Goal: Task Accomplishment & Management: Manage account settings

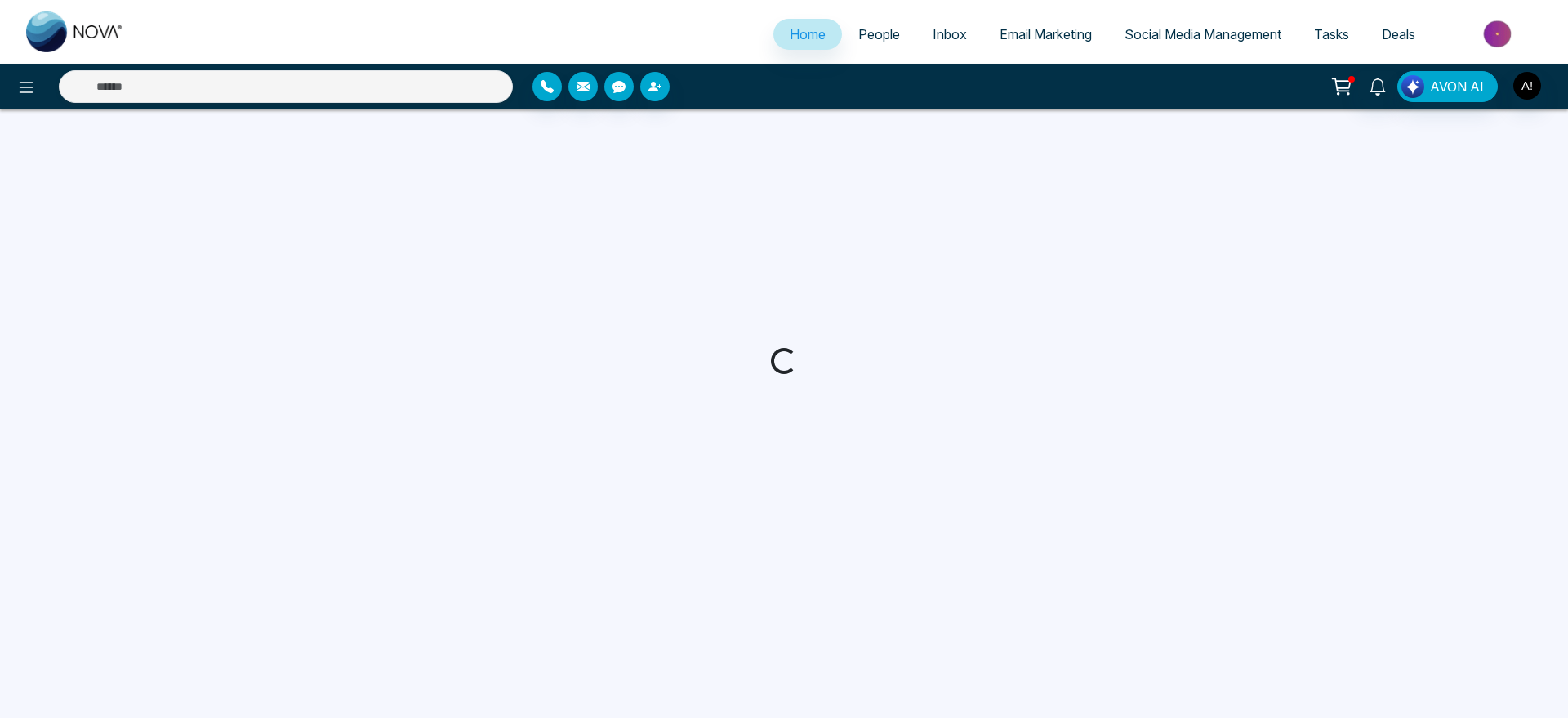
select select "*"
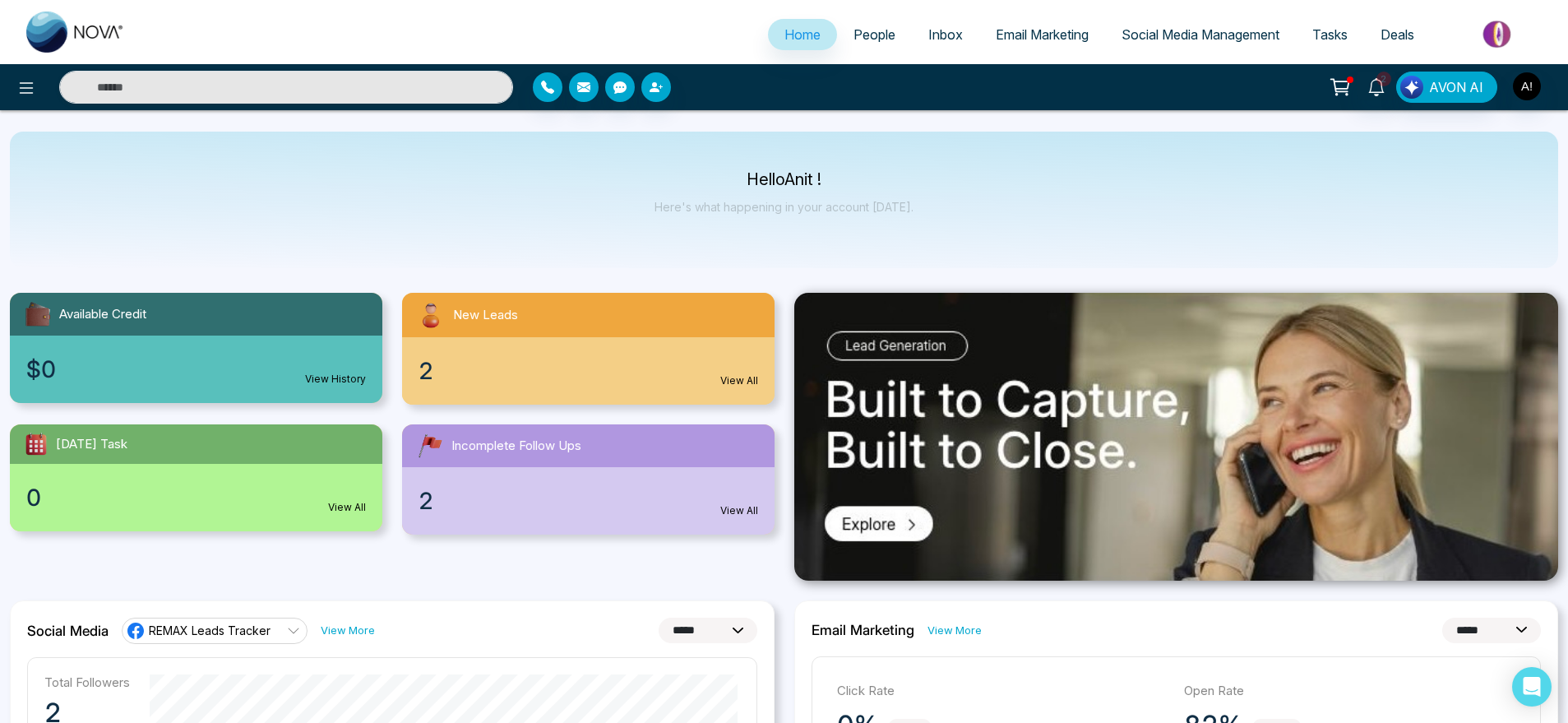
click at [837, 39] on link "People" at bounding box center [874, 35] width 75 height 31
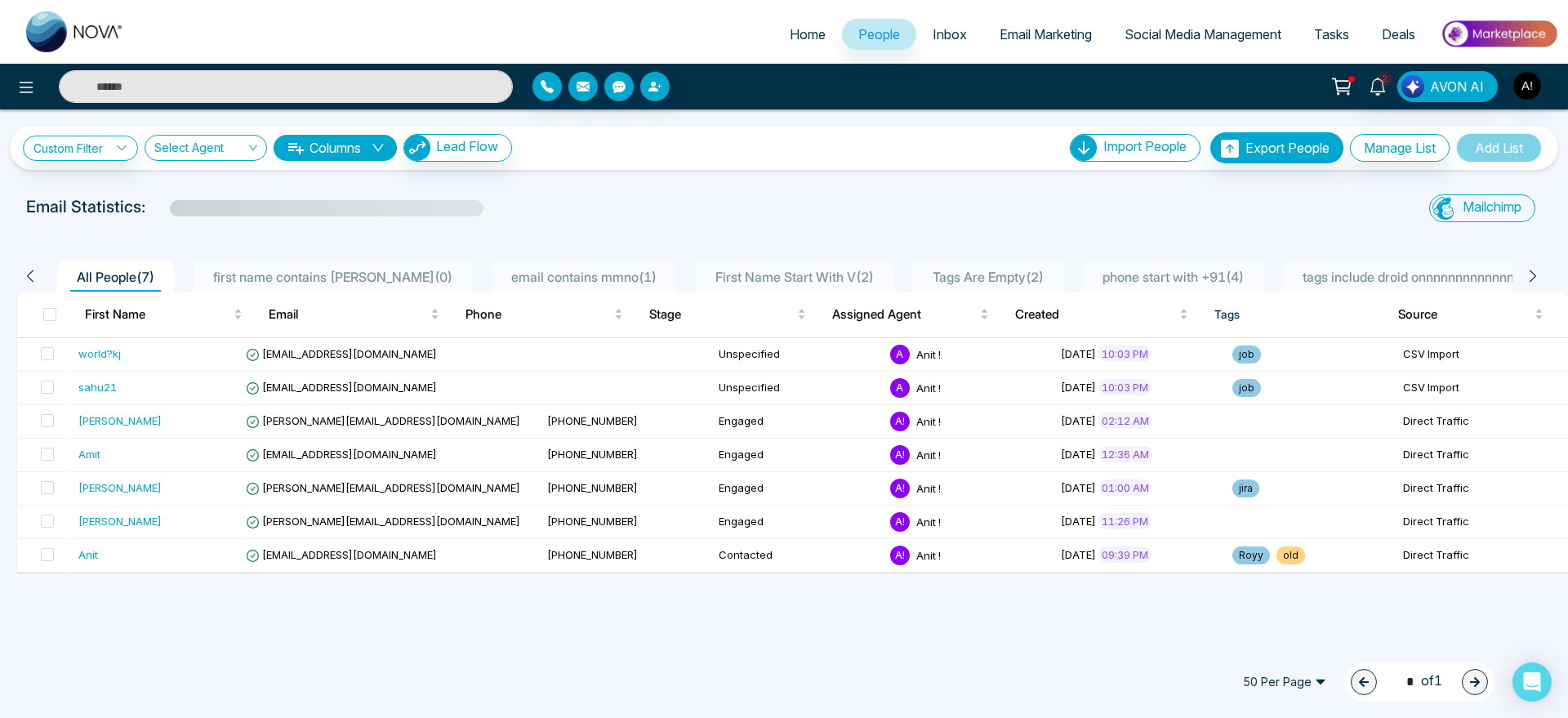
click at [799, 42] on span "Home" at bounding box center [808, 34] width 36 height 16
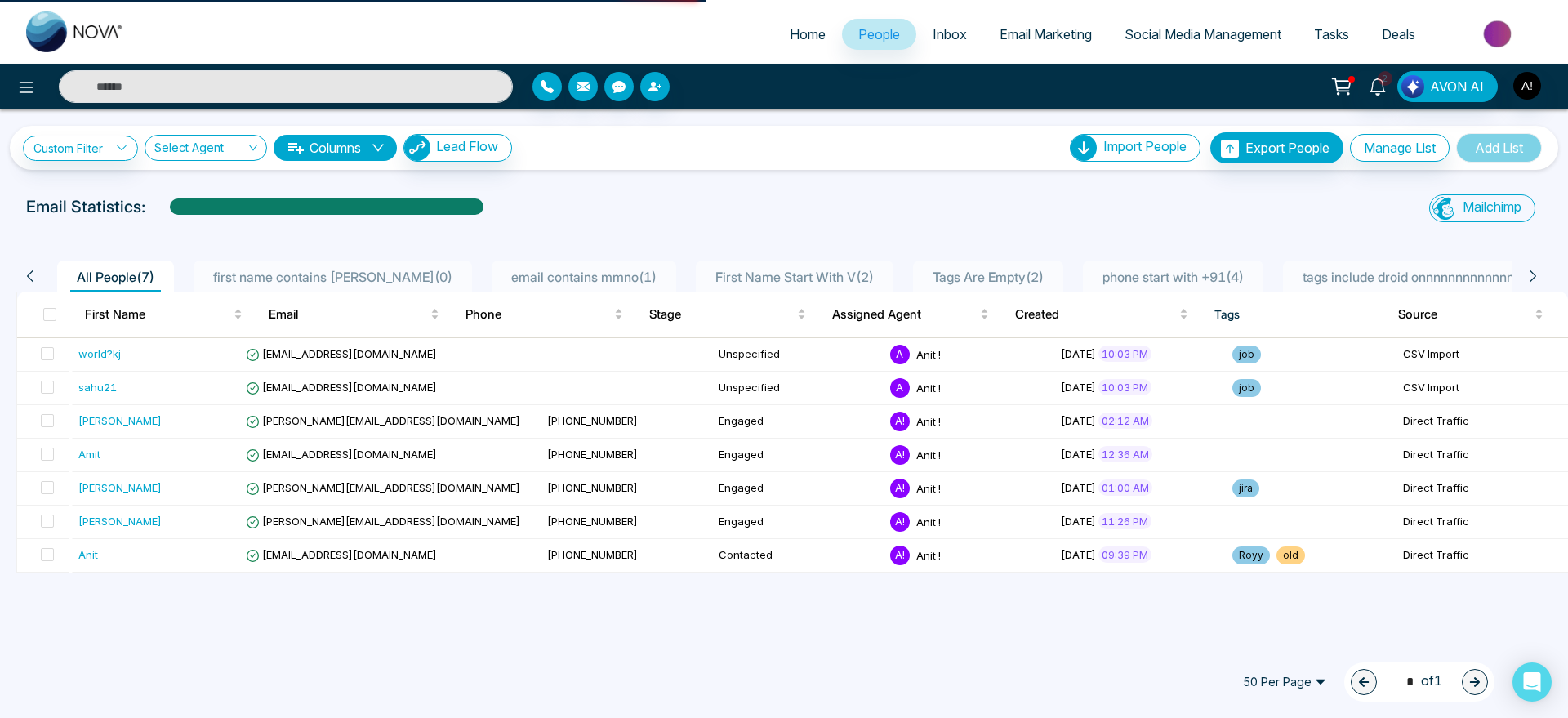
select select "*"
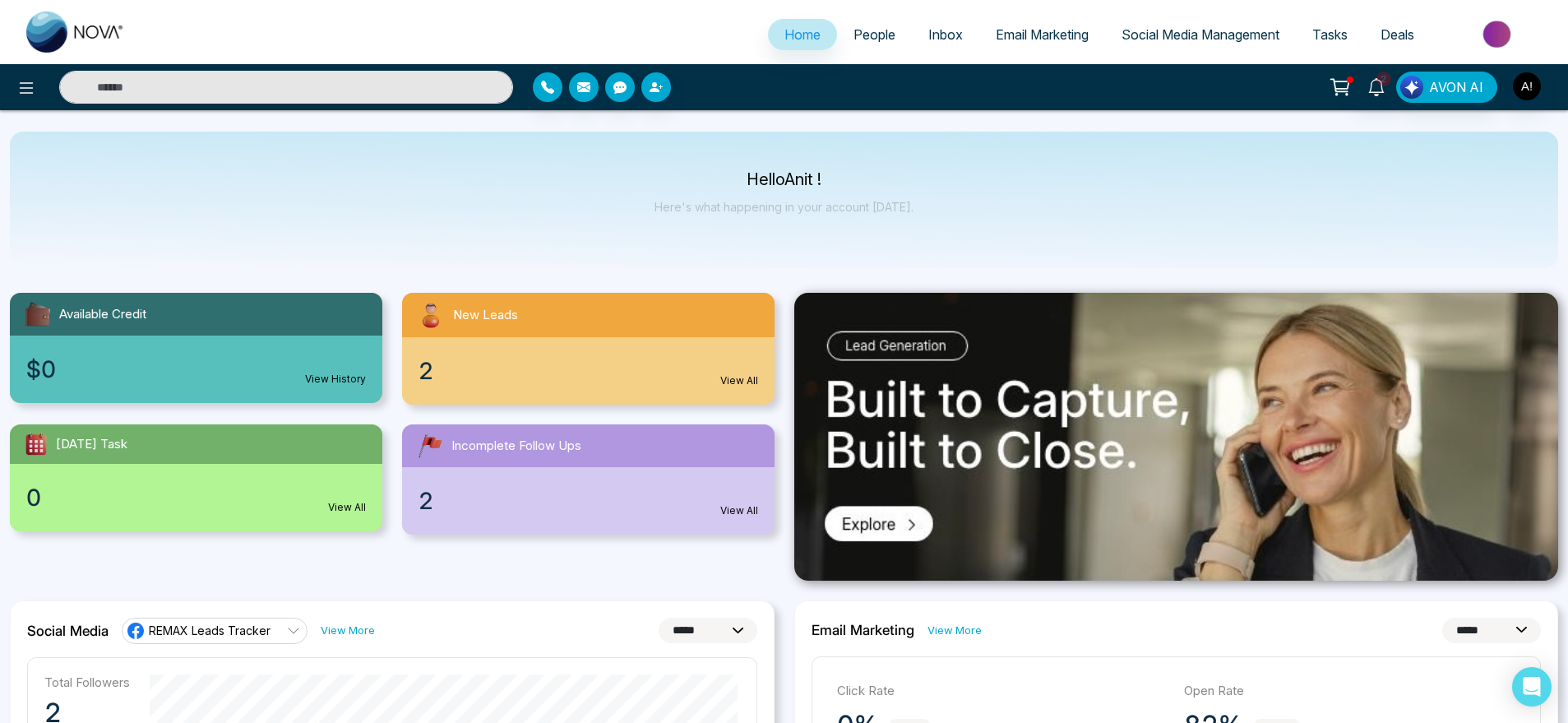
click at [861, 39] on span "People" at bounding box center [874, 35] width 42 height 17
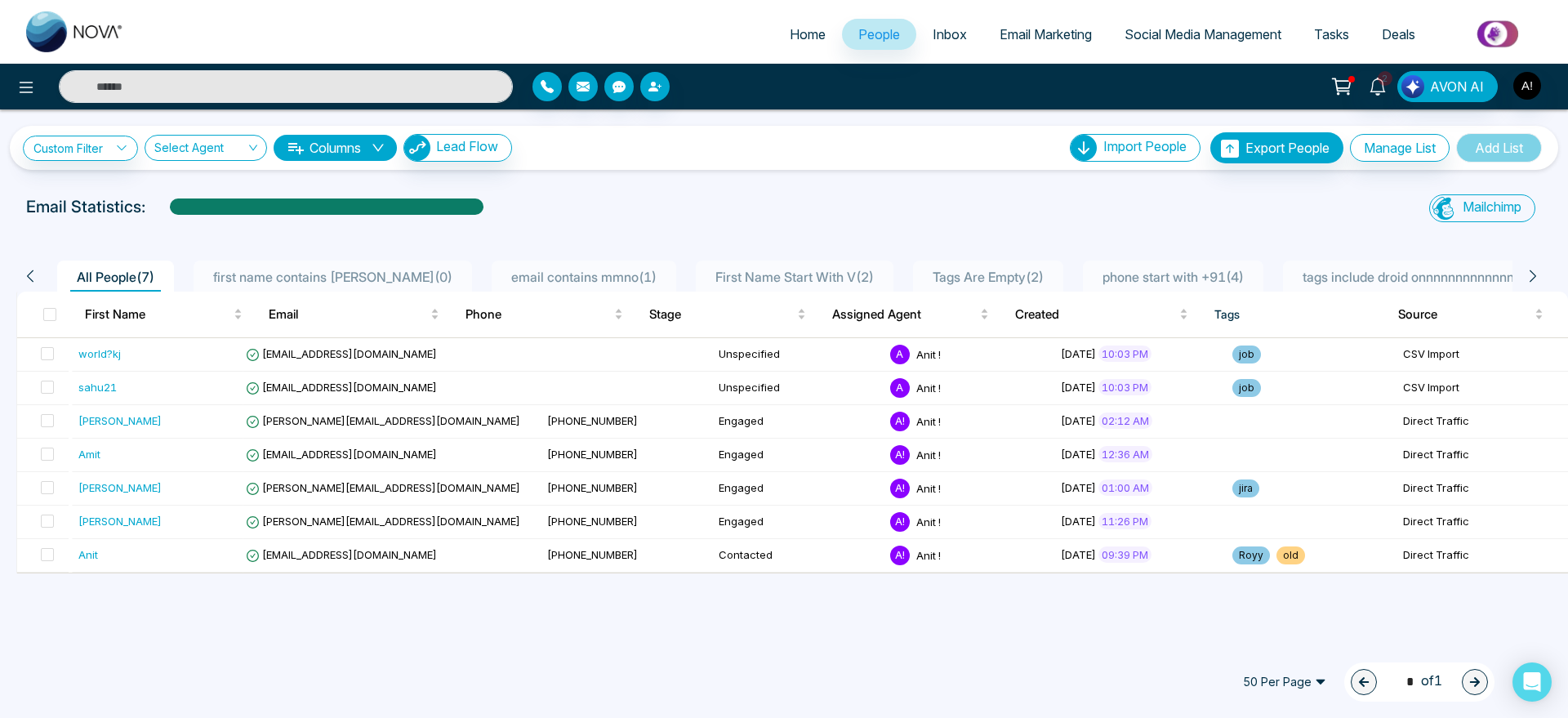
click at [956, 32] on link "Inbox" at bounding box center [950, 34] width 67 height 31
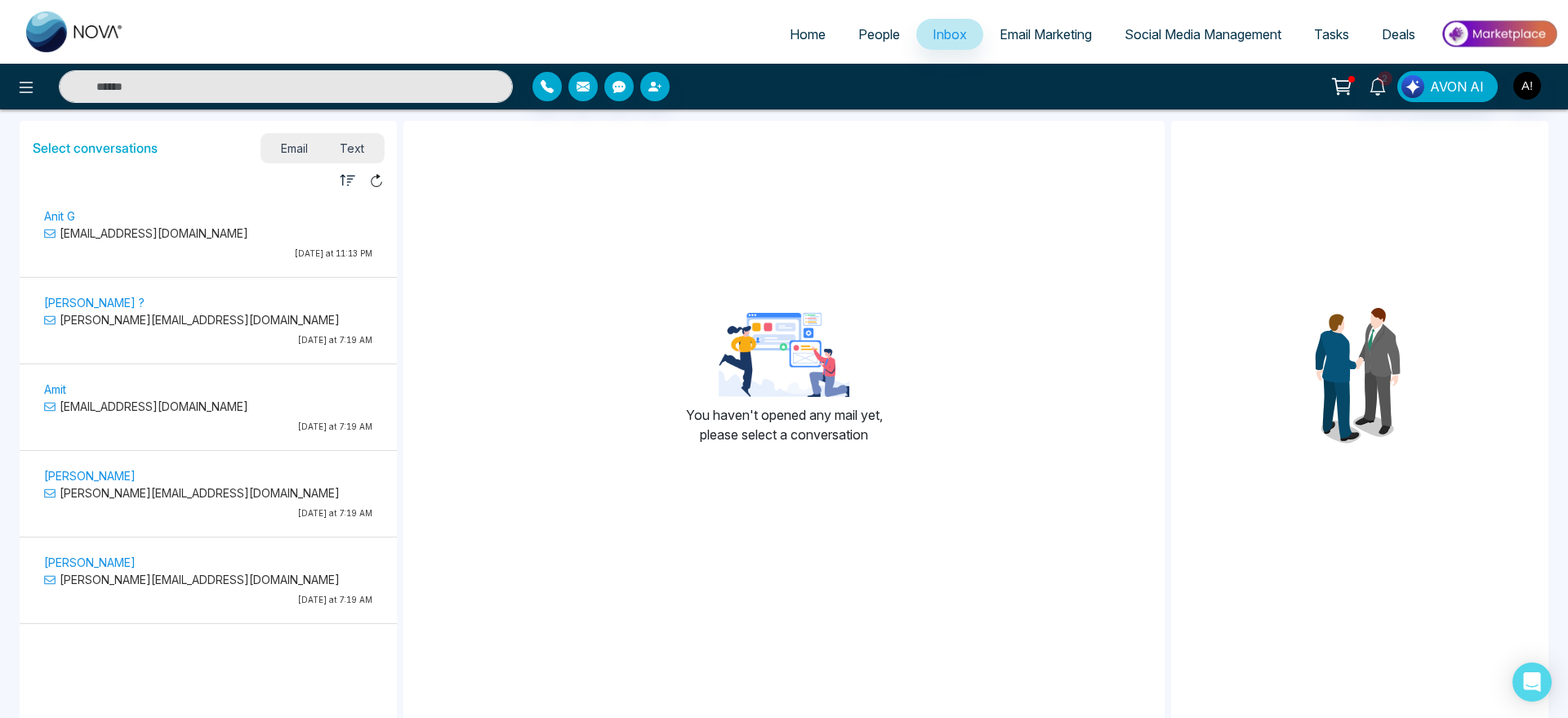
click at [1050, 34] on span "Email Marketing" at bounding box center [1045, 34] width 92 height 16
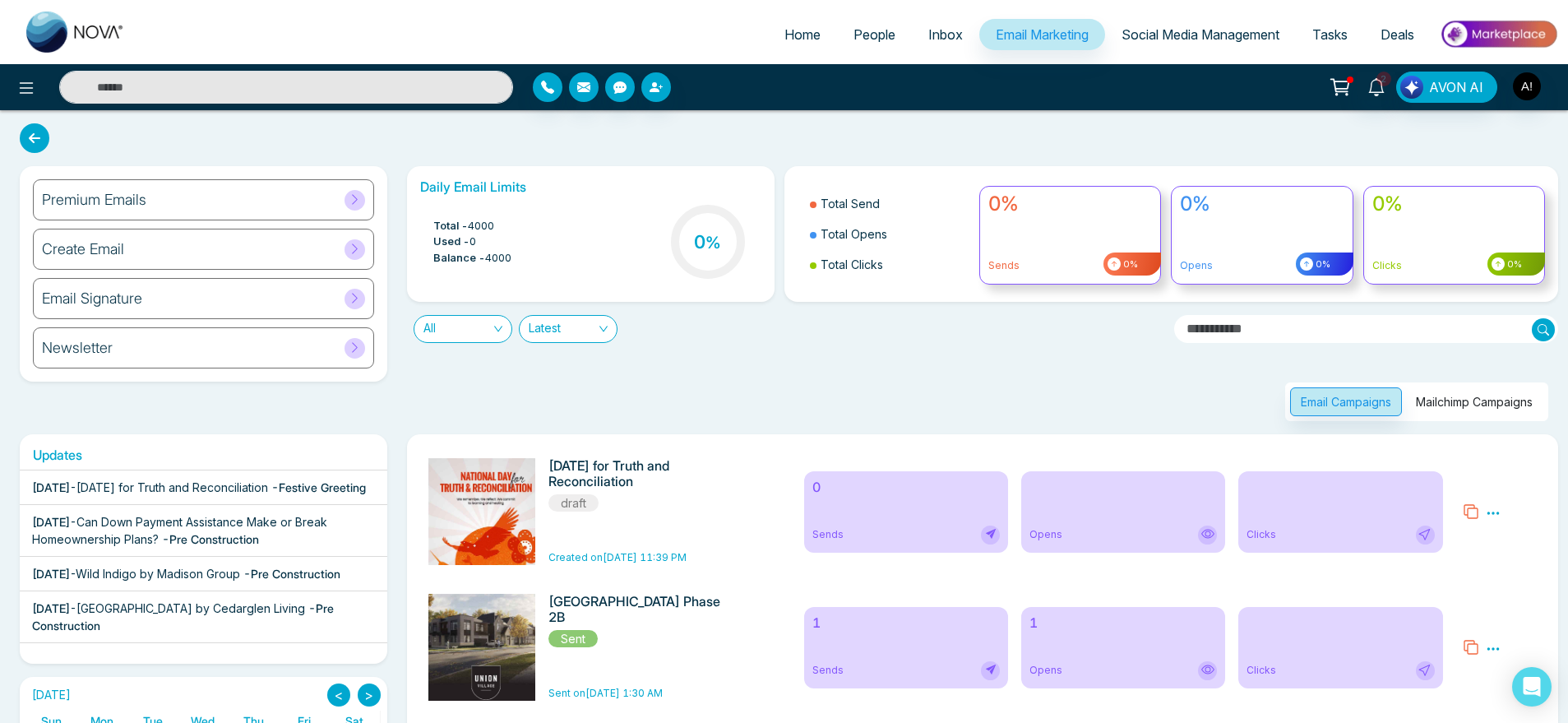
click at [777, 45] on link "Home" at bounding box center [803, 35] width 69 height 31
select select "*"
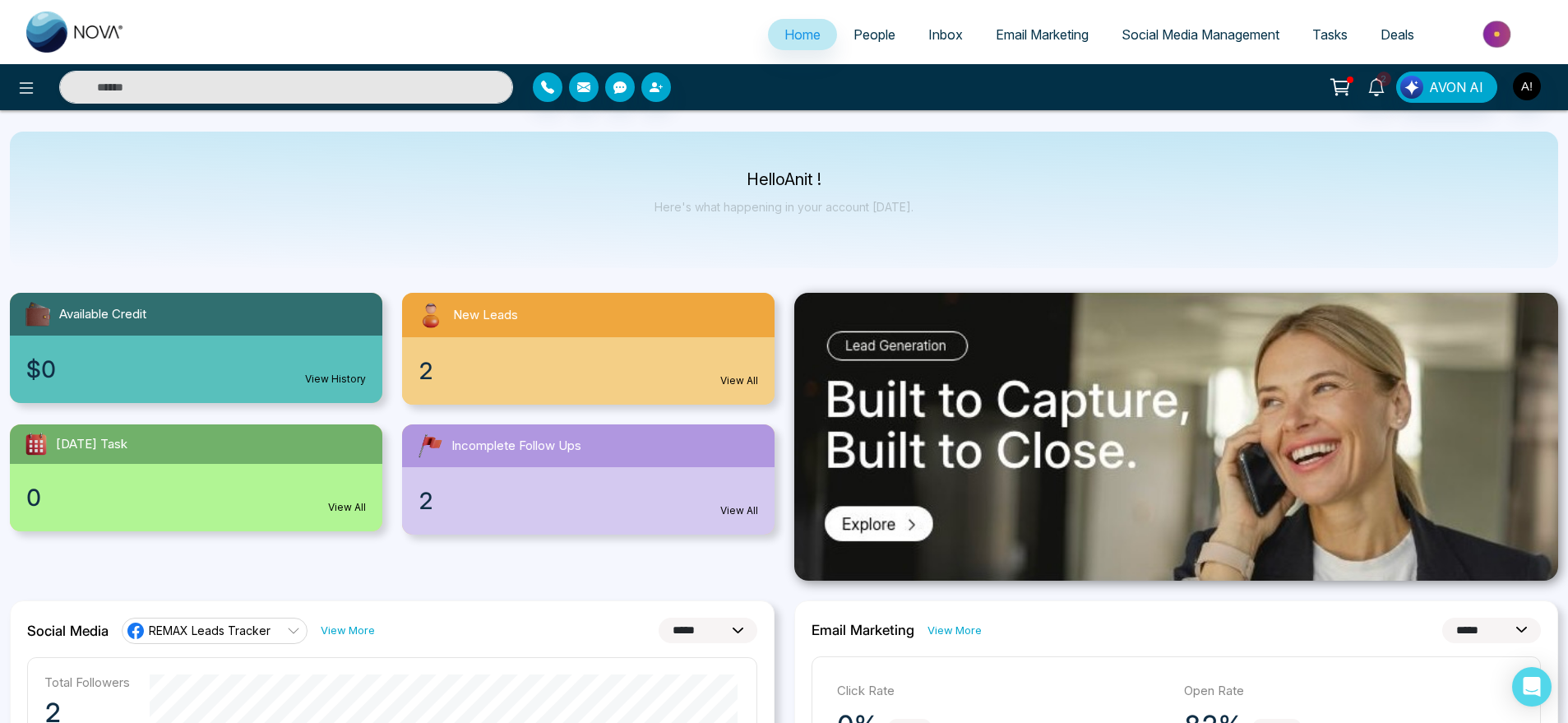
click at [872, 33] on span "People" at bounding box center [874, 35] width 42 height 17
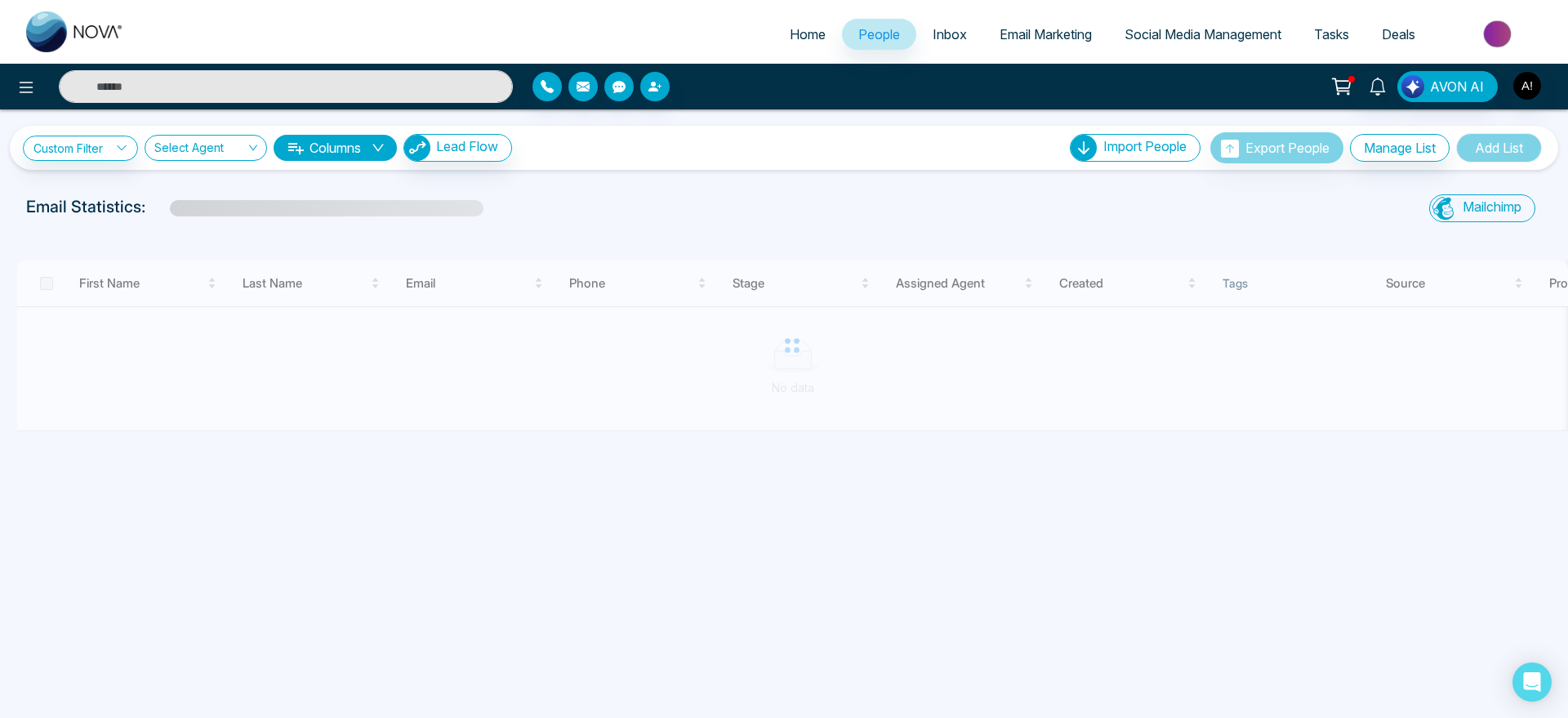
click at [807, 26] on span "Home" at bounding box center [808, 34] width 36 height 16
select select "*"
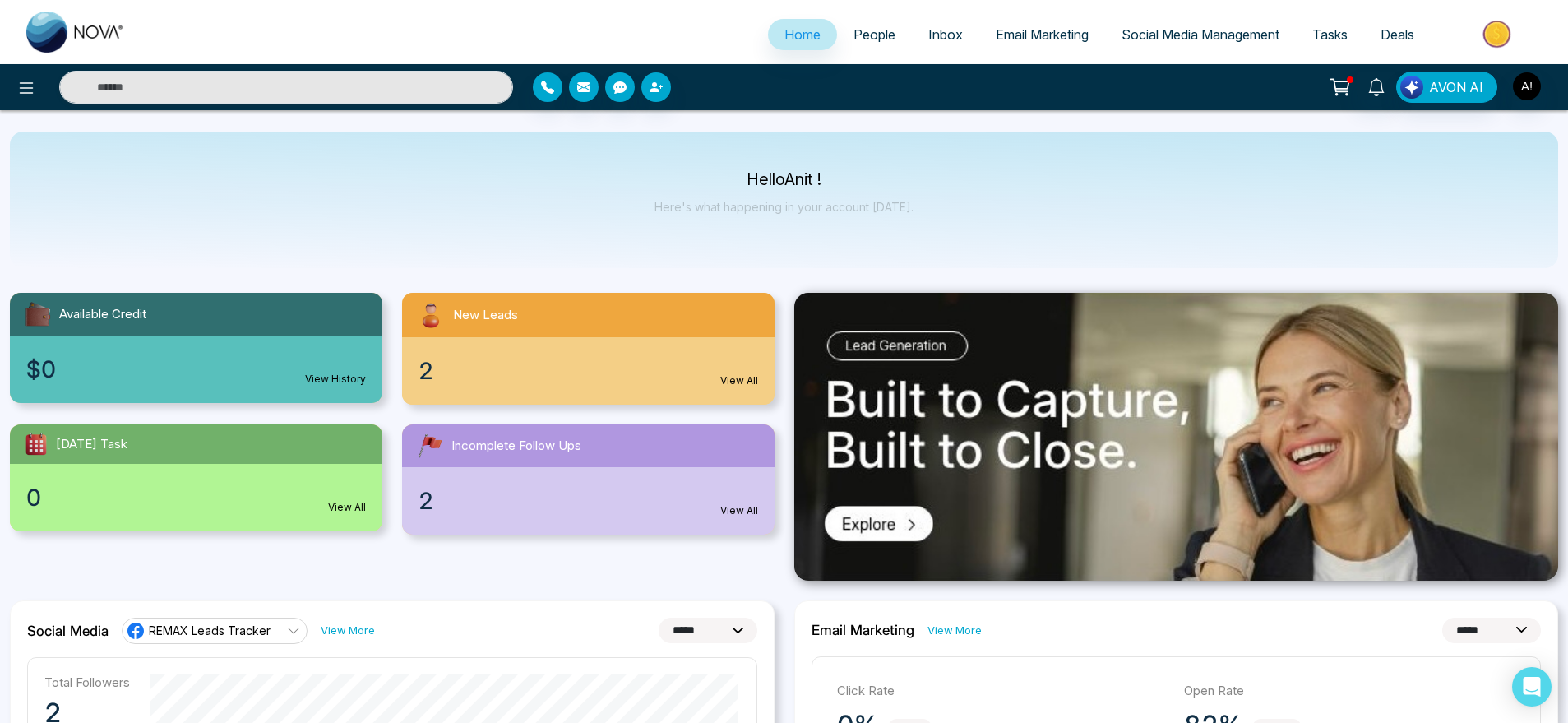
click at [0, 80] on div at bounding box center [261, 88] width 523 height 33
click at [37, 86] on button at bounding box center [26, 88] width 33 height 33
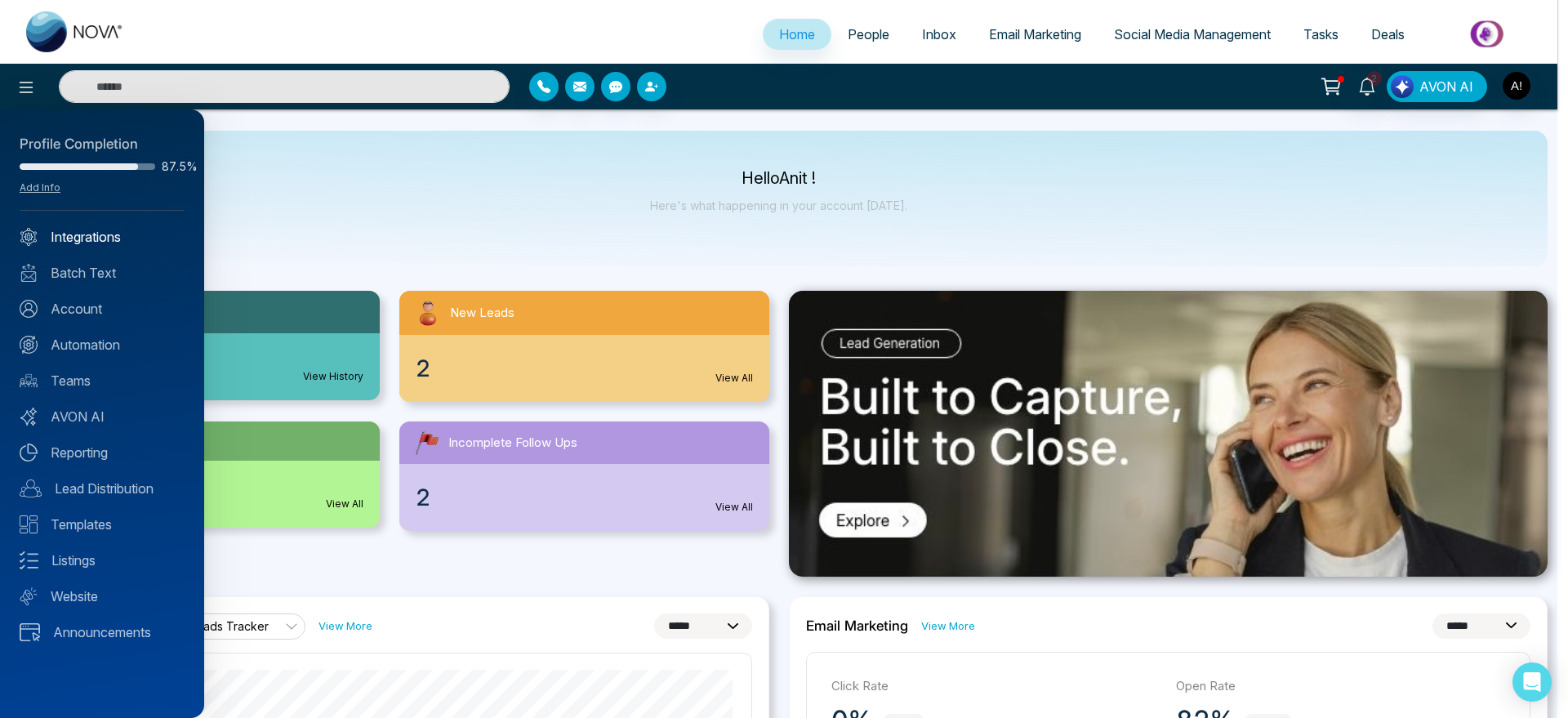
click at [88, 235] on link "Integrations" at bounding box center [102, 237] width 165 height 20
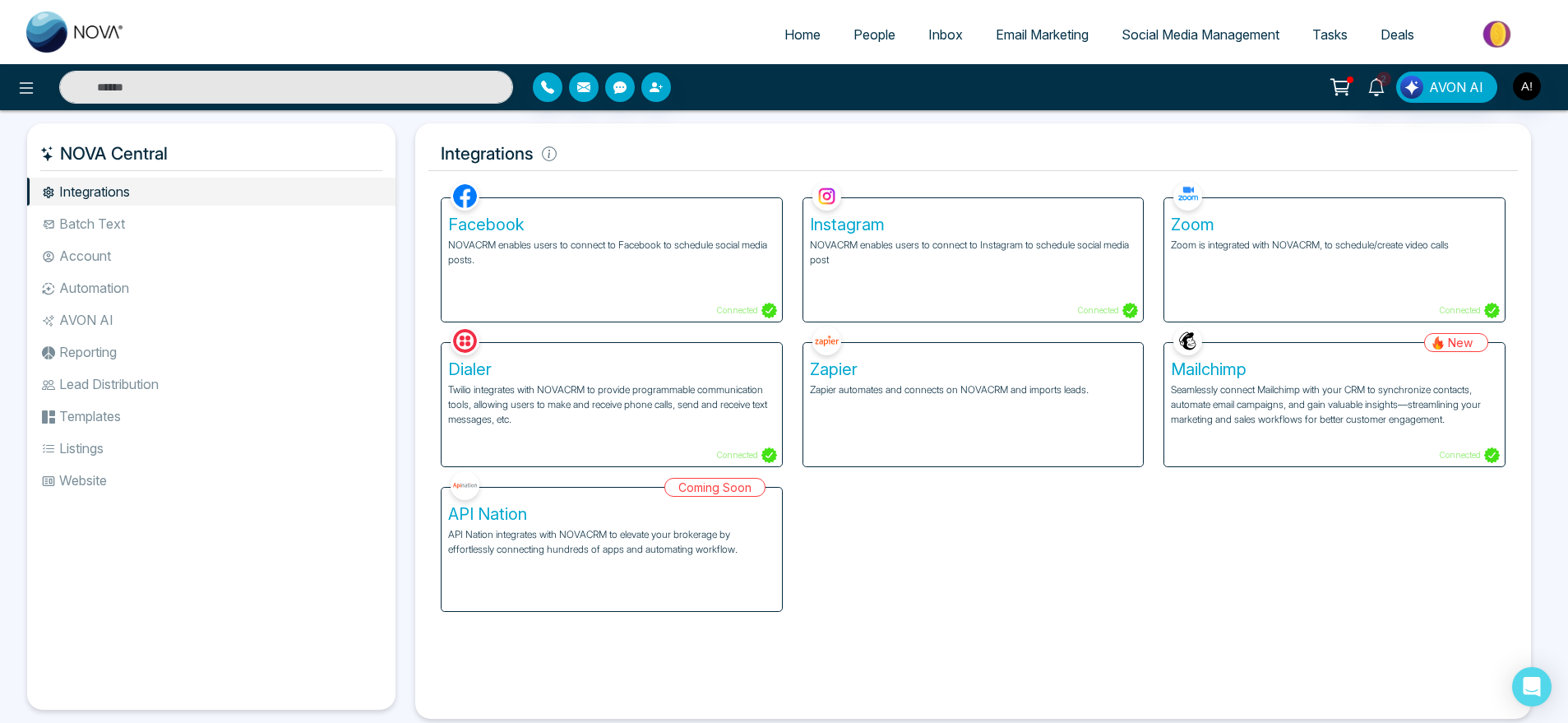
click at [762, 259] on p "NOVACRM enables users to connect to Facebook to schedule social media posts." at bounding box center [612, 253] width 327 height 30
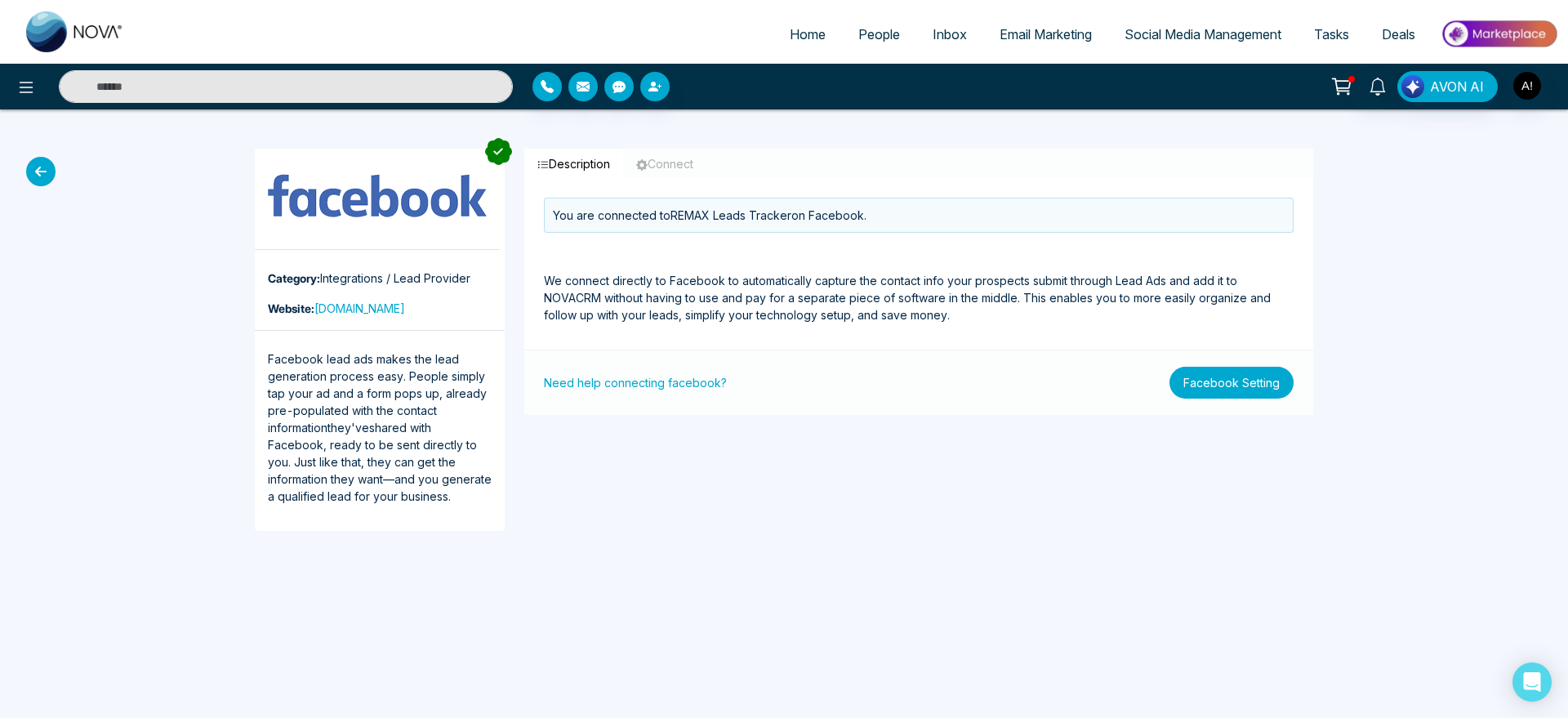
click at [1214, 387] on button "Facebook Setting" at bounding box center [1231, 382] width 124 height 32
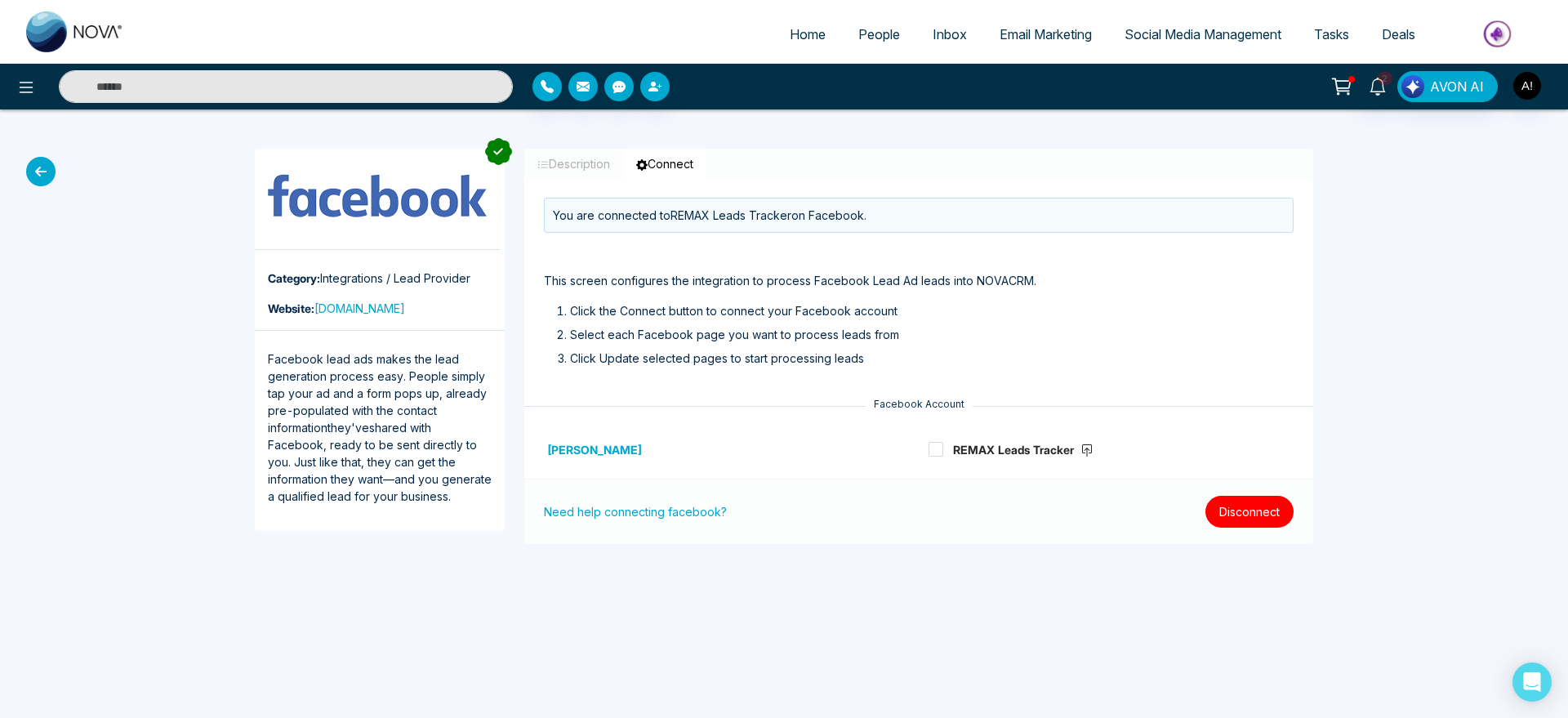
click at [1246, 514] on button "Disconnect" at bounding box center [1250, 511] width 89 height 32
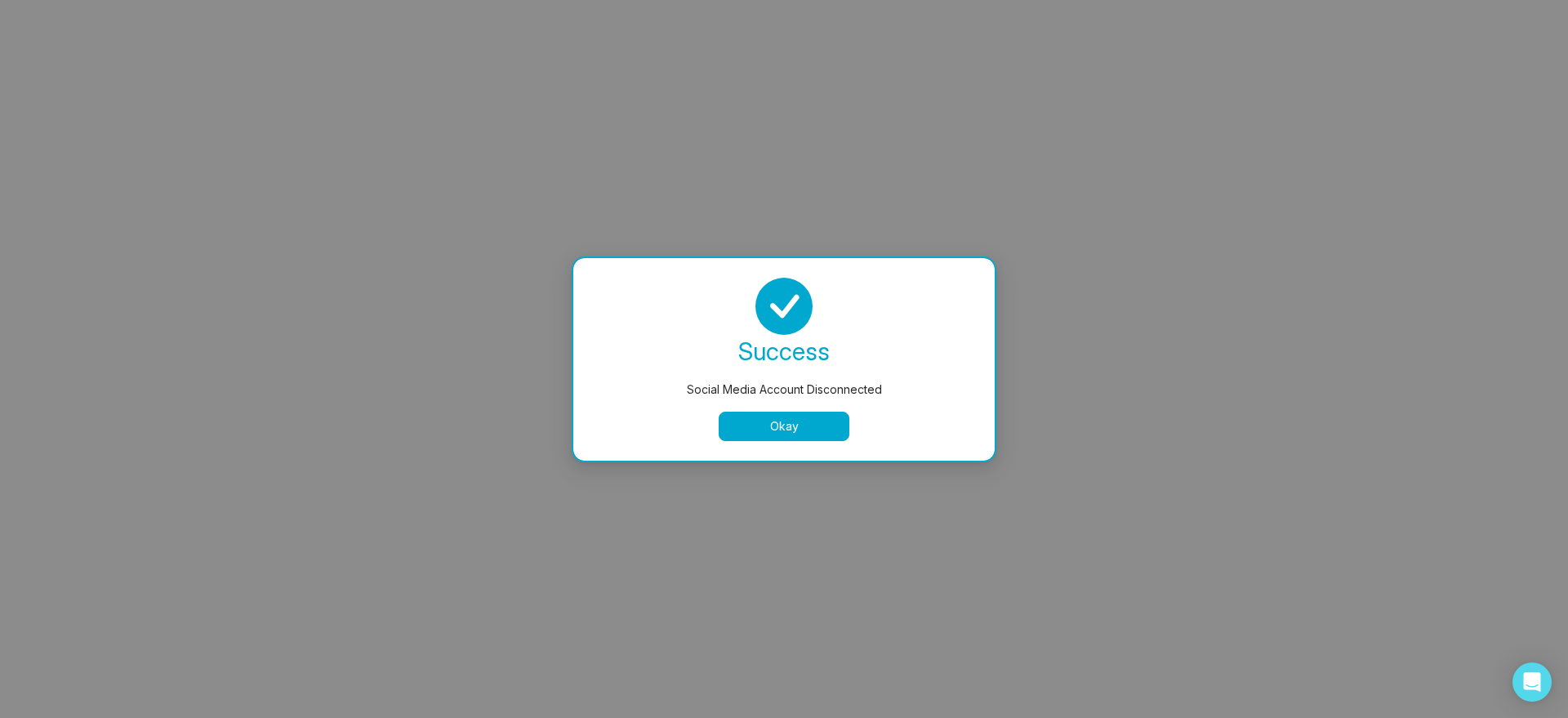
click at [766, 426] on button "Okay" at bounding box center [784, 427] width 130 height 30
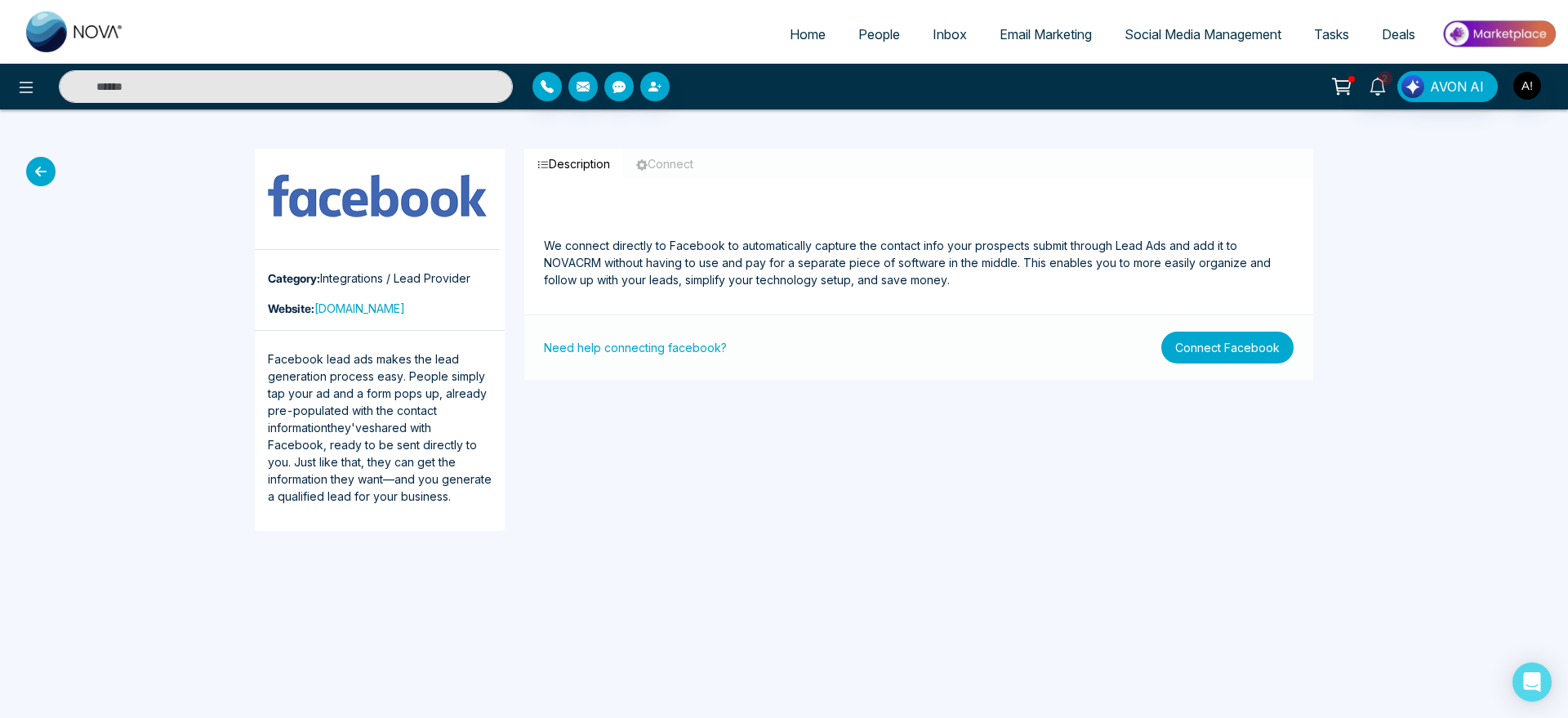
click at [1206, 354] on button "Connect Facebook" at bounding box center [1227, 347] width 132 height 32
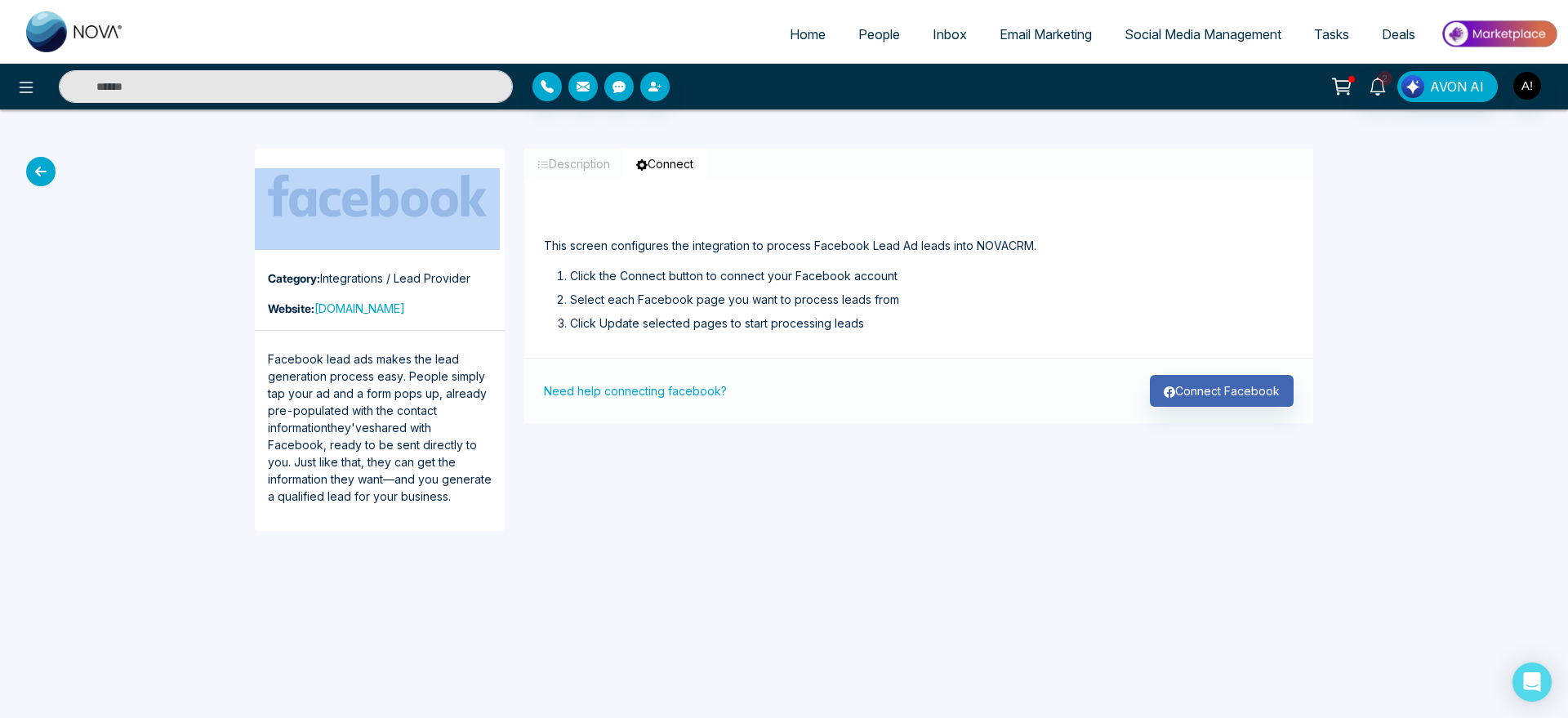
drag, startPoint x: 45, startPoint y: 149, endPoint x: 45, endPoint y: 171, distance: 22.0
click at [45, 171] on div "Category: Integrations / Lead Provider Website: facebook.com Facebook lead ads …" at bounding box center [784, 339] width 1568 height 460
click at [45, 171] on icon at bounding box center [41, 171] width 30 height 30
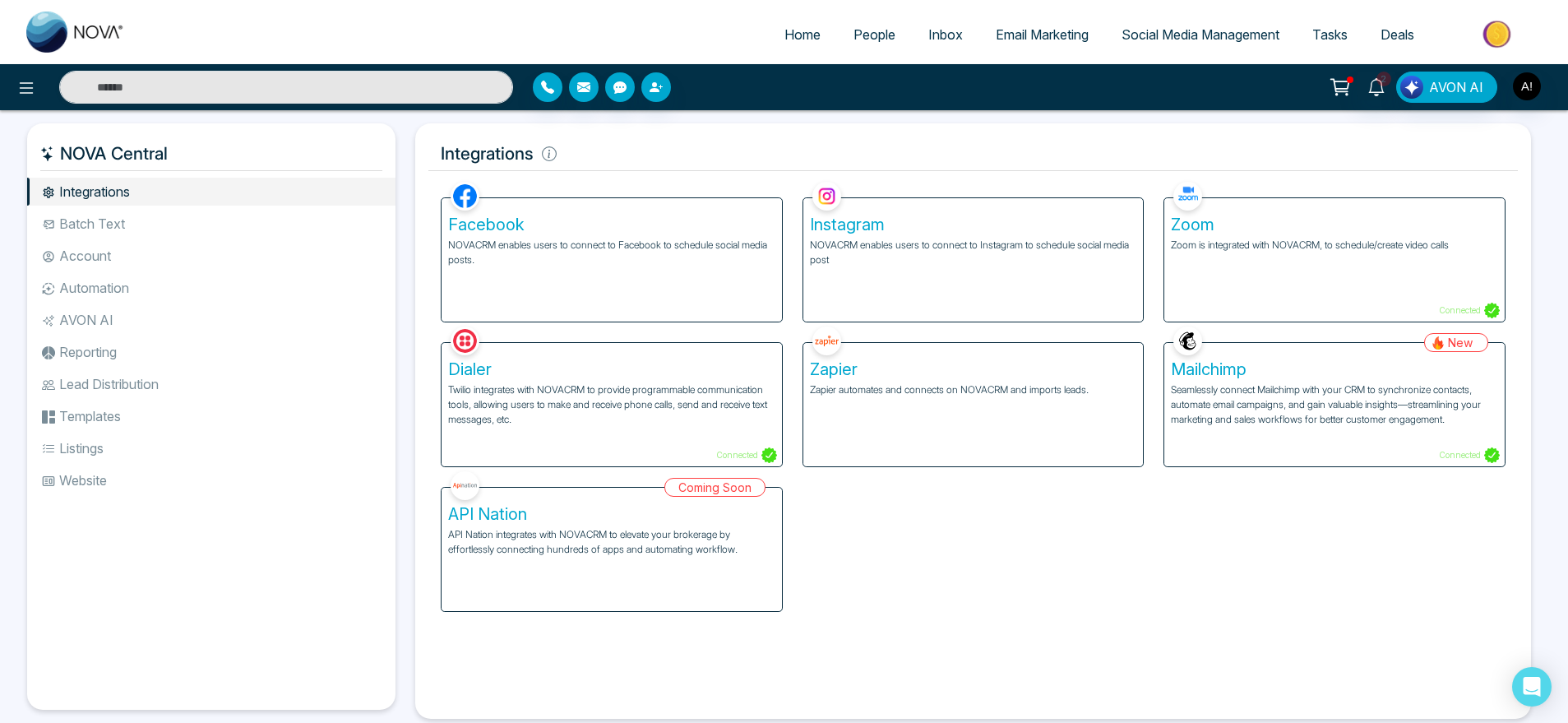
click at [796, 44] on link "Home" at bounding box center [803, 35] width 69 height 31
select select "*"
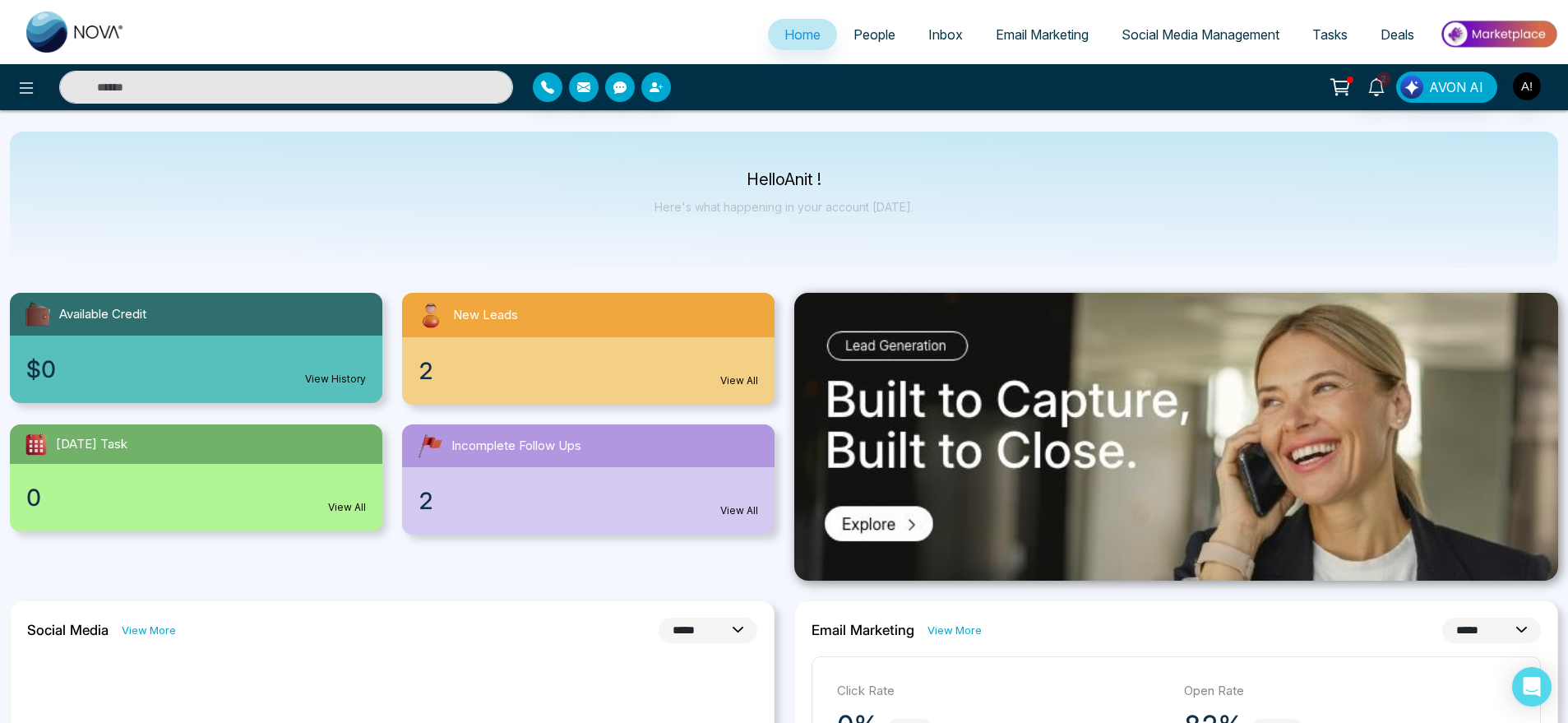
click at [580, 364] on div "2 View All" at bounding box center [588, 371] width 373 height 68
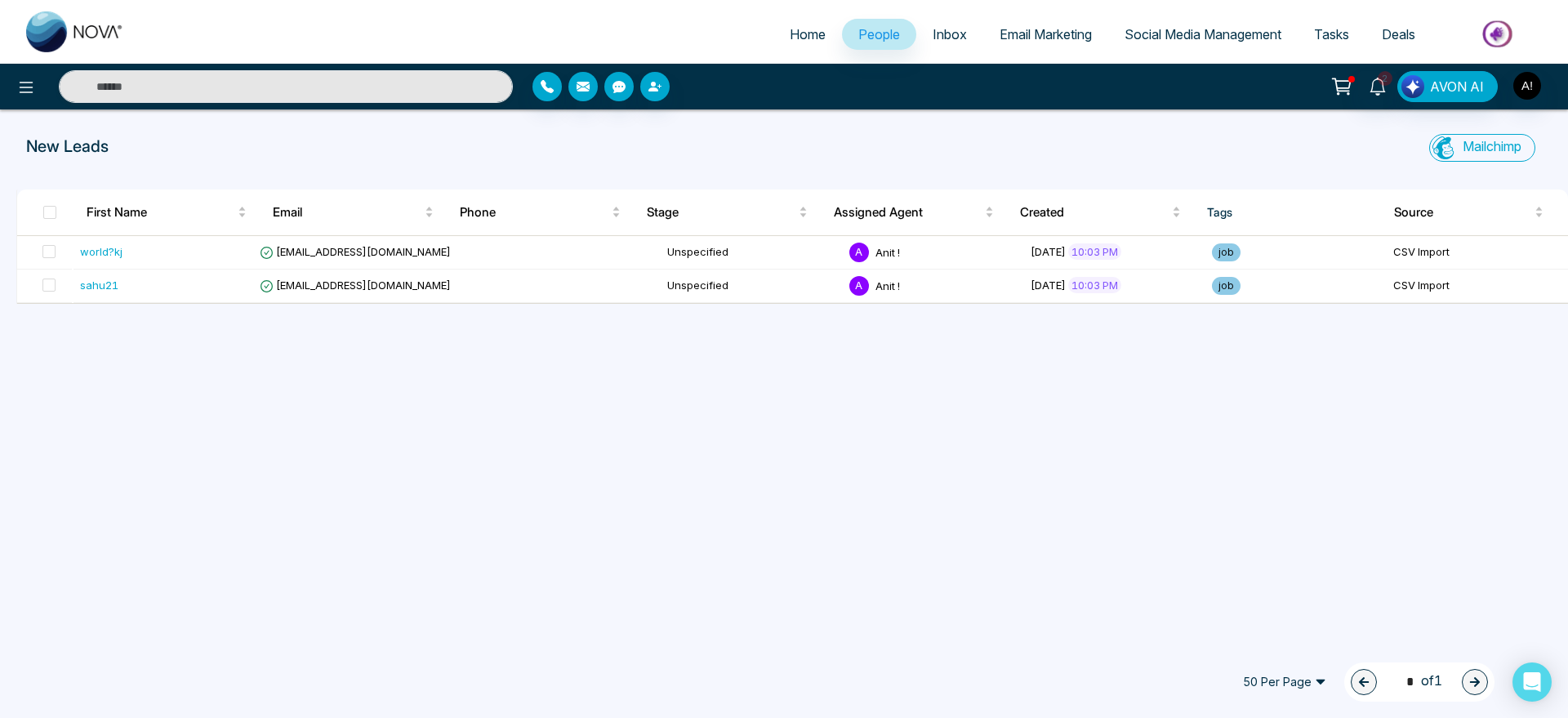
click at [784, 23] on link "Home" at bounding box center [808, 34] width 69 height 31
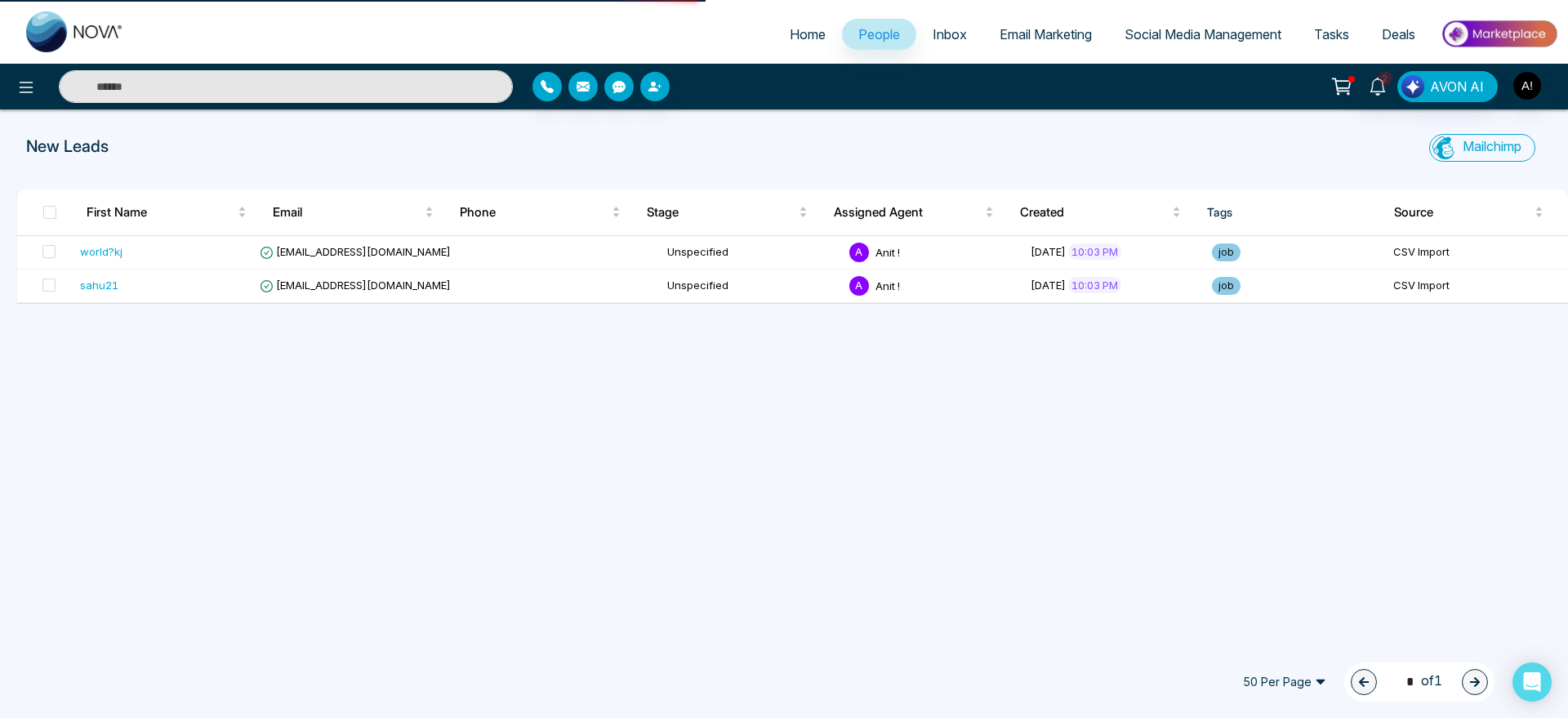
select select "*"
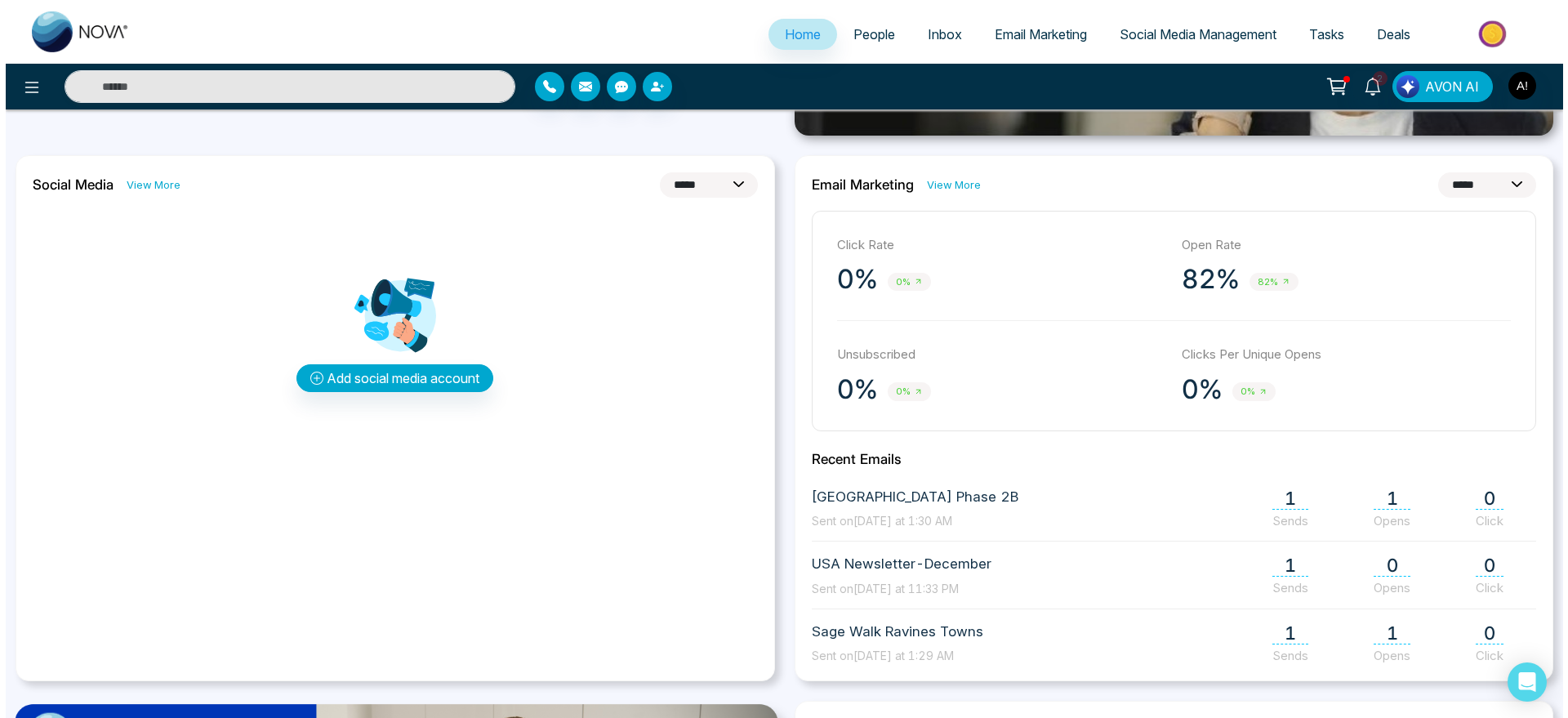
scroll to position [453, 0]
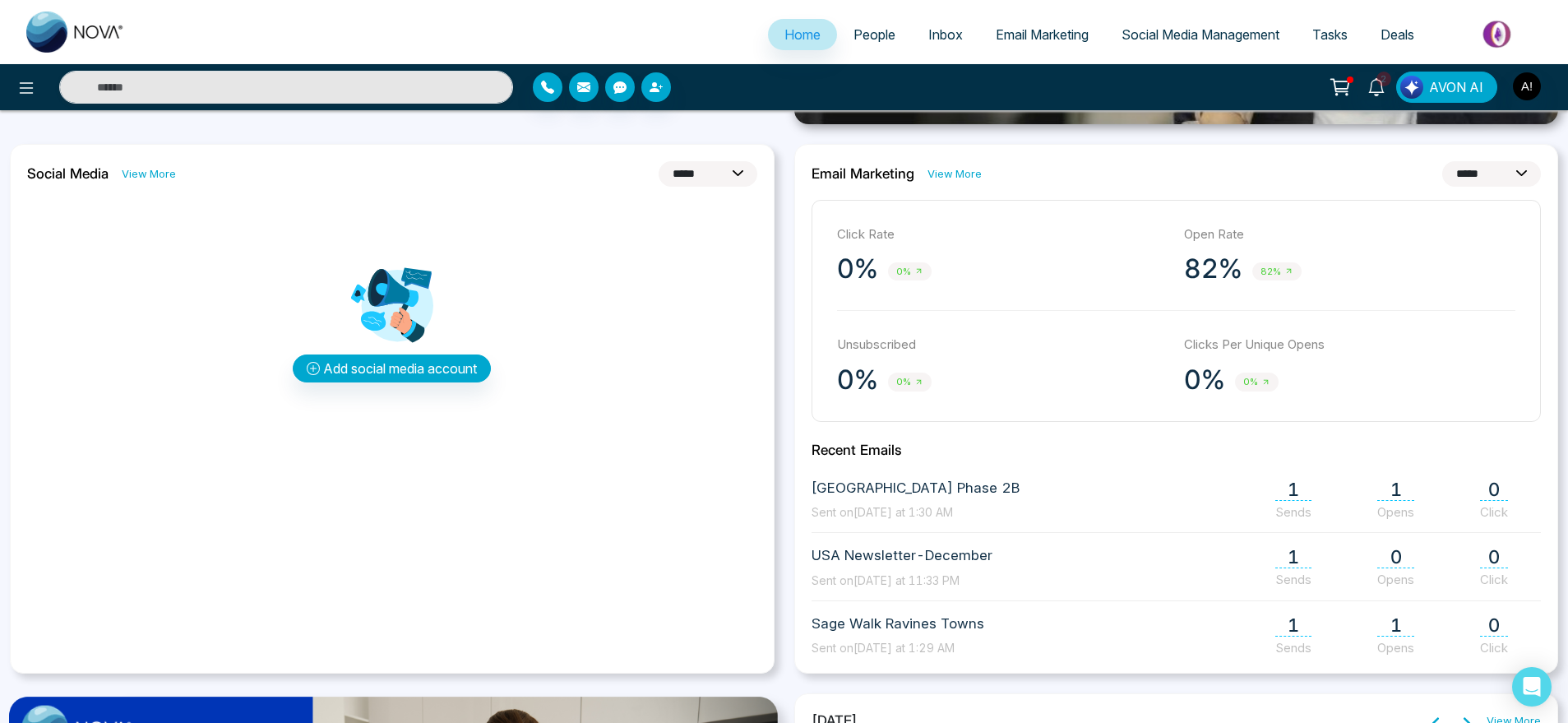
click at [386, 382] on div "Add social media account" at bounding box center [392, 323] width 730 height 247
click at [417, 369] on button "Add social media account" at bounding box center [392, 369] width 198 height 28
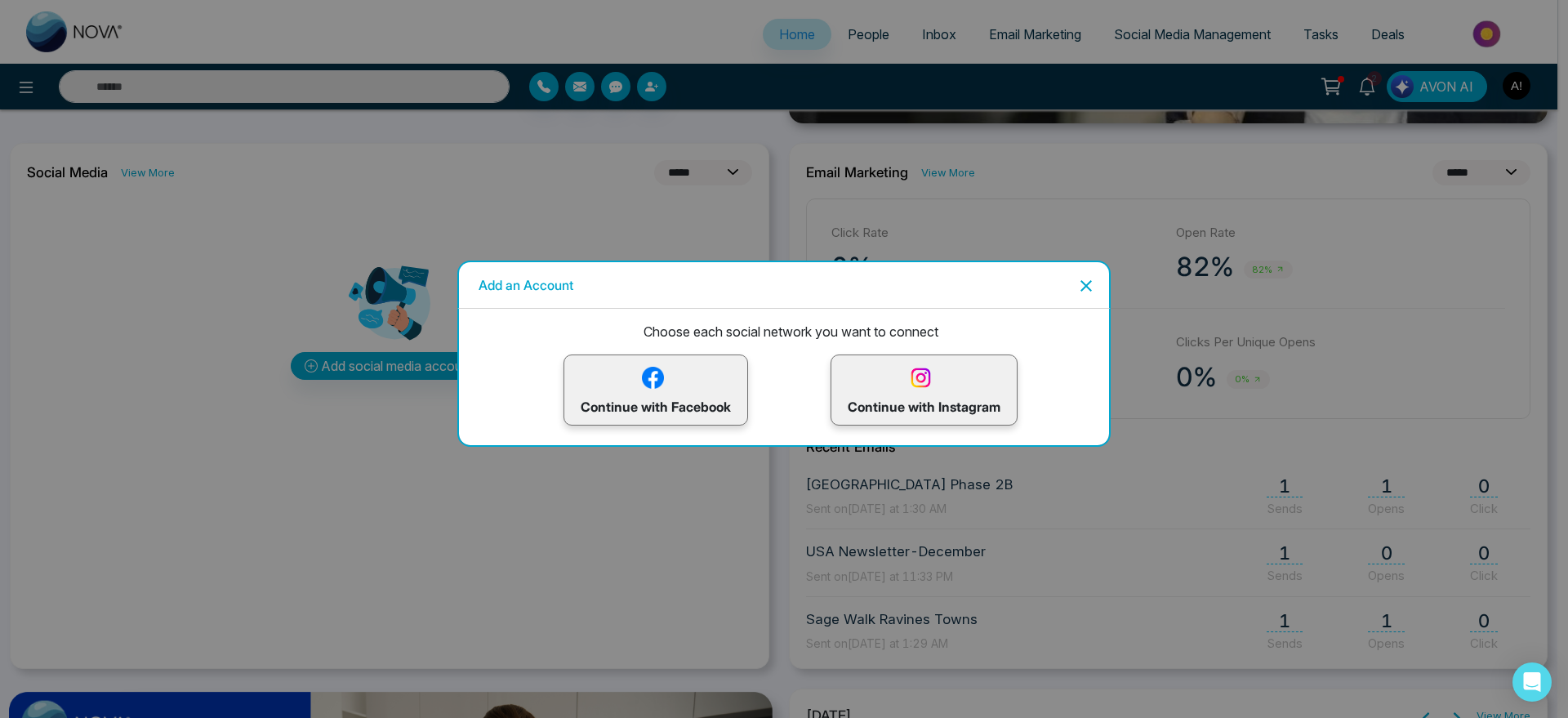
click at [722, 401] on p "Continue with Facebook" at bounding box center [656, 390] width 150 height 53
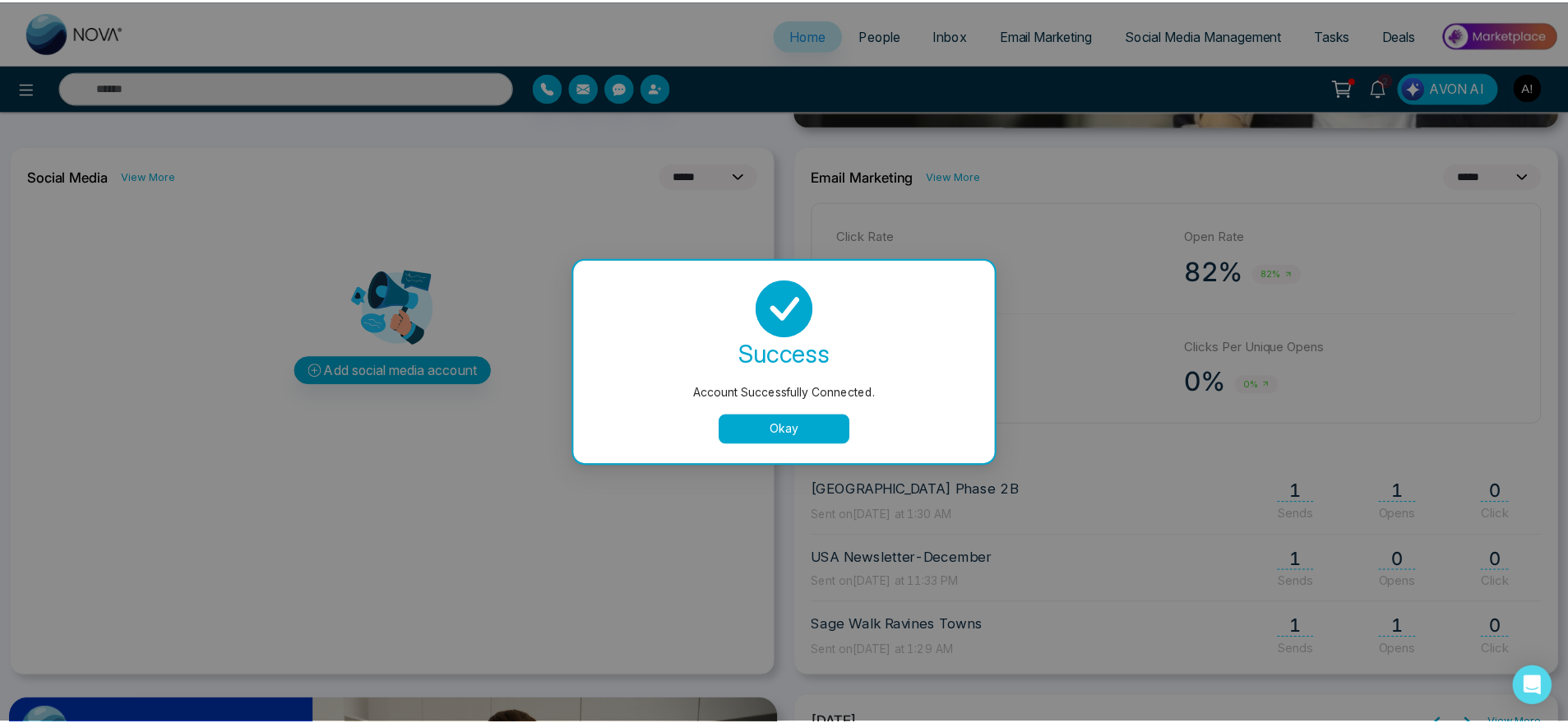
scroll to position [0, 0]
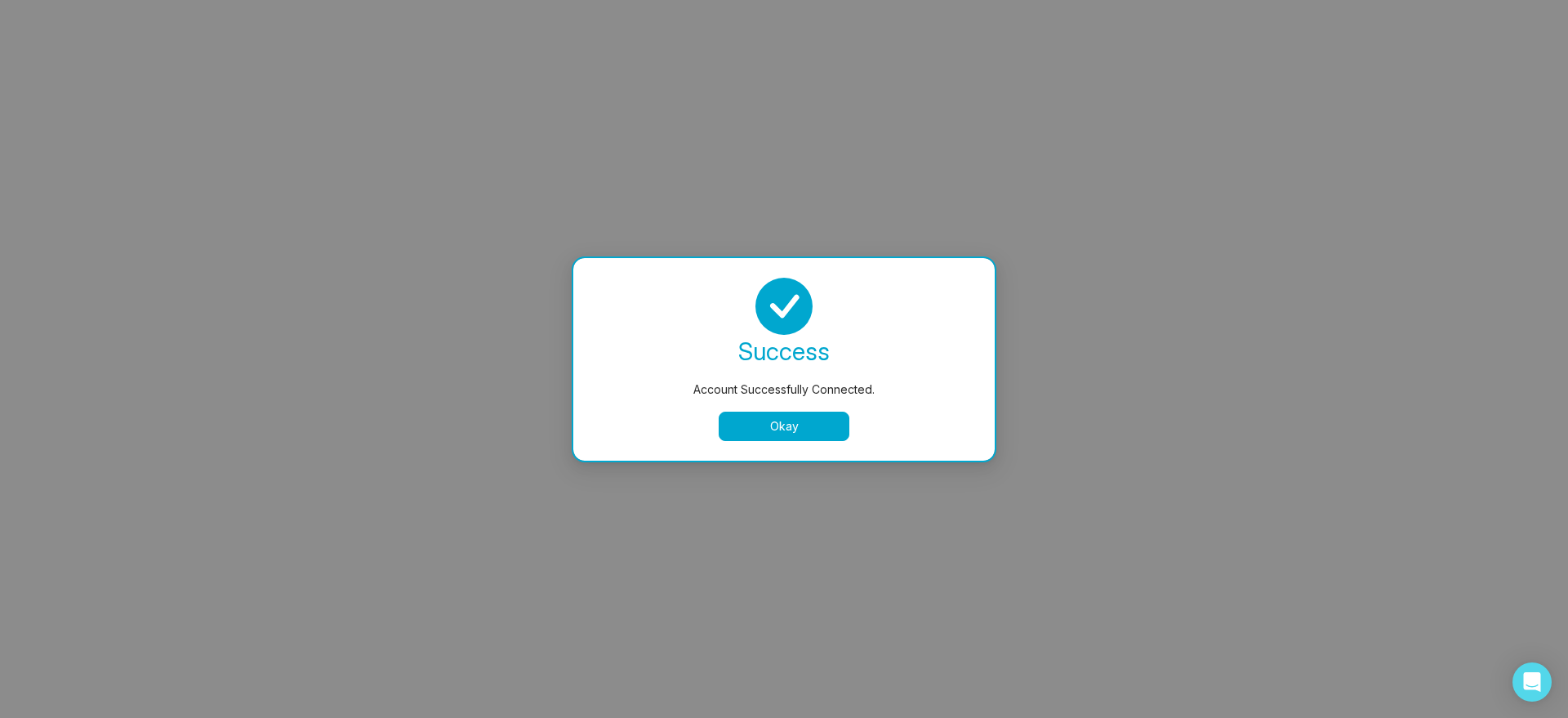
click at [821, 435] on button "Okay" at bounding box center [784, 427] width 130 height 30
select select "*"
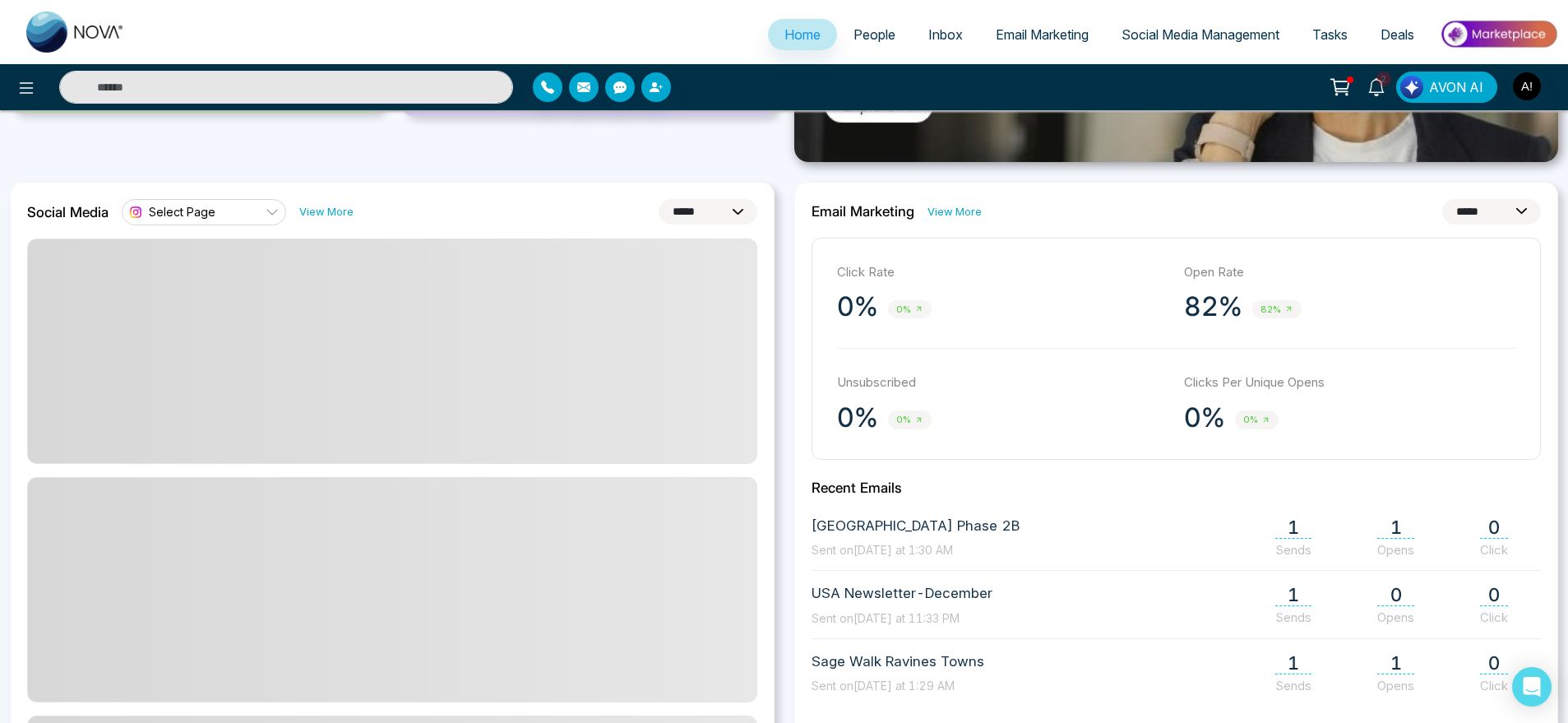
scroll to position [402, 0]
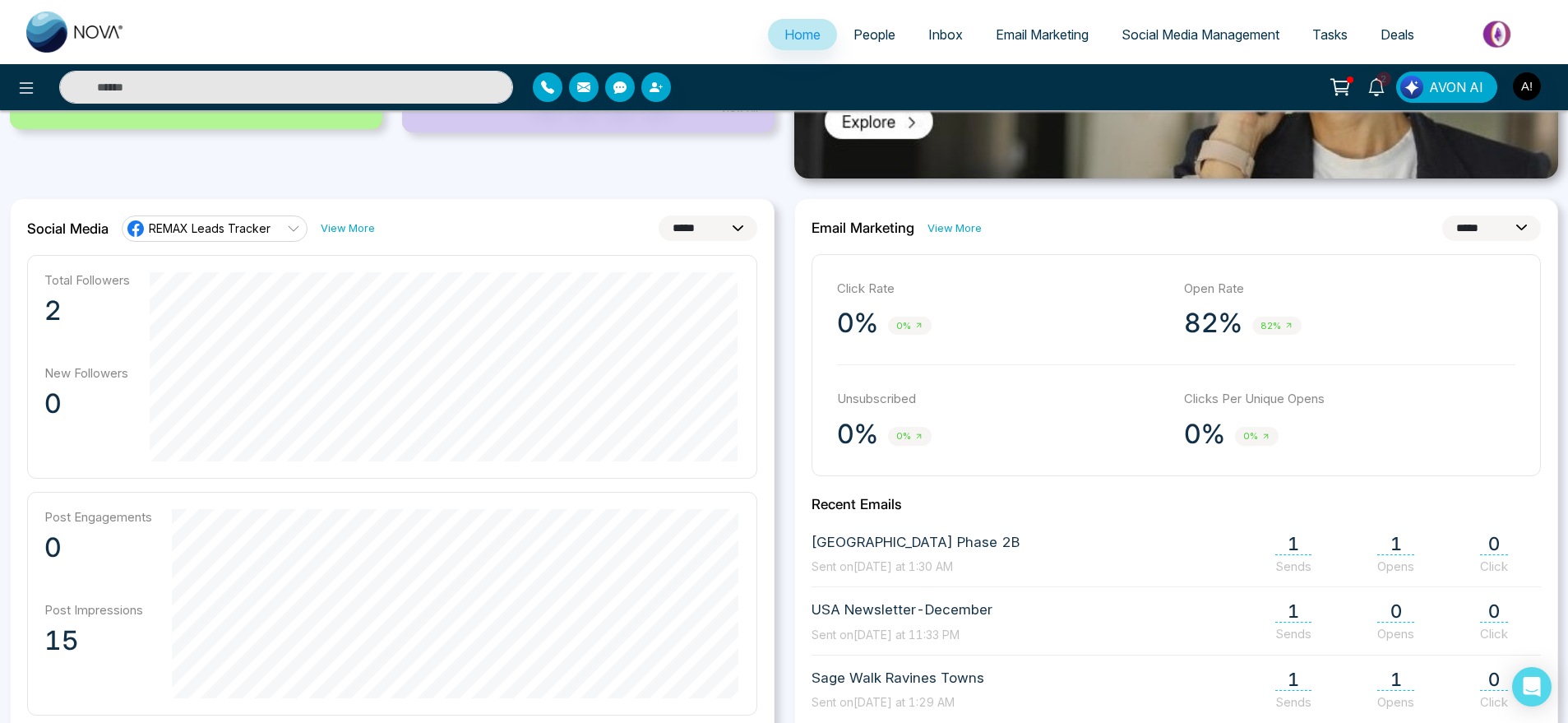
click at [347, 229] on link "View More" at bounding box center [348, 228] width 55 height 16
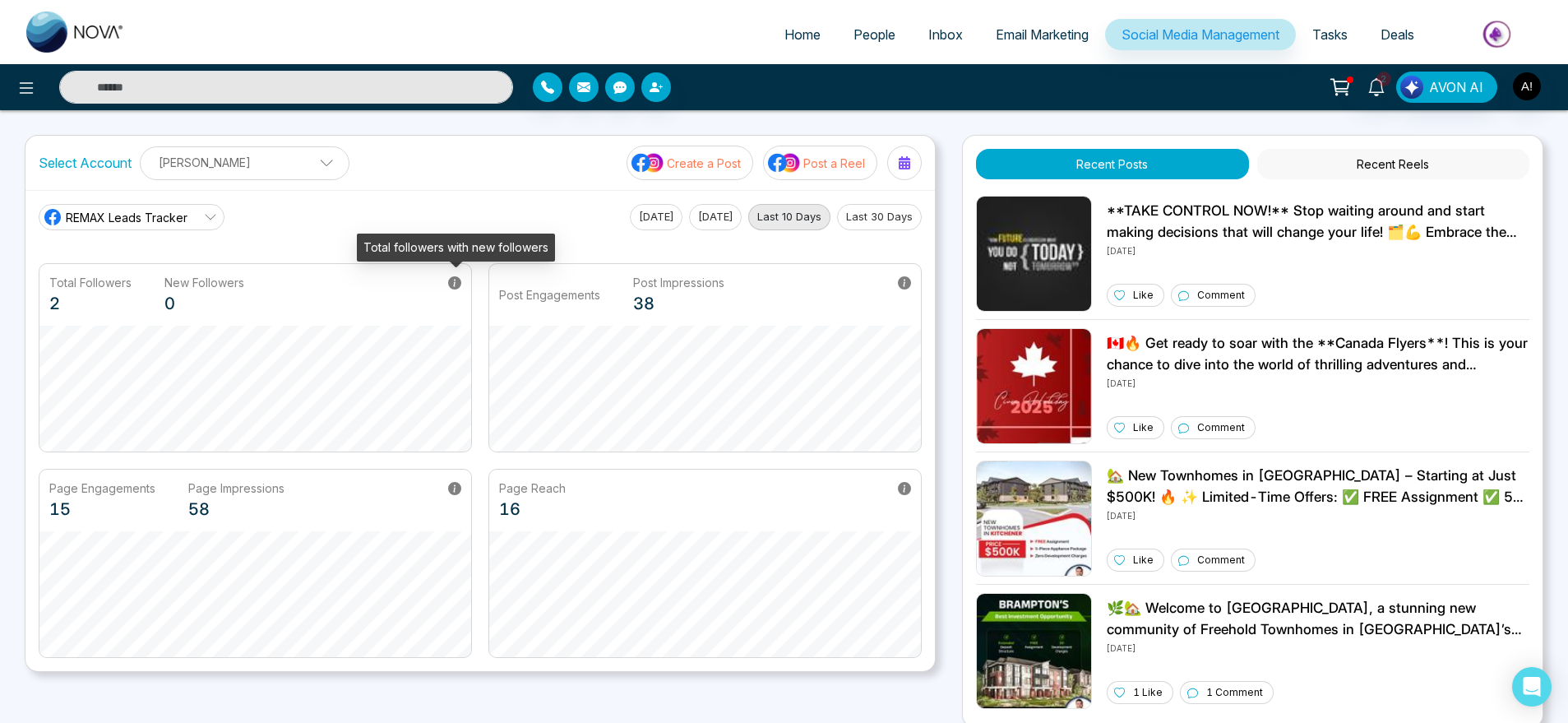
click at [451, 280] on icon at bounding box center [455, 283] width 13 height 13
click at [791, 31] on span "Home" at bounding box center [803, 35] width 36 height 17
select select "*"
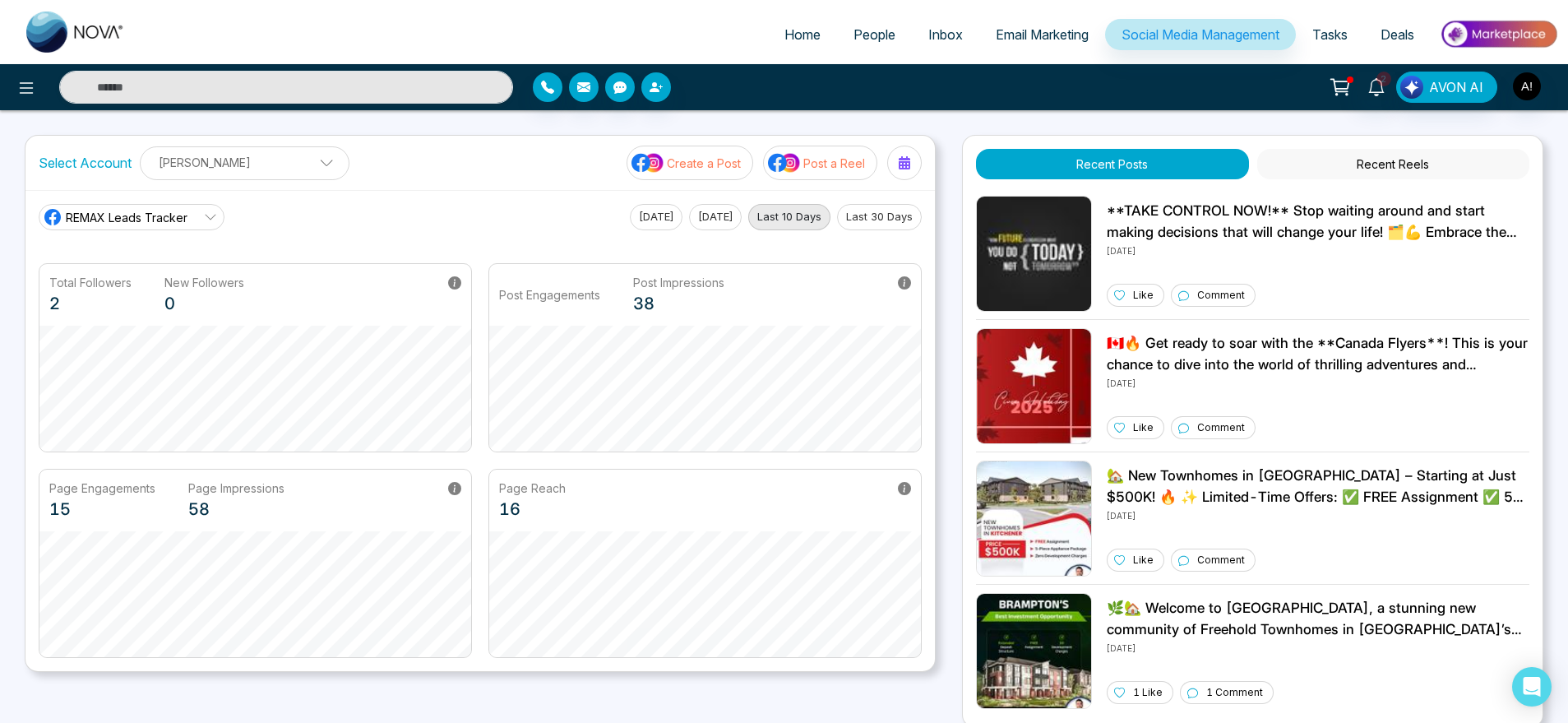
select select "*"
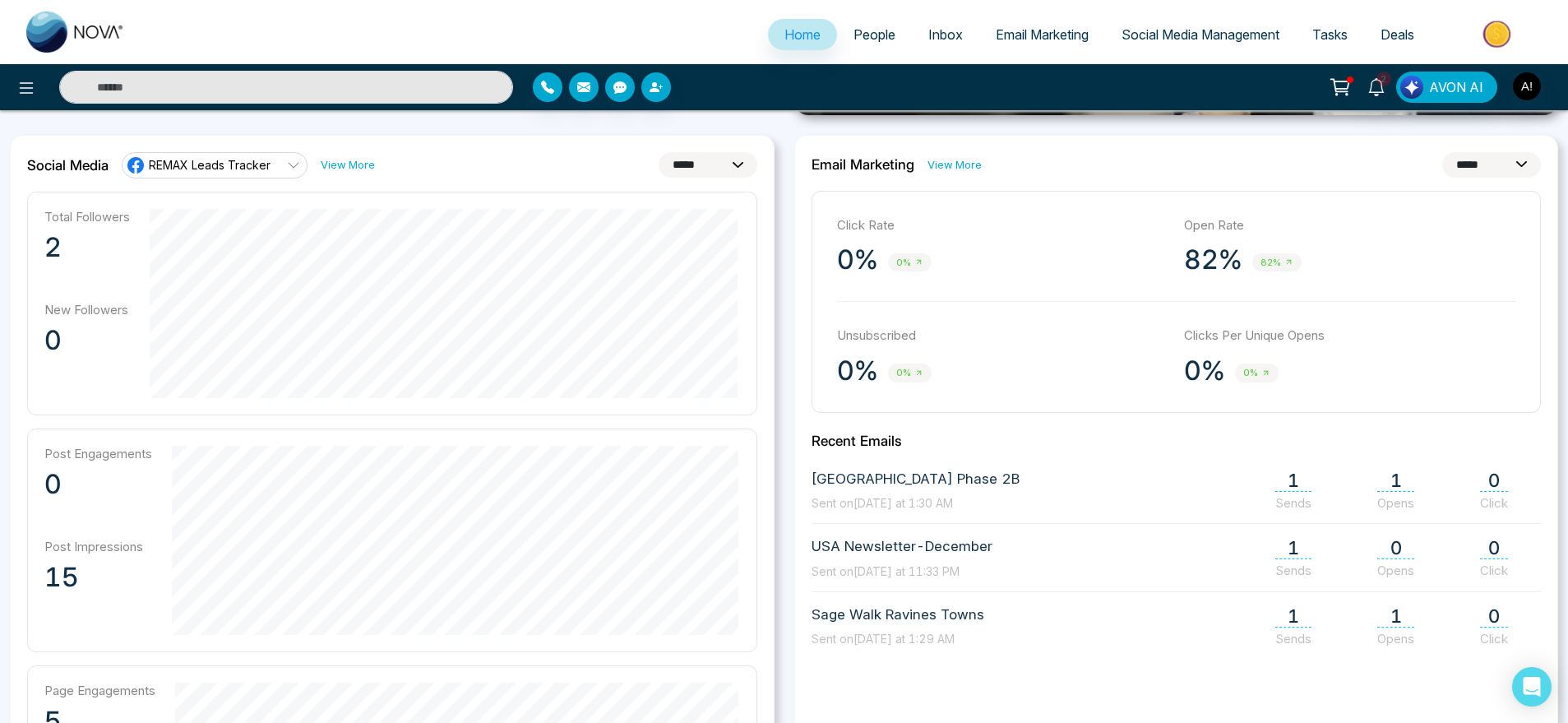
scroll to position [493, 0]
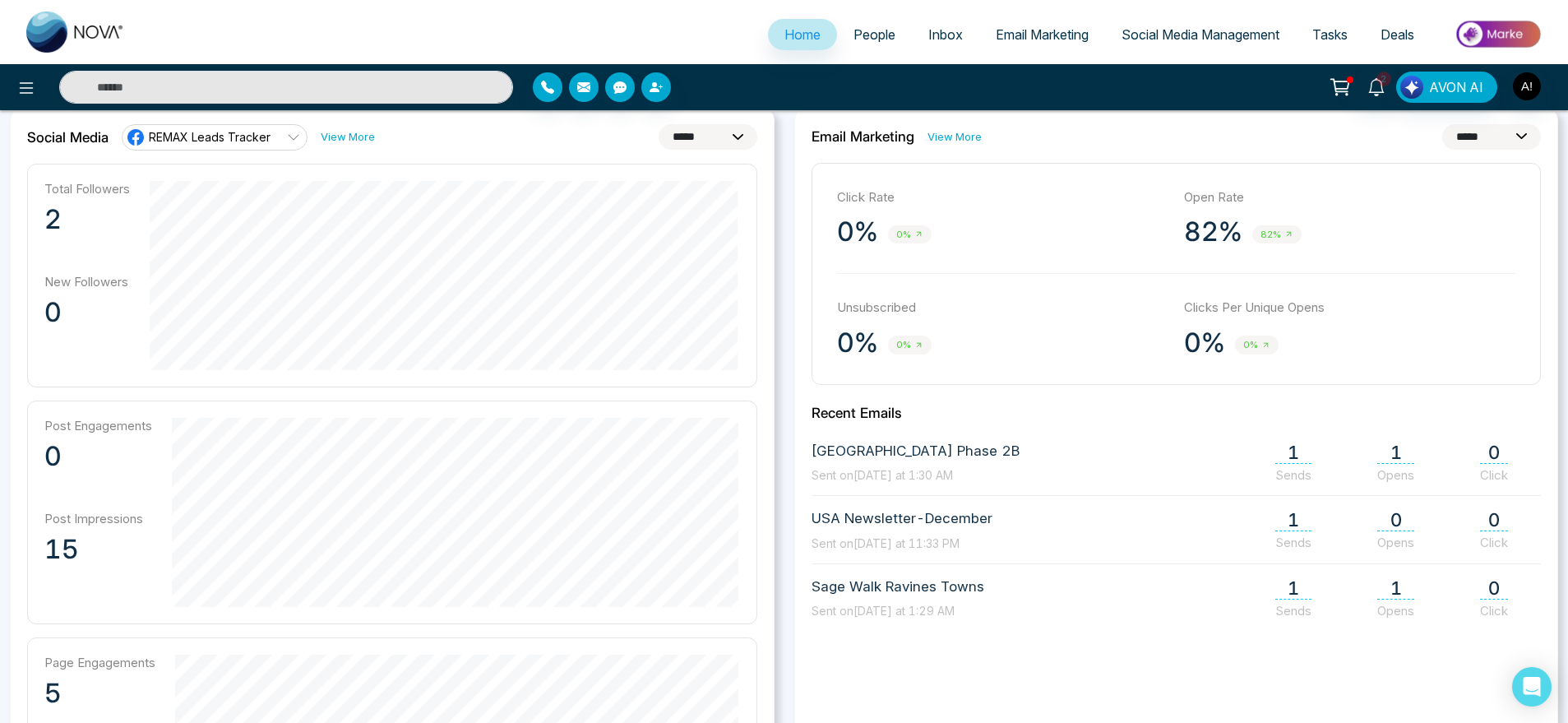
click at [950, 126] on div "**********" at bounding box center [1176, 136] width 730 height 26
drag, startPoint x: 950, startPoint y: 126, endPoint x: 958, endPoint y: 140, distance: 16.1
click at [958, 140] on div "**********" at bounding box center [1176, 136] width 730 height 26
click at [958, 140] on link "View More" at bounding box center [955, 136] width 55 height 16
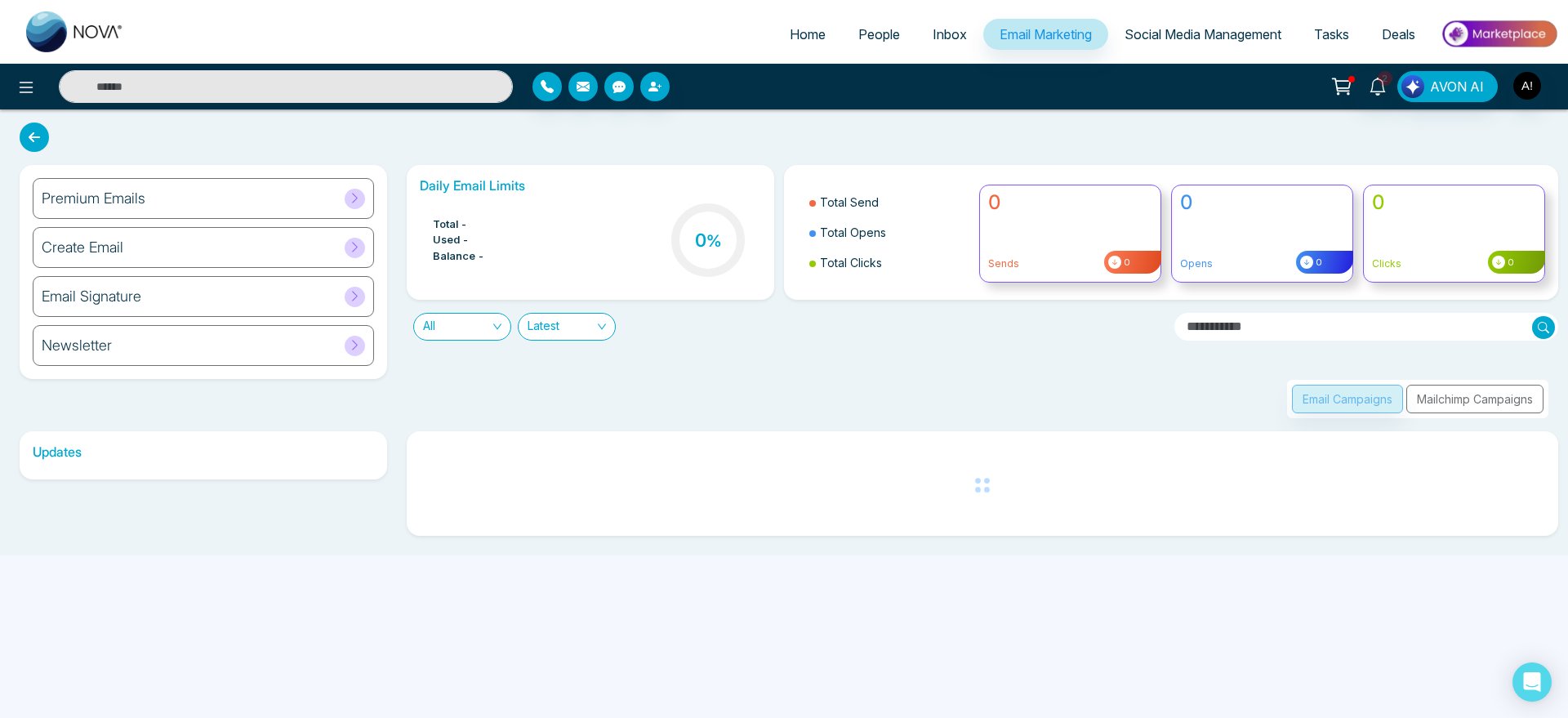
click at [790, 40] on span "Home" at bounding box center [808, 34] width 36 height 16
select select "*"
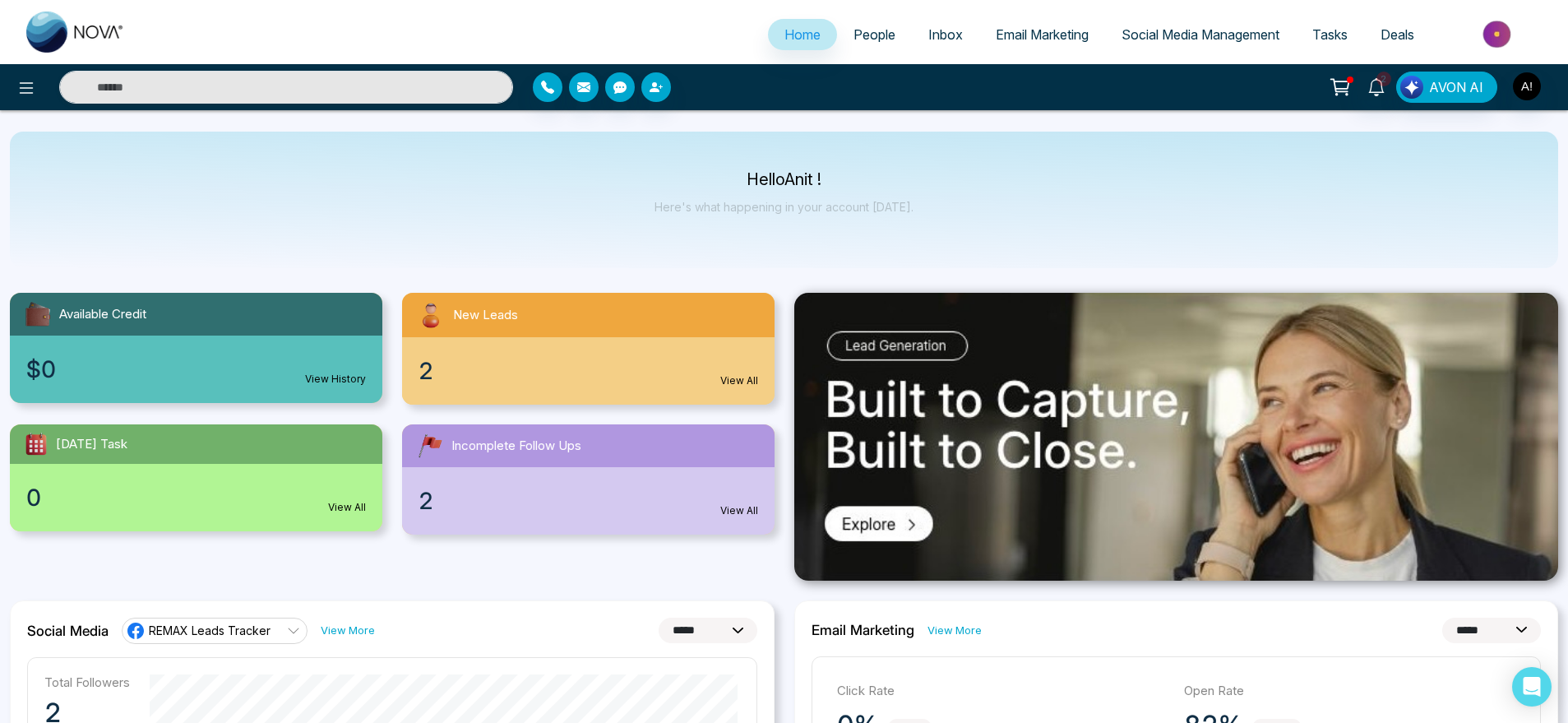
click at [711, 356] on div "2 View All" at bounding box center [588, 371] width 373 height 68
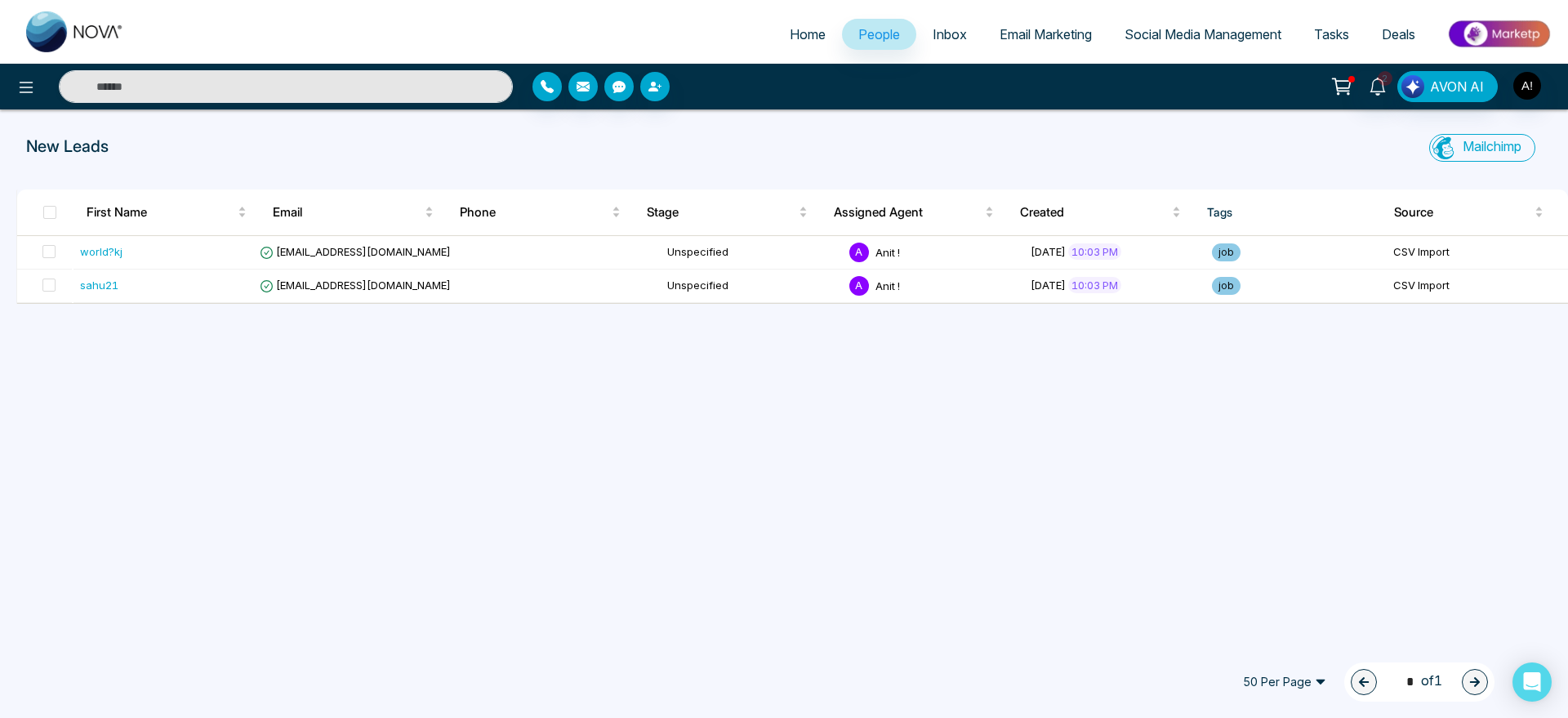
click at [790, 30] on span "Home" at bounding box center [808, 34] width 36 height 16
select select "*"
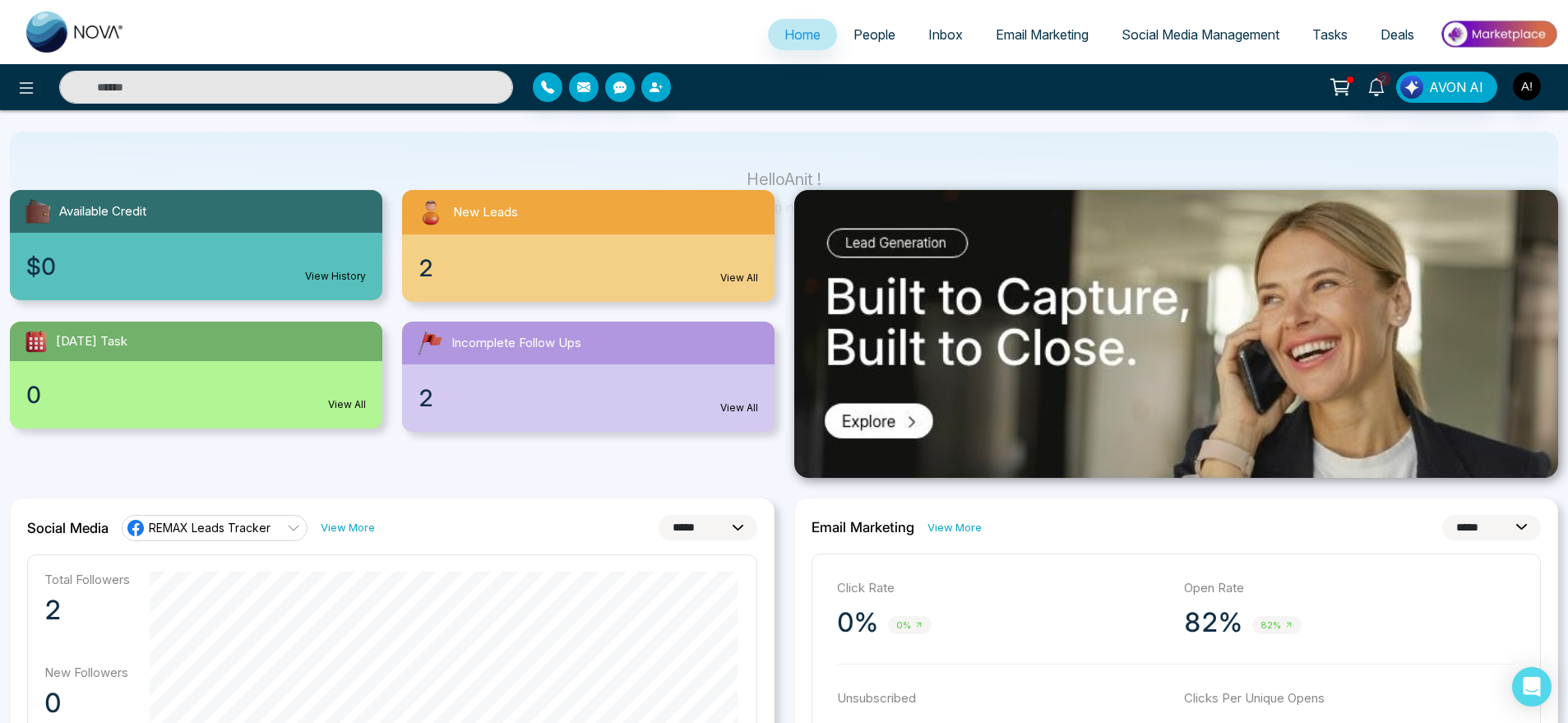
scroll to position [105, 0]
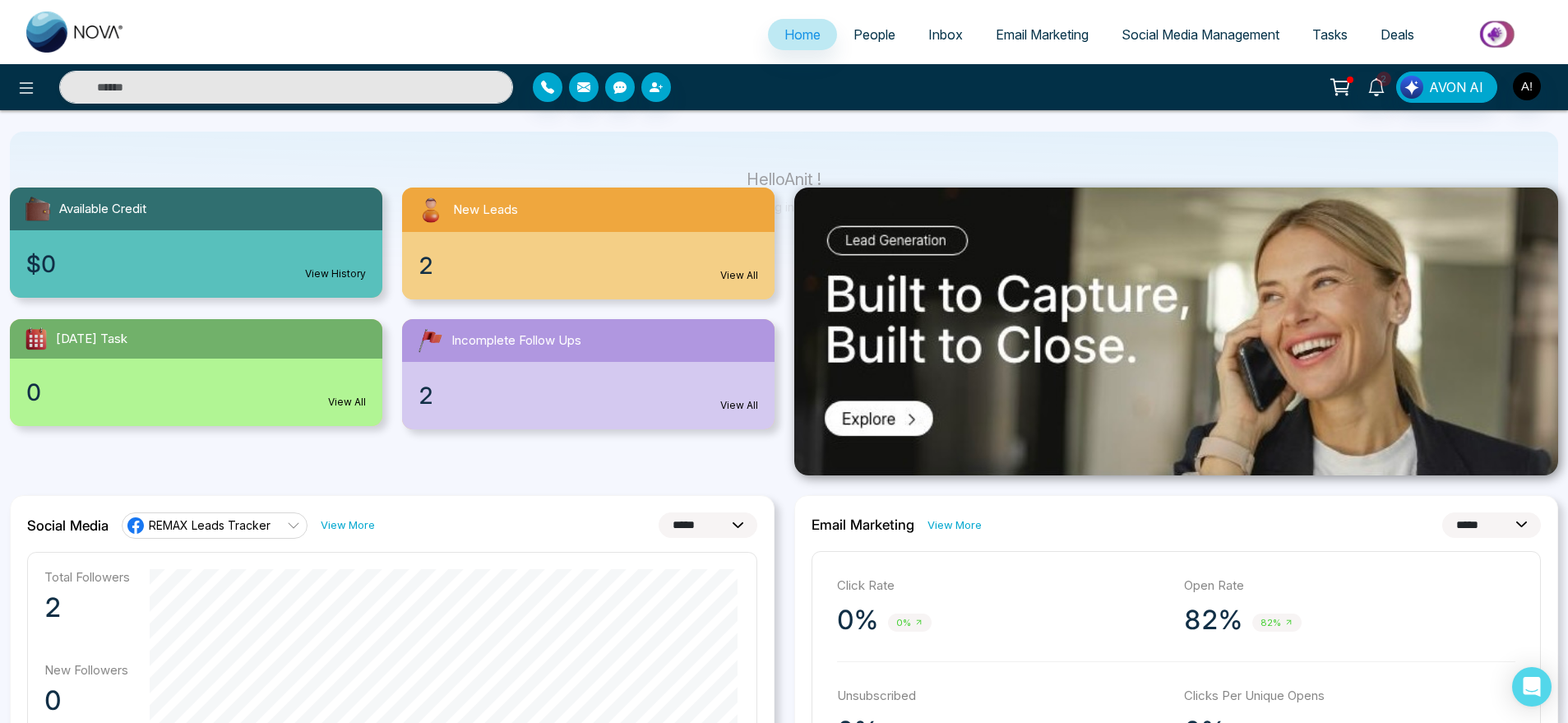
click at [721, 284] on div "2 View All" at bounding box center [588, 266] width 373 height 68
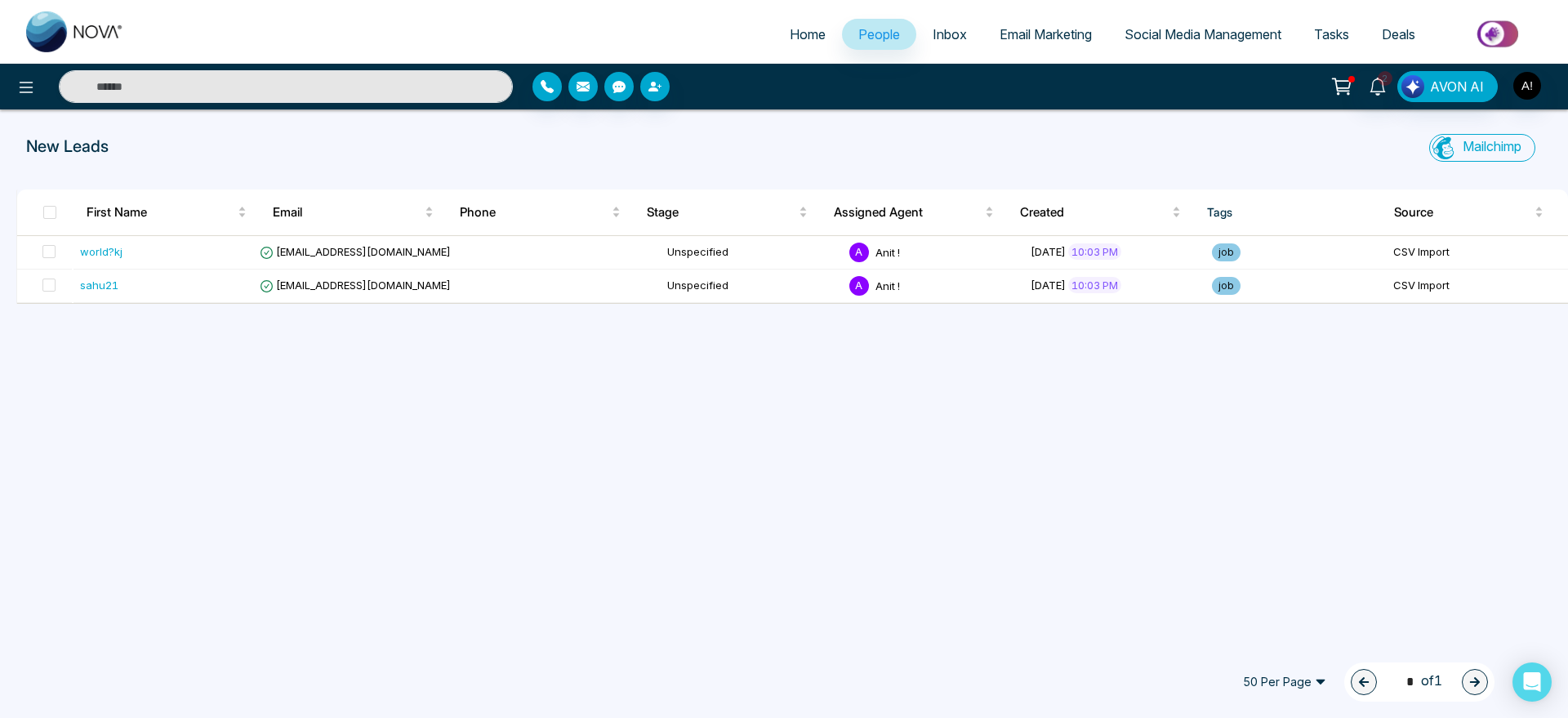
click at [795, 34] on span "Home" at bounding box center [808, 34] width 36 height 16
select select "*"
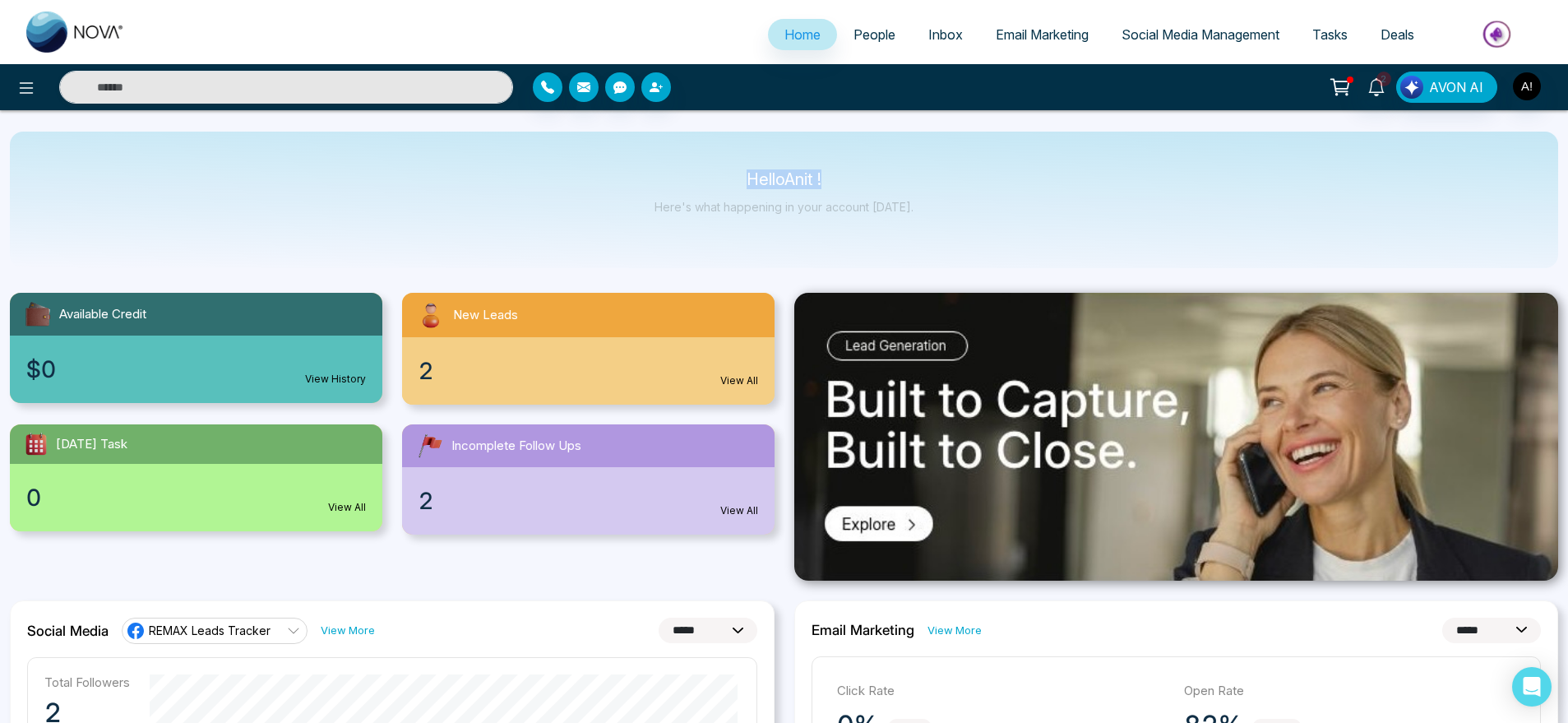
drag, startPoint x: 711, startPoint y: 176, endPoint x: 932, endPoint y: 196, distance: 221.9
click at [932, 196] on div "Hello Anit ! Here's what happening in your account today." at bounding box center [784, 199] width 1548 height 136
click at [342, 365] on div "$0 View History" at bounding box center [196, 369] width 373 height 68
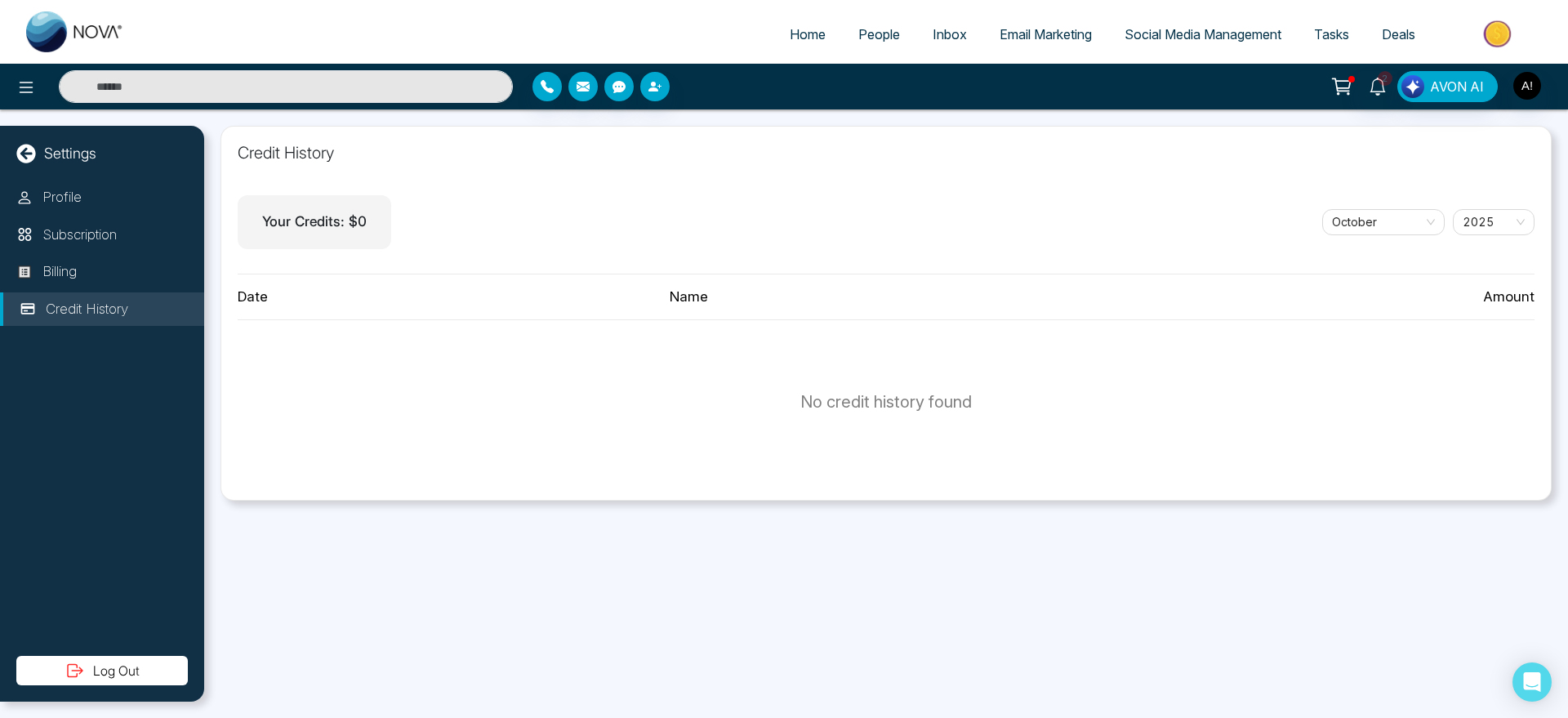
click at [805, 39] on span "Home" at bounding box center [808, 34] width 36 height 16
select select "*"
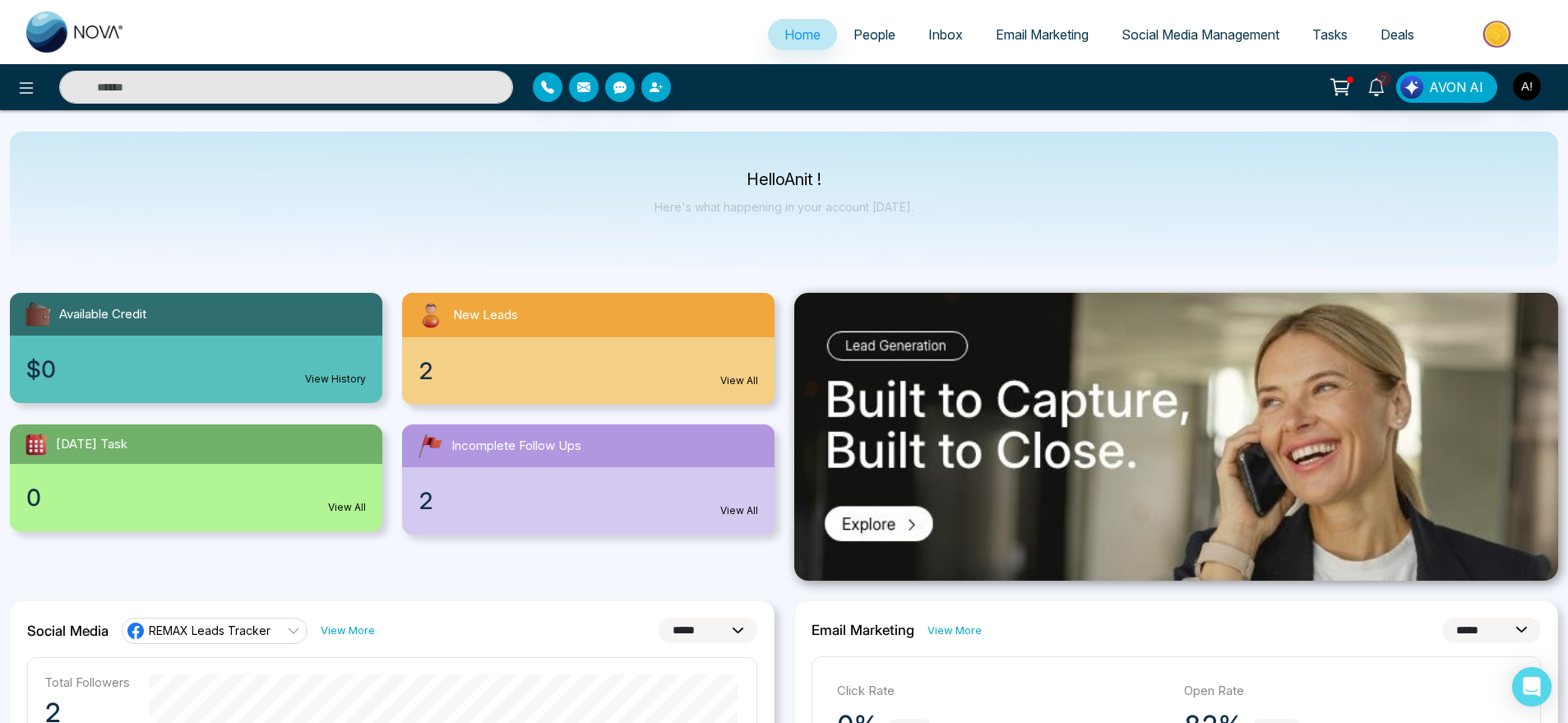
click at [349, 345] on div "$0 View History" at bounding box center [196, 369] width 373 height 68
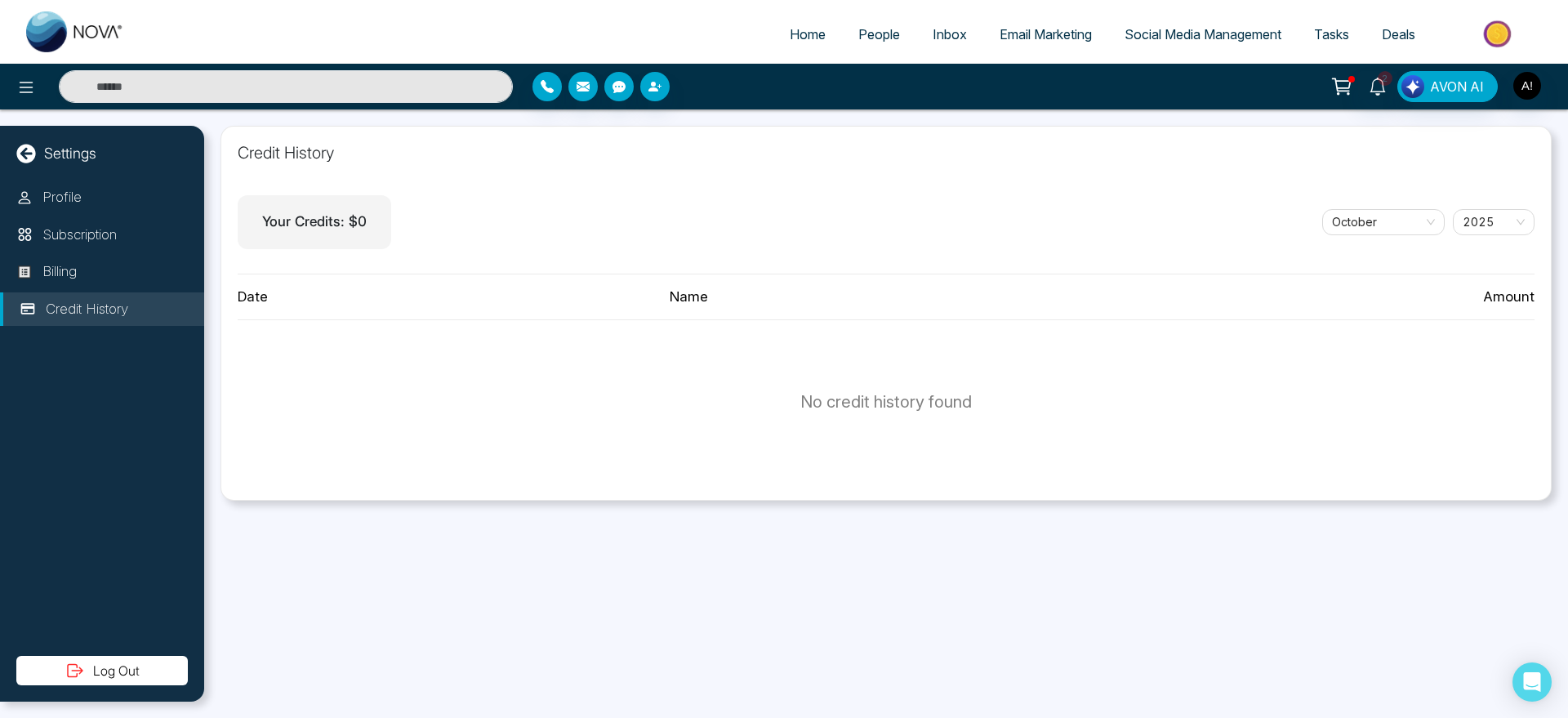
click at [792, 34] on span "Home" at bounding box center [808, 34] width 36 height 16
select select "*"
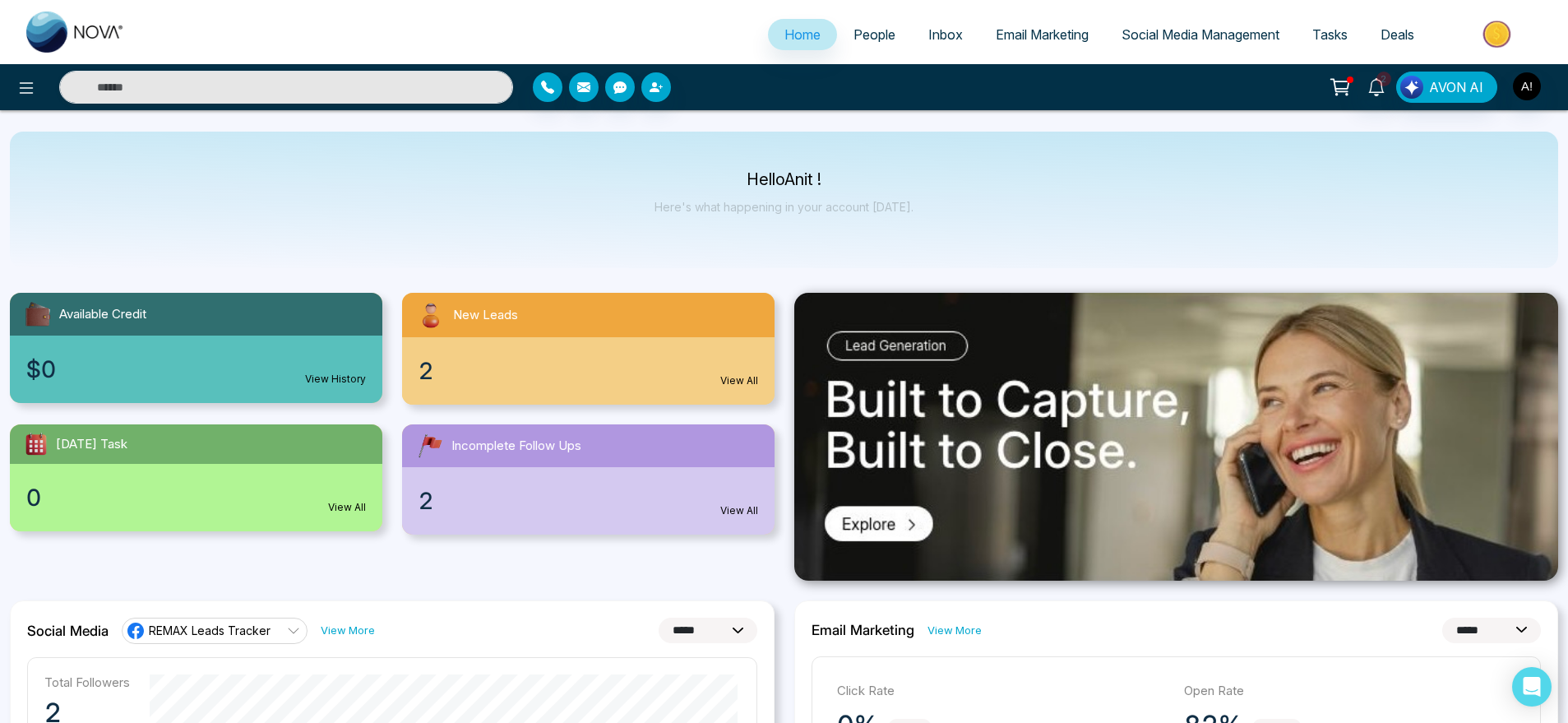
click at [728, 332] on div "New Leads" at bounding box center [588, 315] width 373 height 45
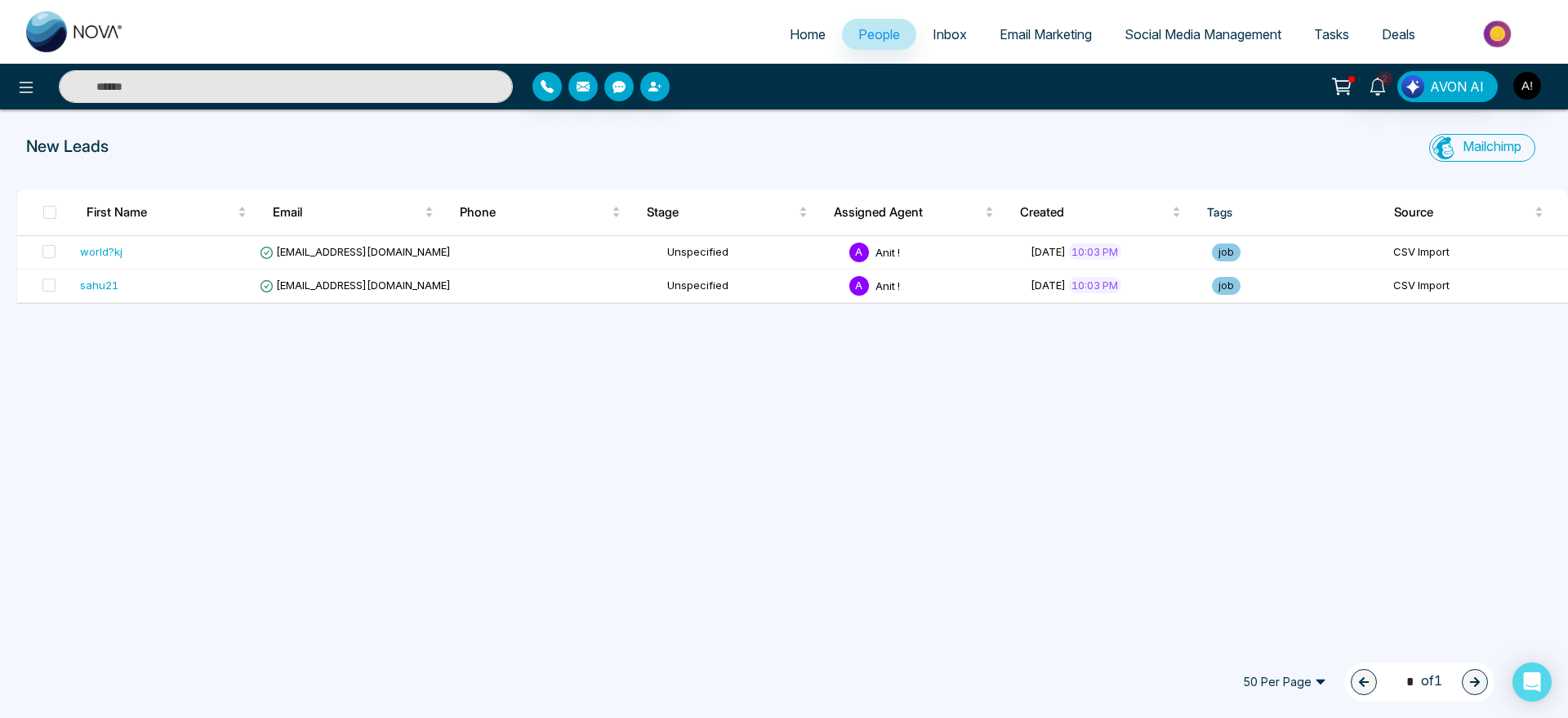
click at [800, 37] on span "Home" at bounding box center [808, 34] width 36 height 16
select select "*"
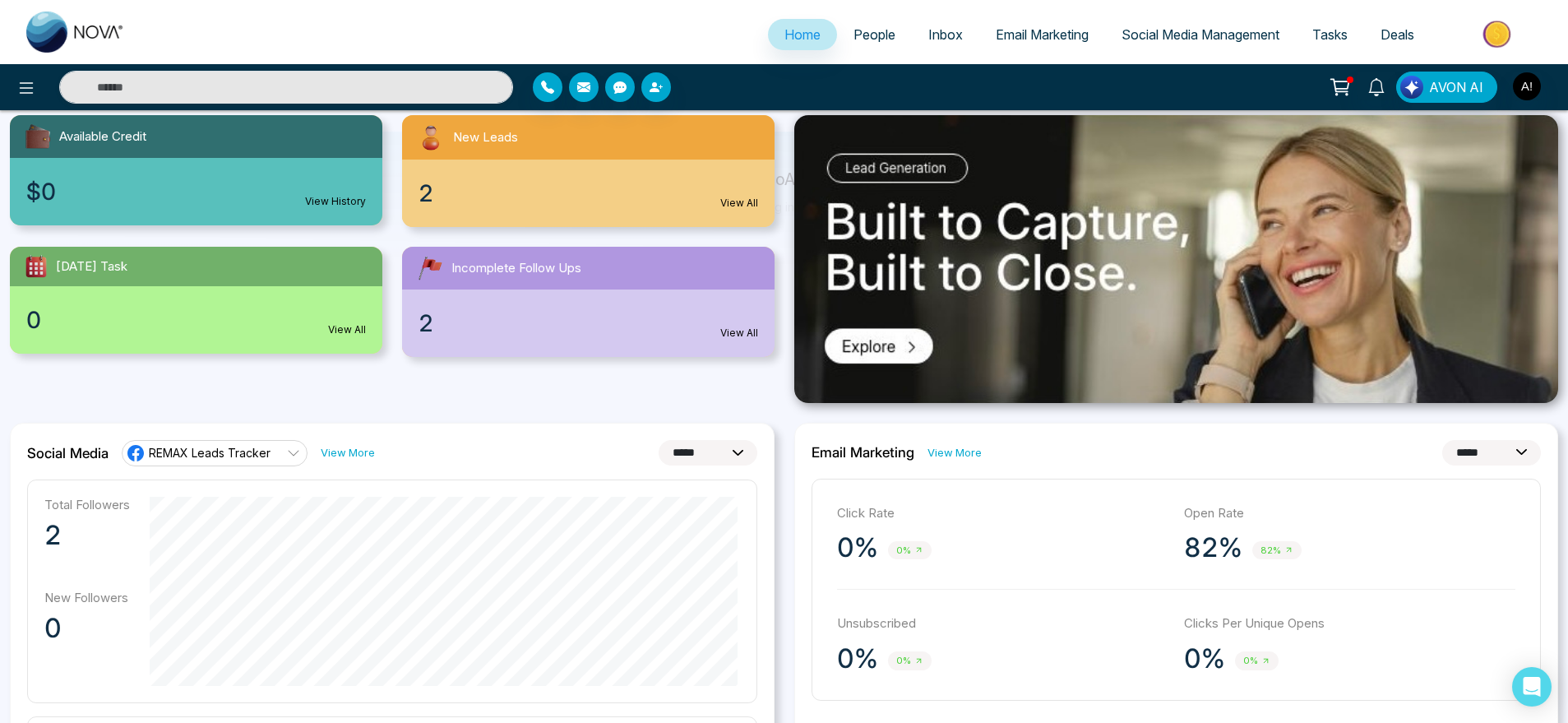
scroll to position [188, 0]
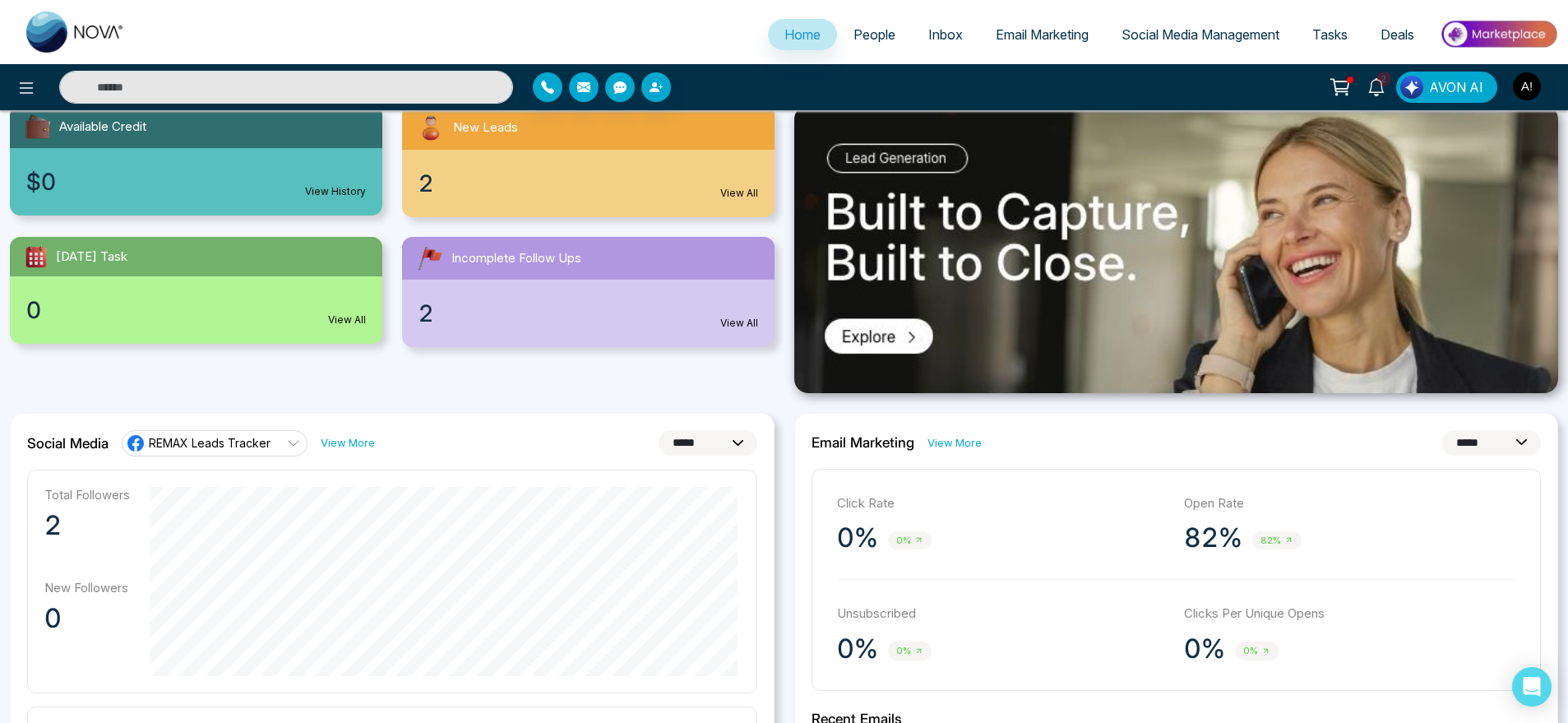
click at [226, 232] on div "Available Credit $0 View History New Leads 2 View All Today's Task 0 View All I…" at bounding box center [392, 216] width 785 height 262
click at [302, 320] on div "0 View All" at bounding box center [196, 310] width 373 height 68
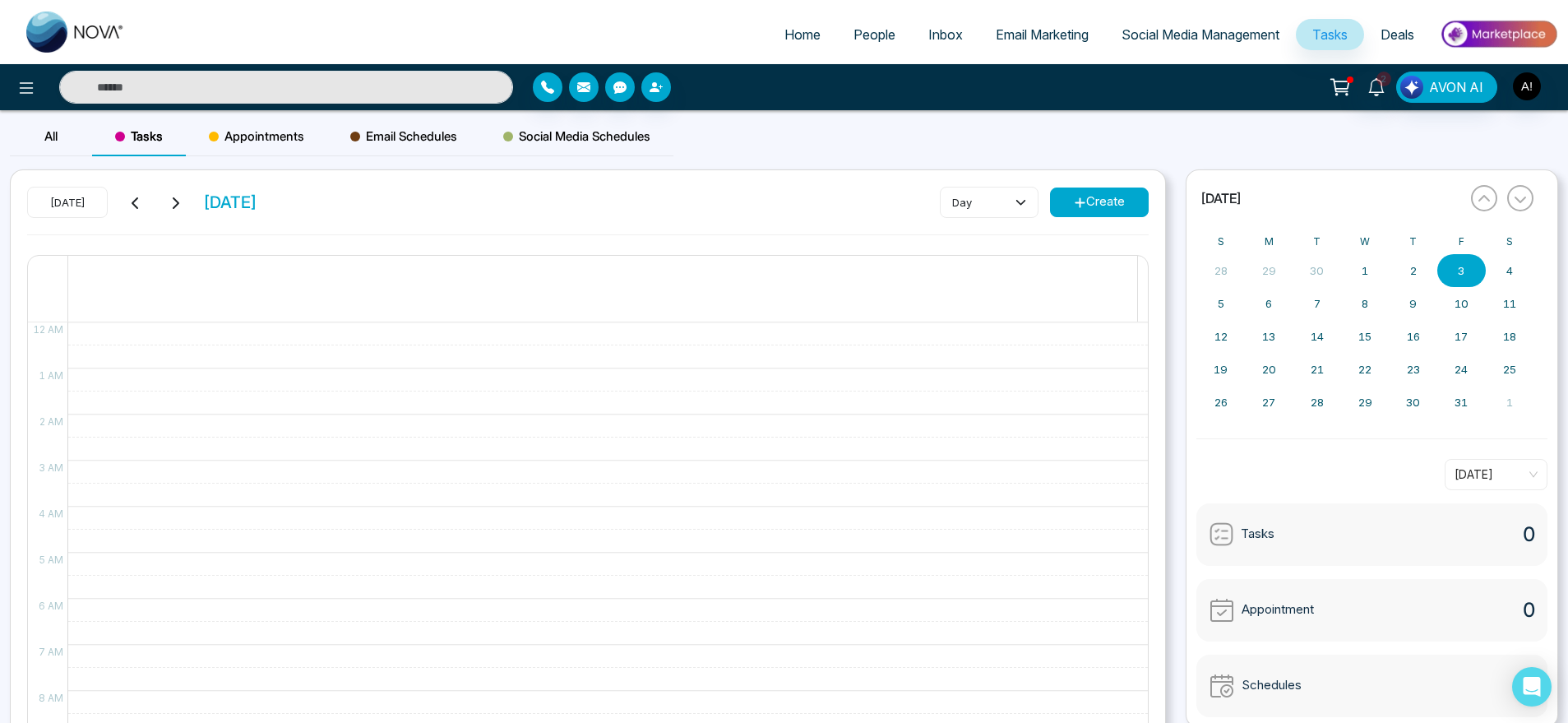
click at [790, 23] on link "Home" at bounding box center [803, 35] width 69 height 31
select select "*"
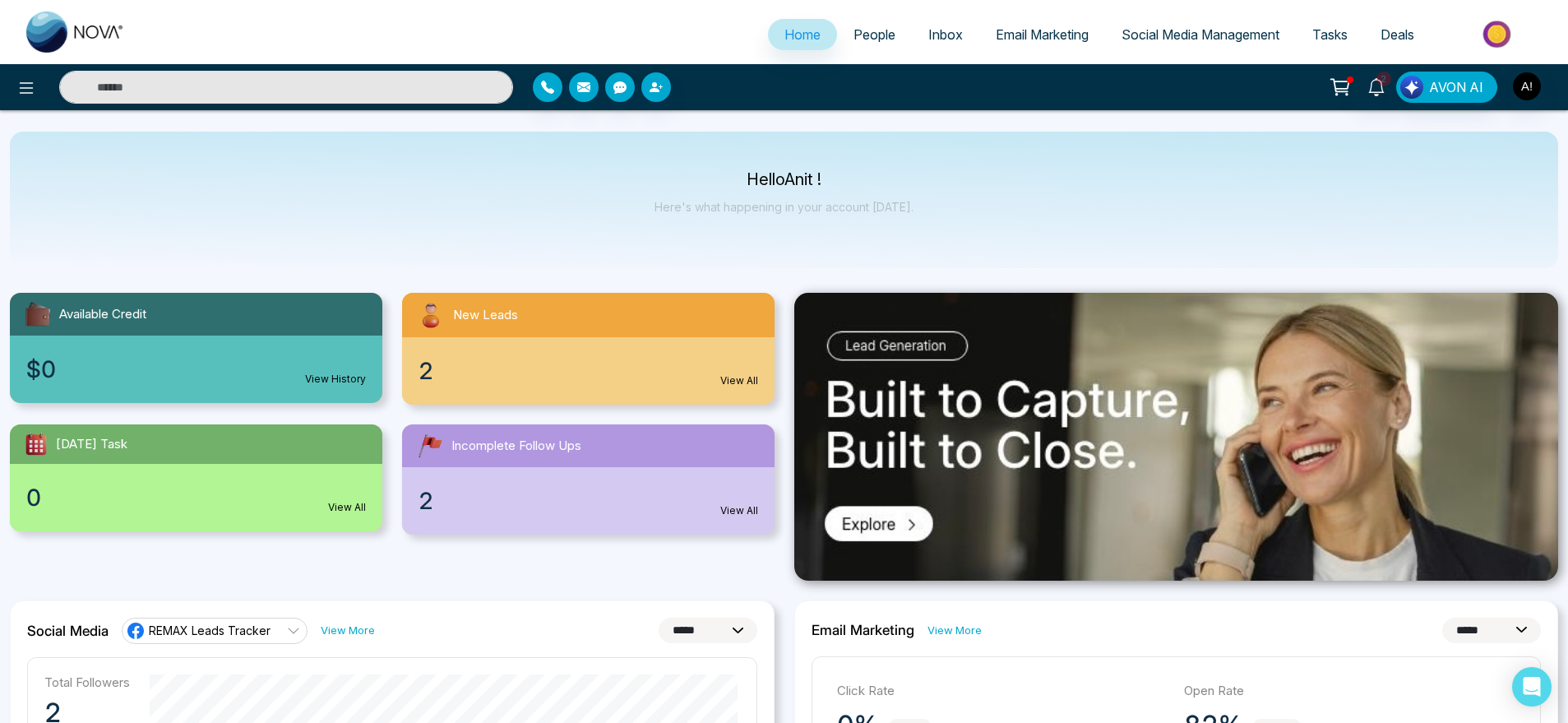
click at [770, 509] on div "2 View All" at bounding box center [588, 501] width 373 height 68
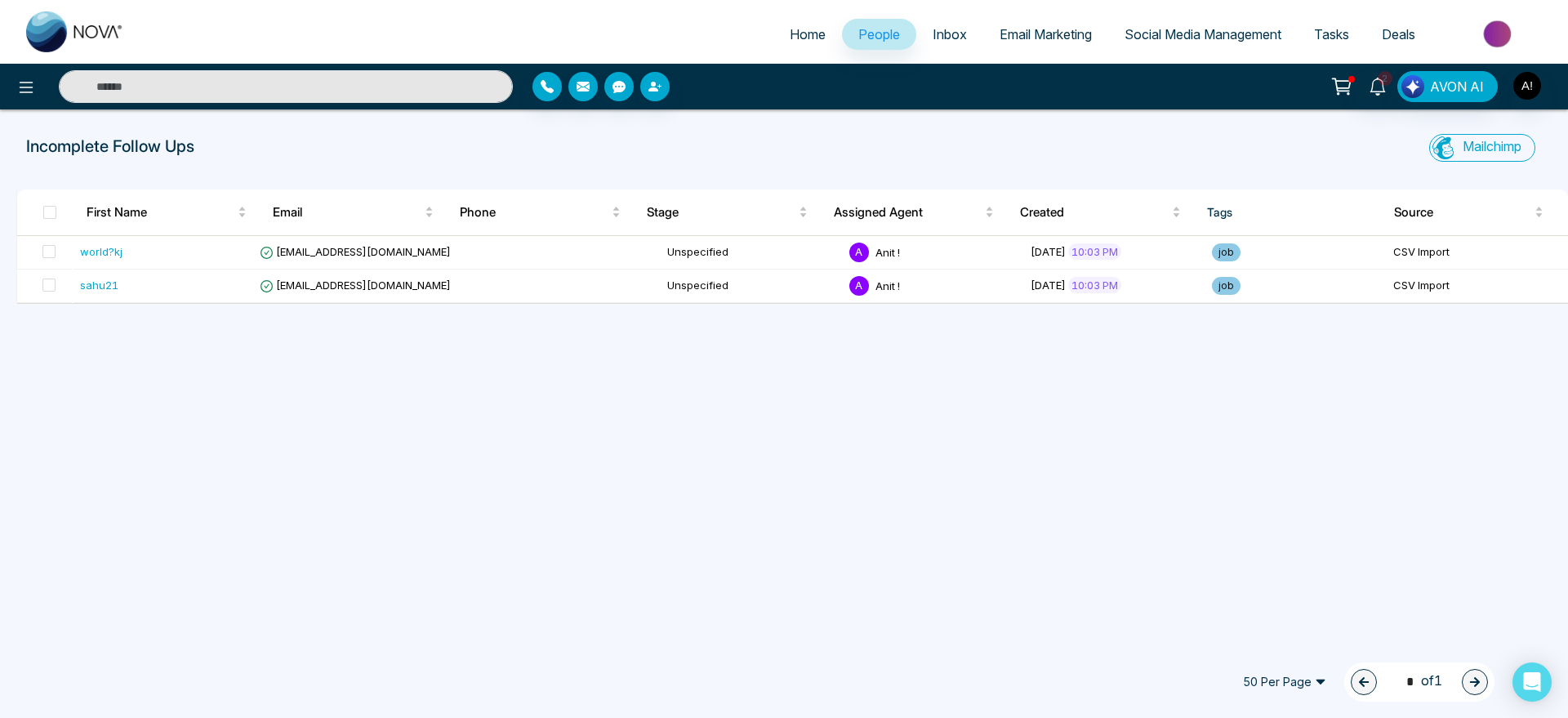
click at [798, 30] on span "Home" at bounding box center [808, 34] width 36 height 16
select select "*"
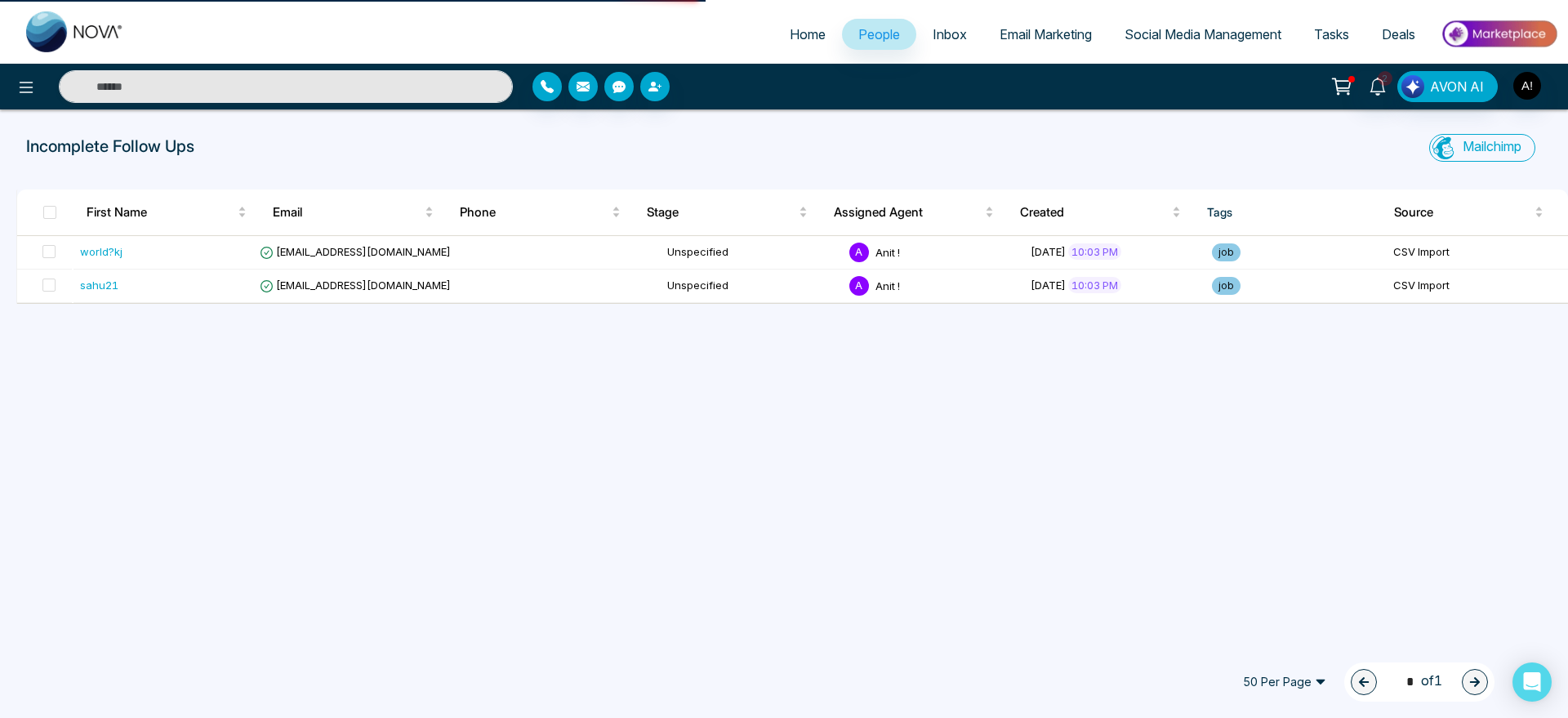
select select "*"
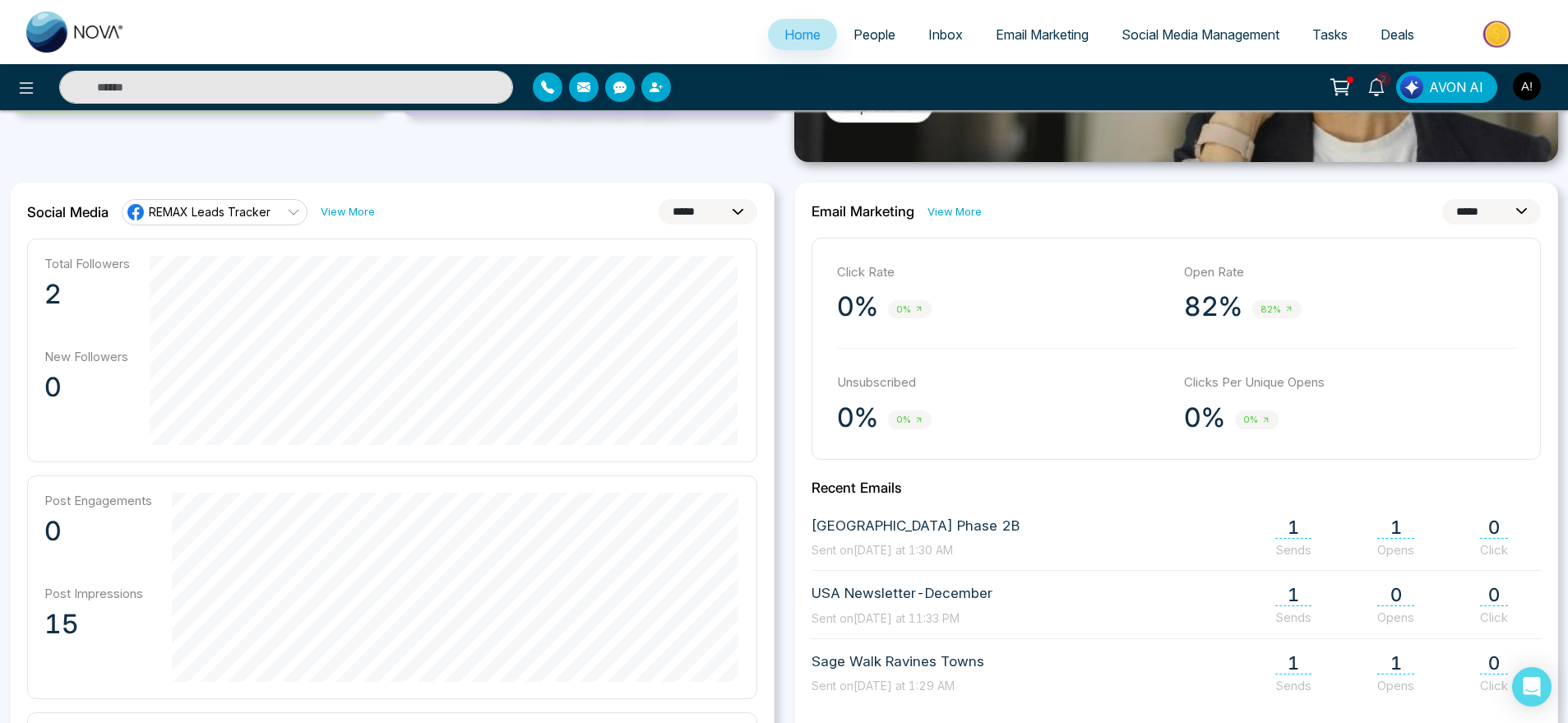
scroll to position [416, 0]
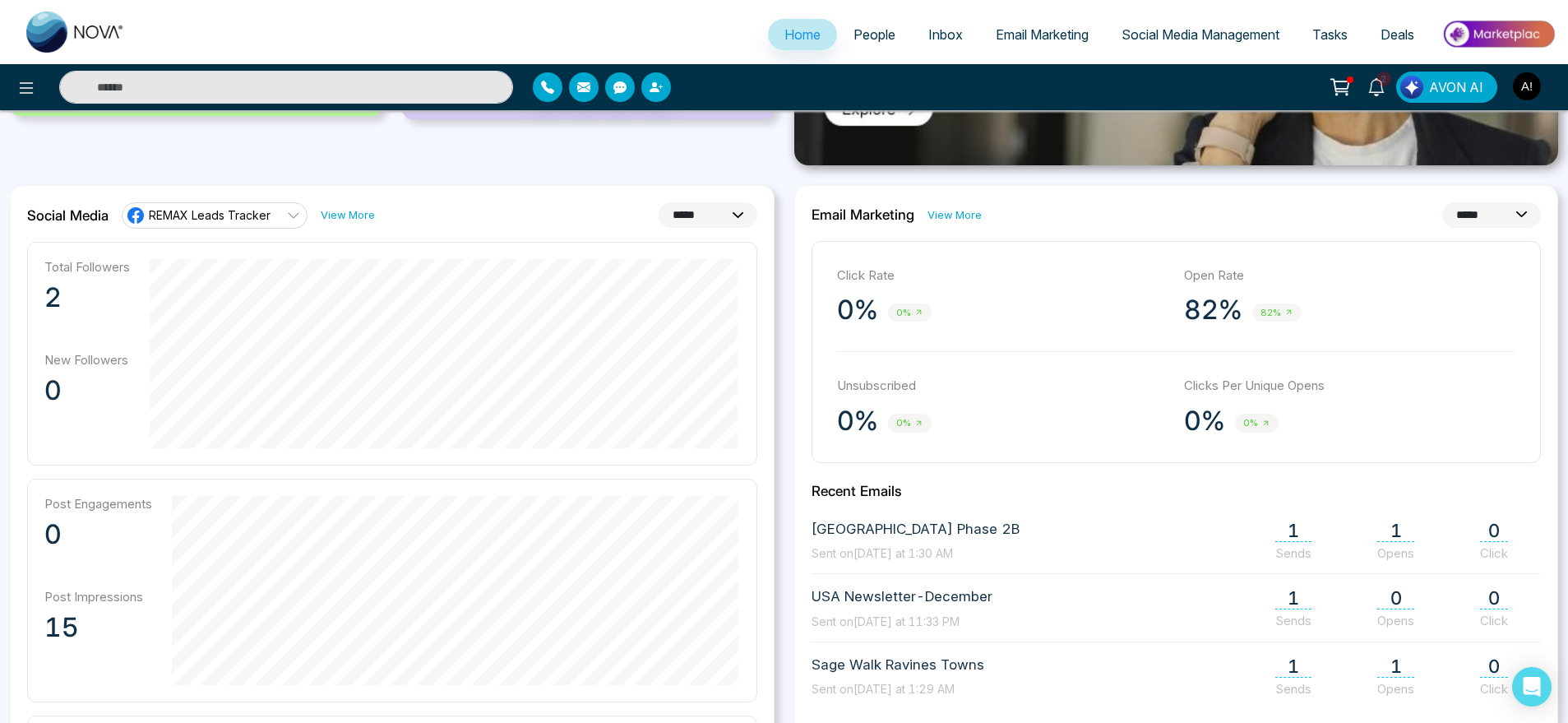
click at [259, 216] on span "REMAX Leads Tracker" at bounding box center [209, 215] width 121 height 16
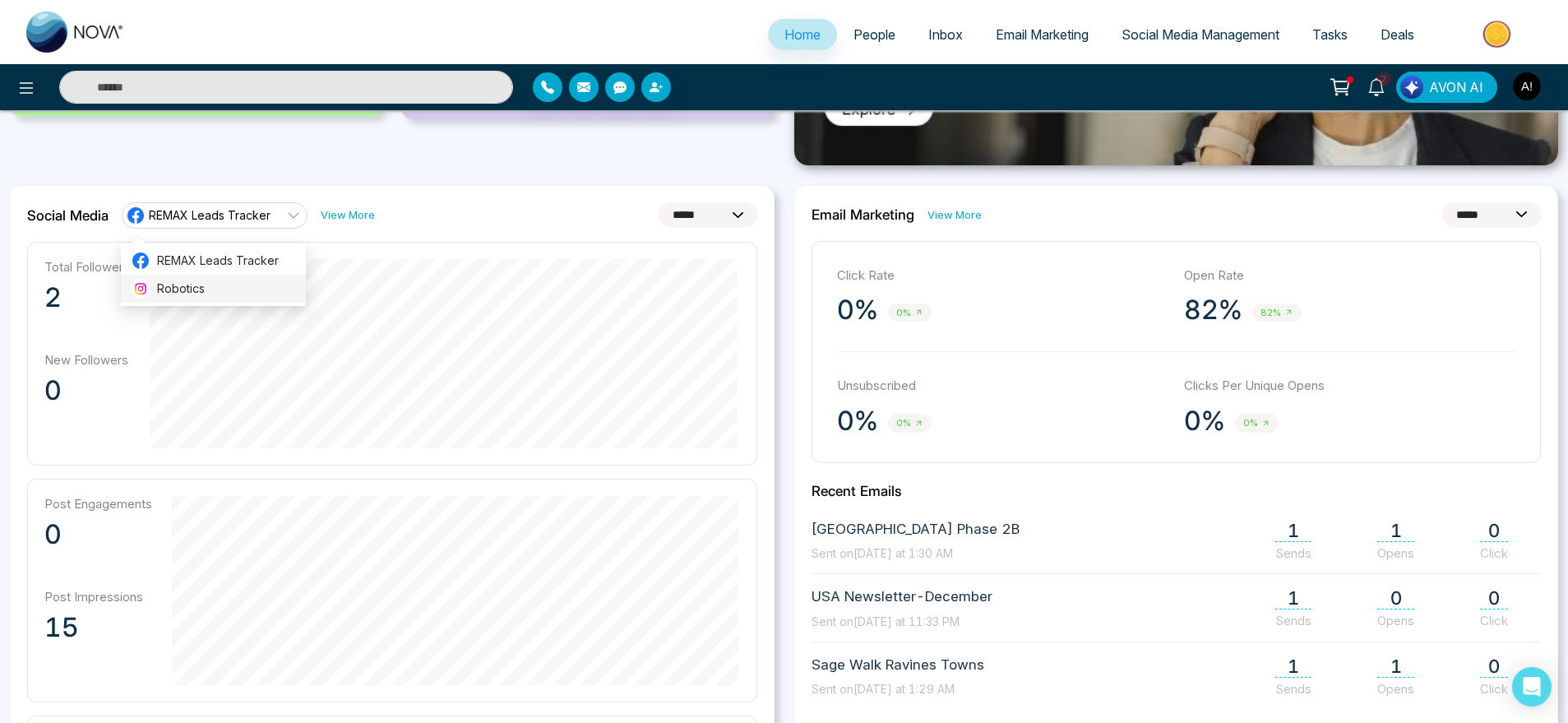
click at [245, 297] on span "Robotics" at bounding box center [226, 288] width 139 height 18
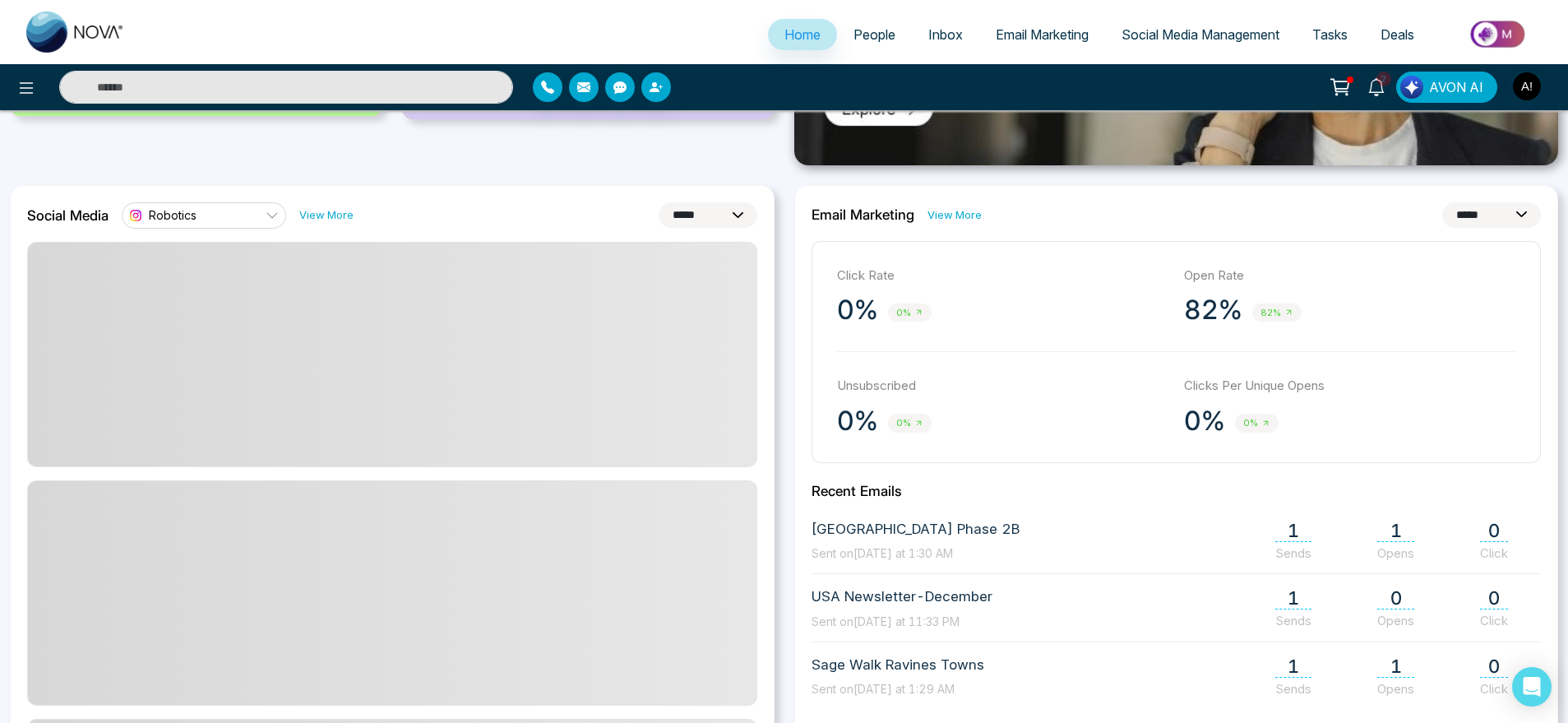
click at [212, 206] on link "Robotics" at bounding box center [203, 216] width 164 height 26
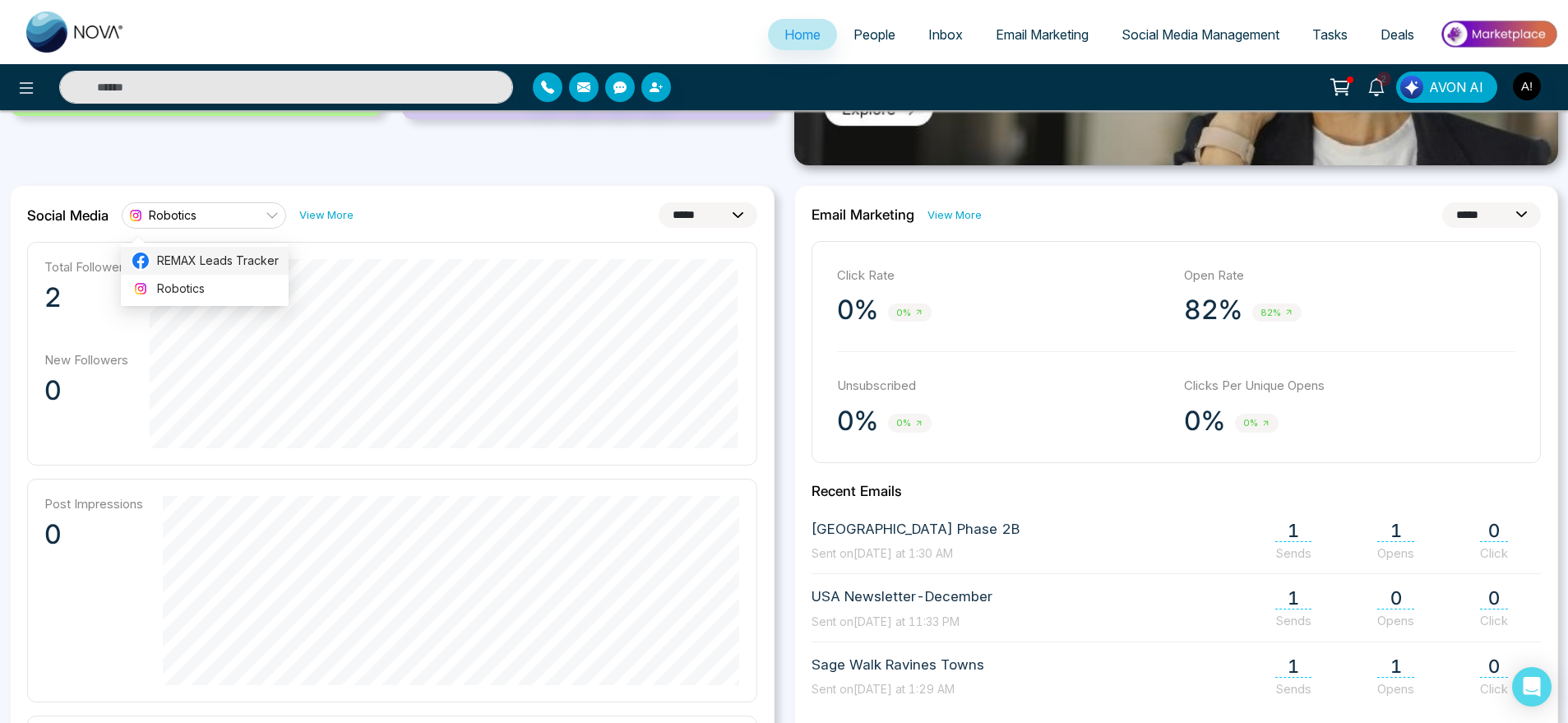
click at [238, 266] on span "REMAX Leads Tracker" at bounding box center [217, 261] width 121 height 18
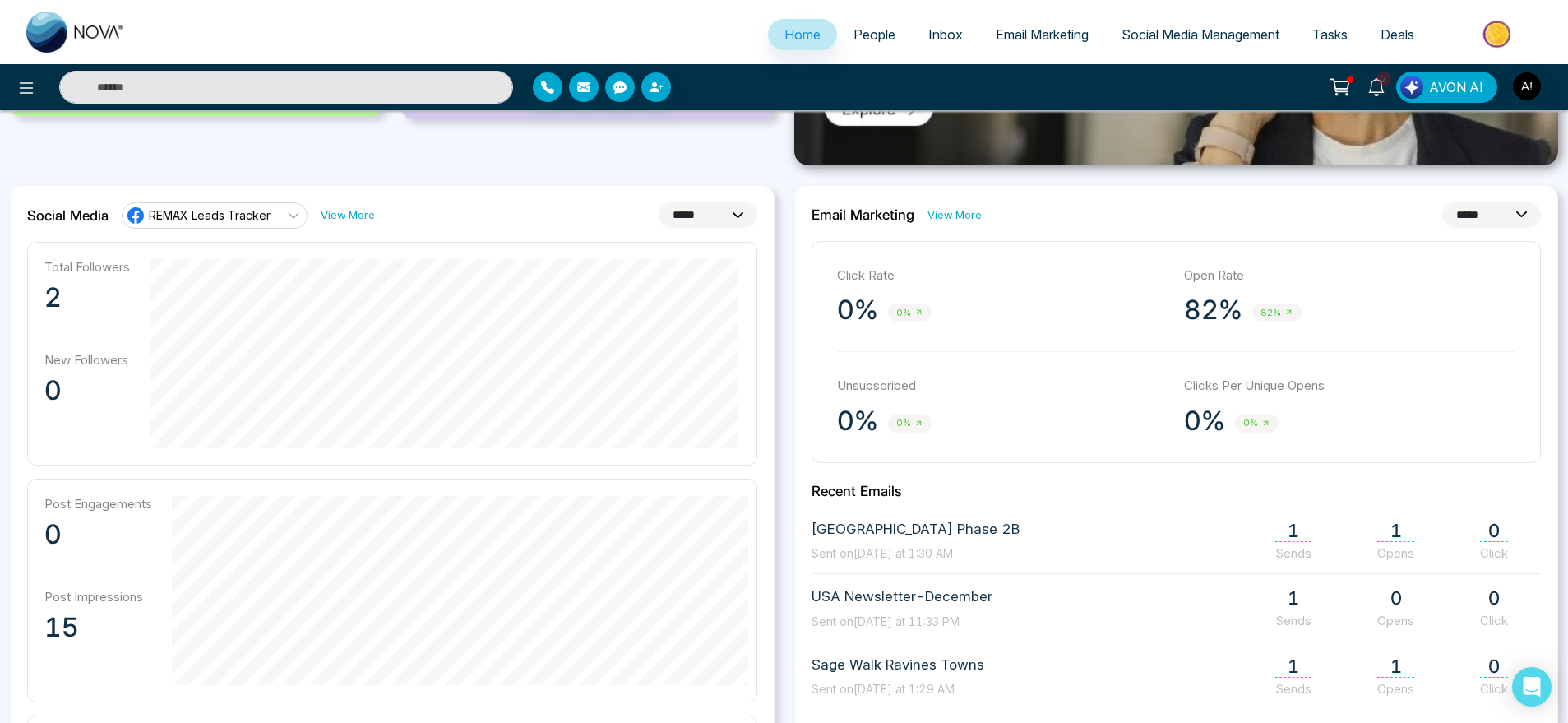
click at [710, 206] on select "**********" at bounding box center [707, 215] width 98 height 26
click at [658, 202] on select "**********" at bounding box center [707, 215] width 98 height 26
click at [697, 205] on select "**********" at bounding box center [707, 215] width 98 height 26
click at [658, 202] on select "**********" at bounding box center [707, 215] width 98 height 26
click at [704, 211] on select "**********" at bounding box center [707, 215] width 98 height 26
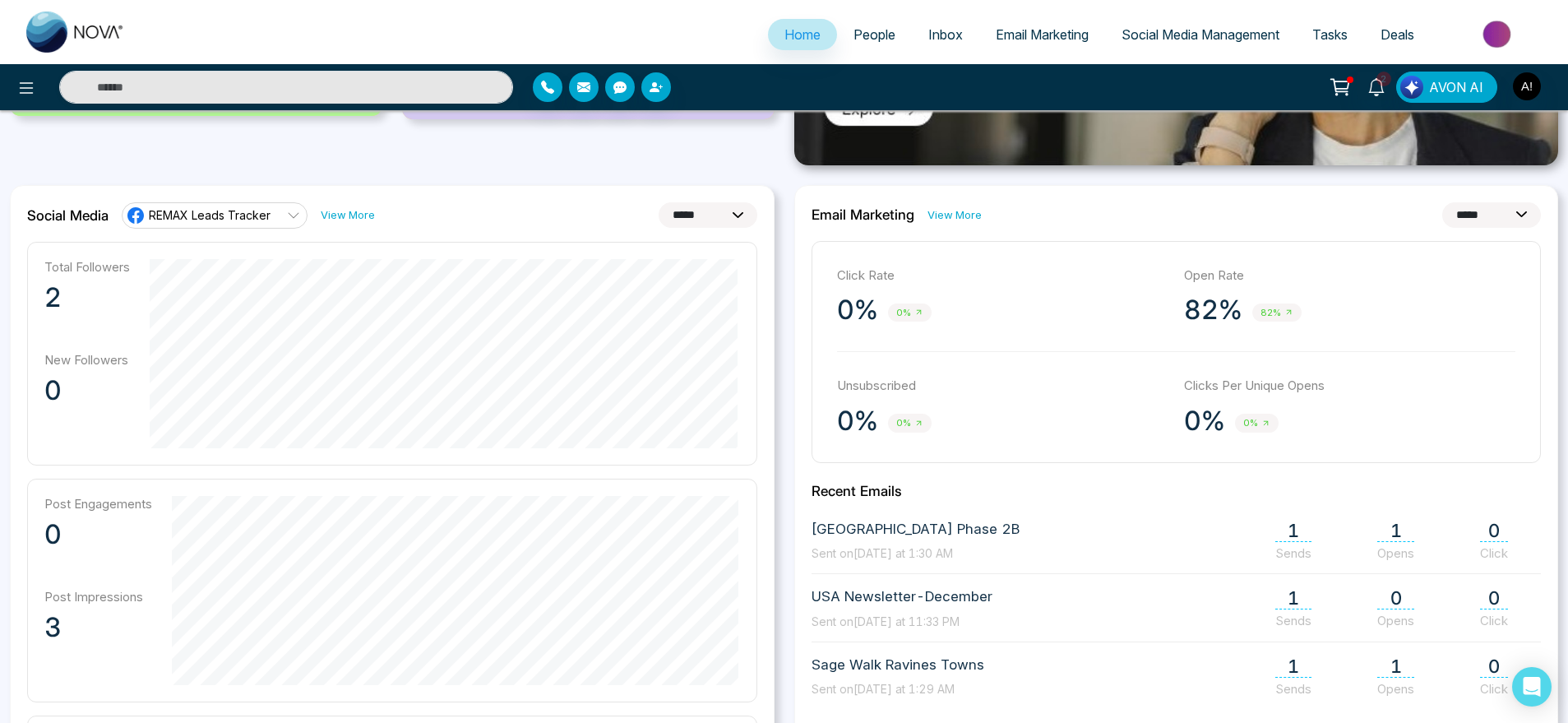
click at [658, 202] on select "**********" at bounding box center [707, 215] width 98 height 26
click at [707, 220] on select "**********" at bounding box center [707, 215] width 98 height 26
select select "*"
click at [658, 202] on select "**********" at bounding box center [707, 215] width 98 height 26
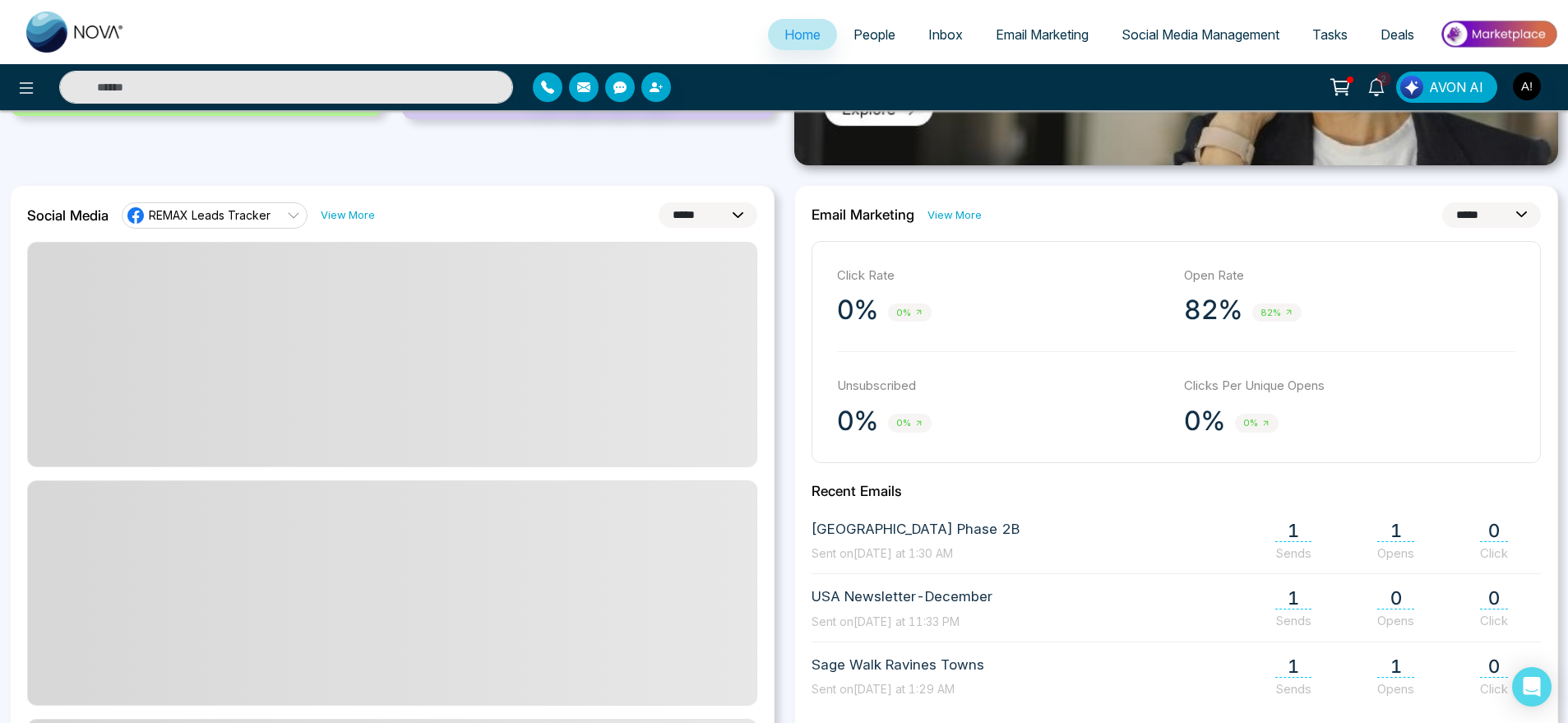
click at [706, 204] on select "**********" at bounding box center [707, 215] width 98 height 26
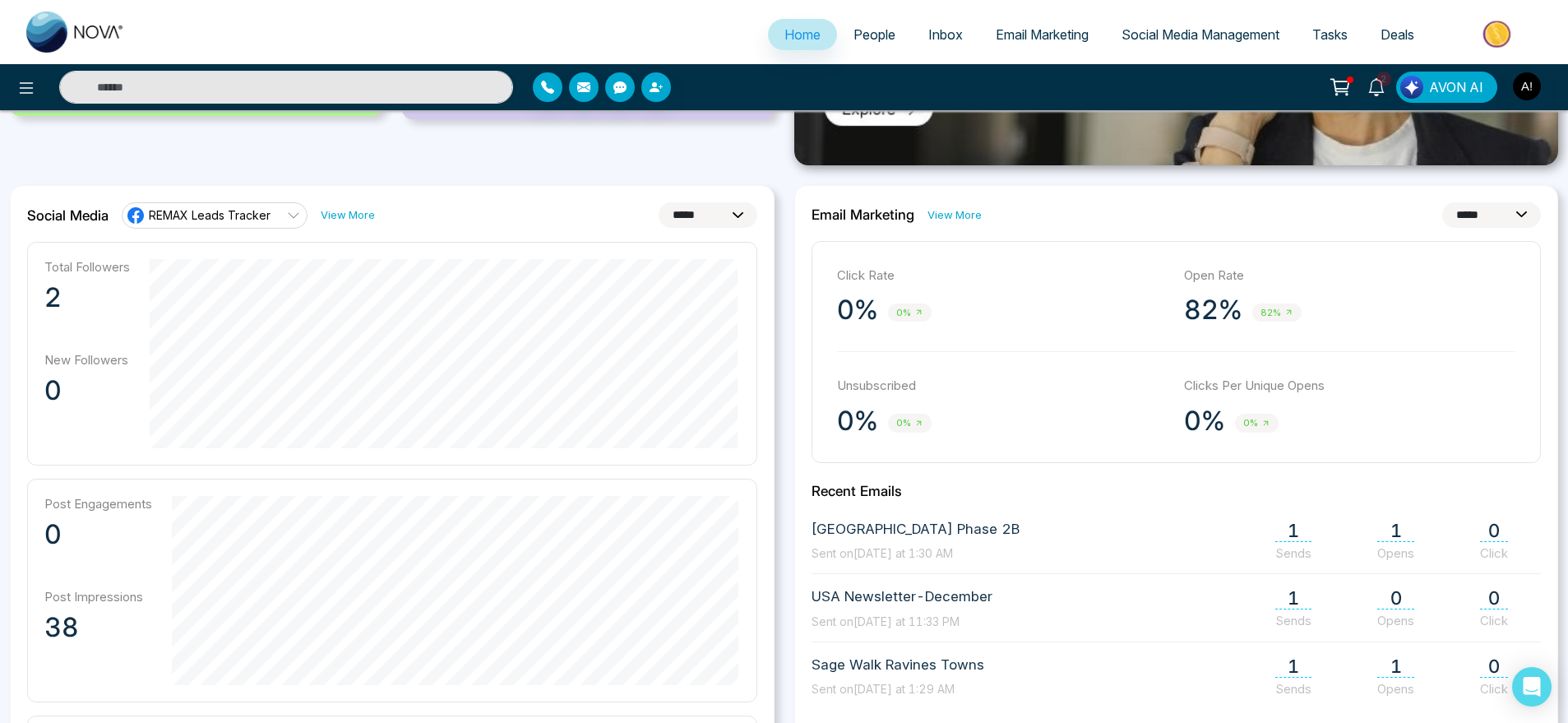
click at [1509, 210] on select "**********" at bounding box center [1491, 215] width 98 height 26
click at [1442, 202] on select "**********" at bounding box center [1491, 215] width 98 height 26
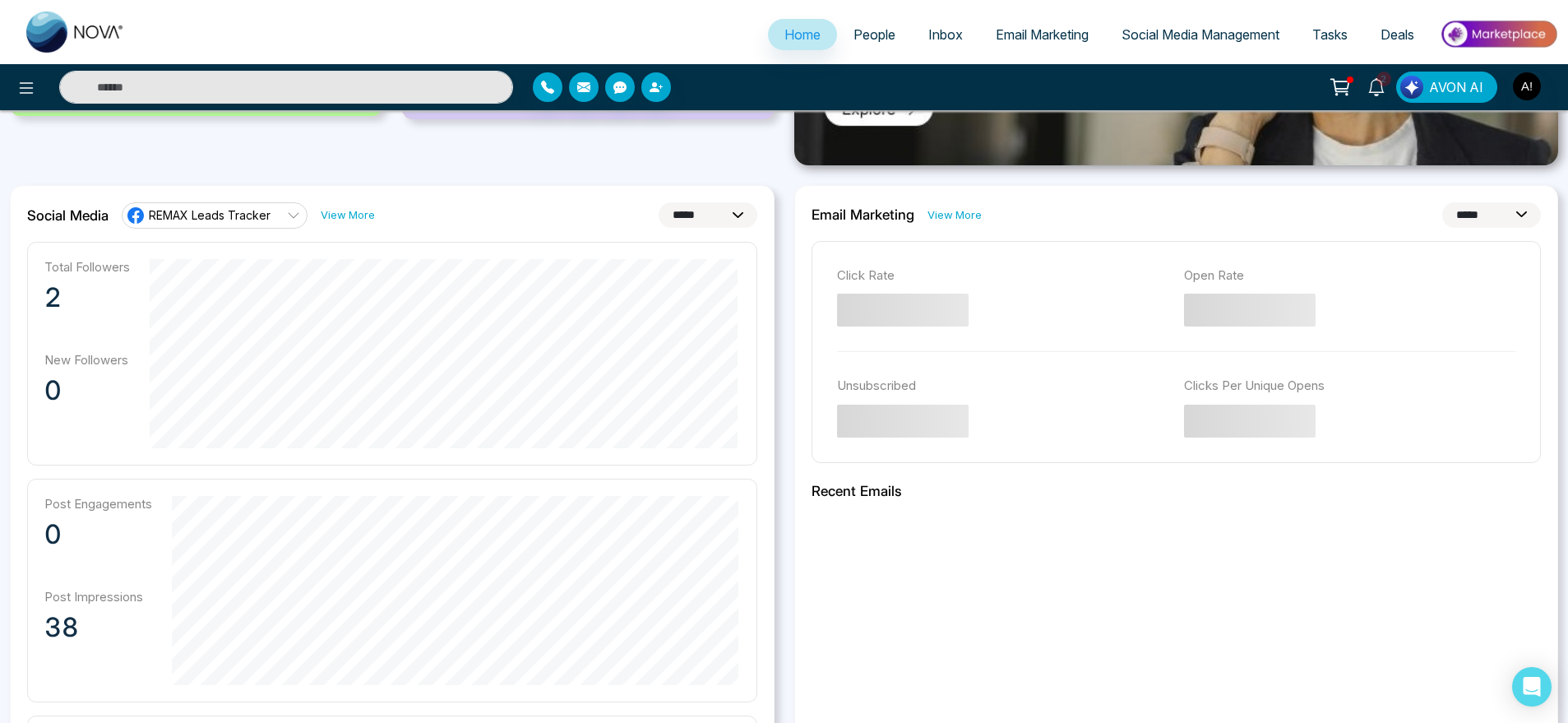
click at [1466, 207] on select "**********" at bounding box center [1491, 215] width 98 height 26
click at [1442, 202] on select "**********" at bounding box center [1491, 215] width 98 height 26
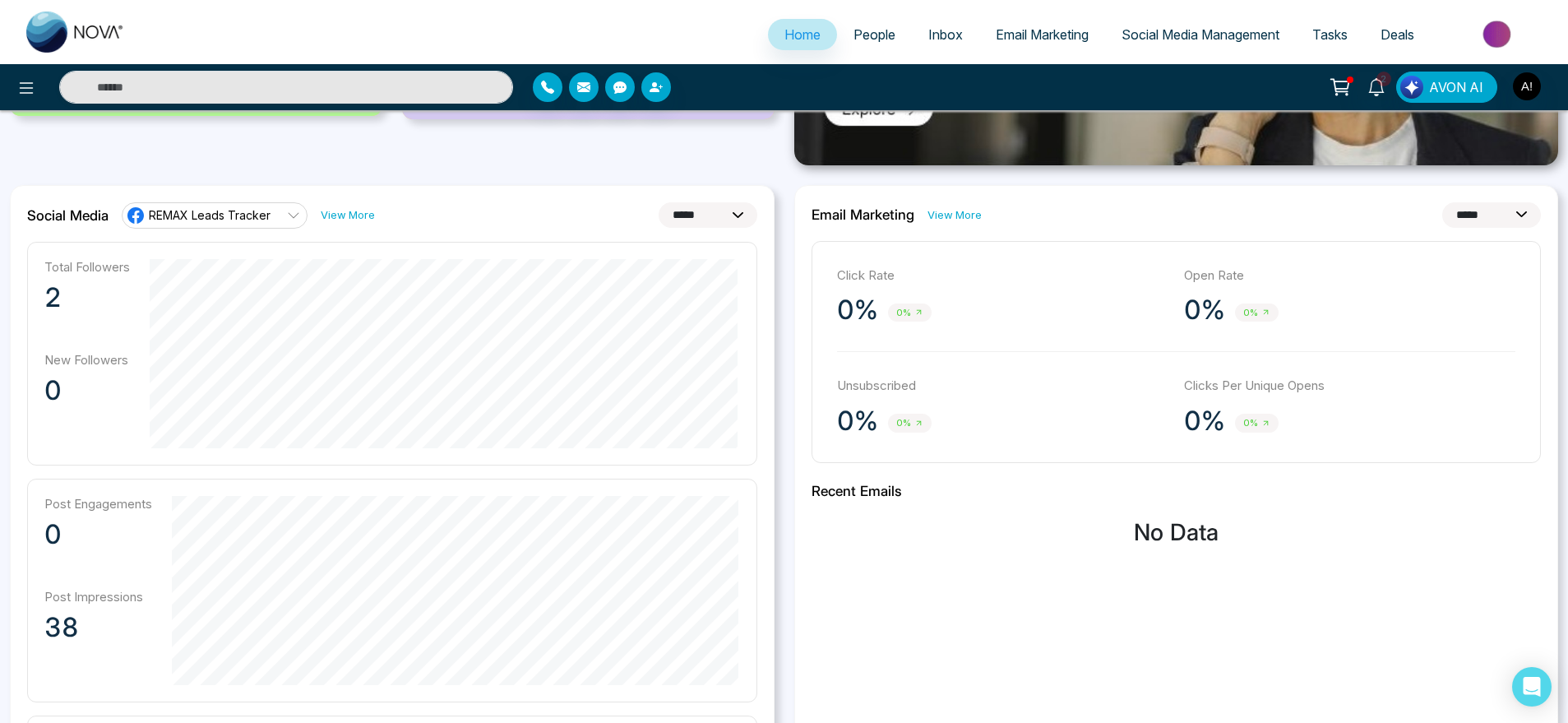
click at [1461, 210] on select "**********" at bounding box center [1491, 215] width 98 height 26
select select "*"
click at [1442, 202] on select "**********" at bounding box center [1491, 215] width 98 height 26
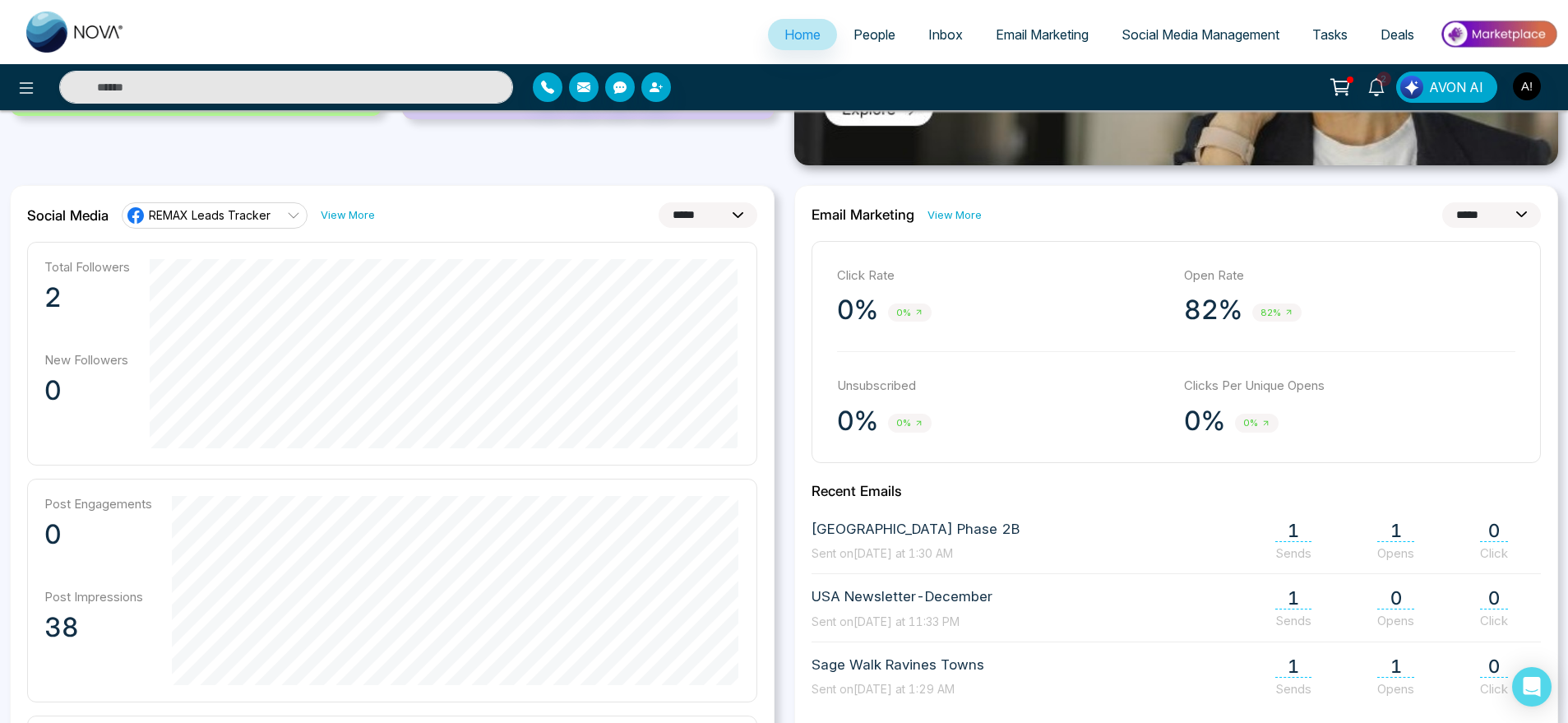
click at [945, 213] on link "View More" at bounding box center [955, 215] width 55 height 16
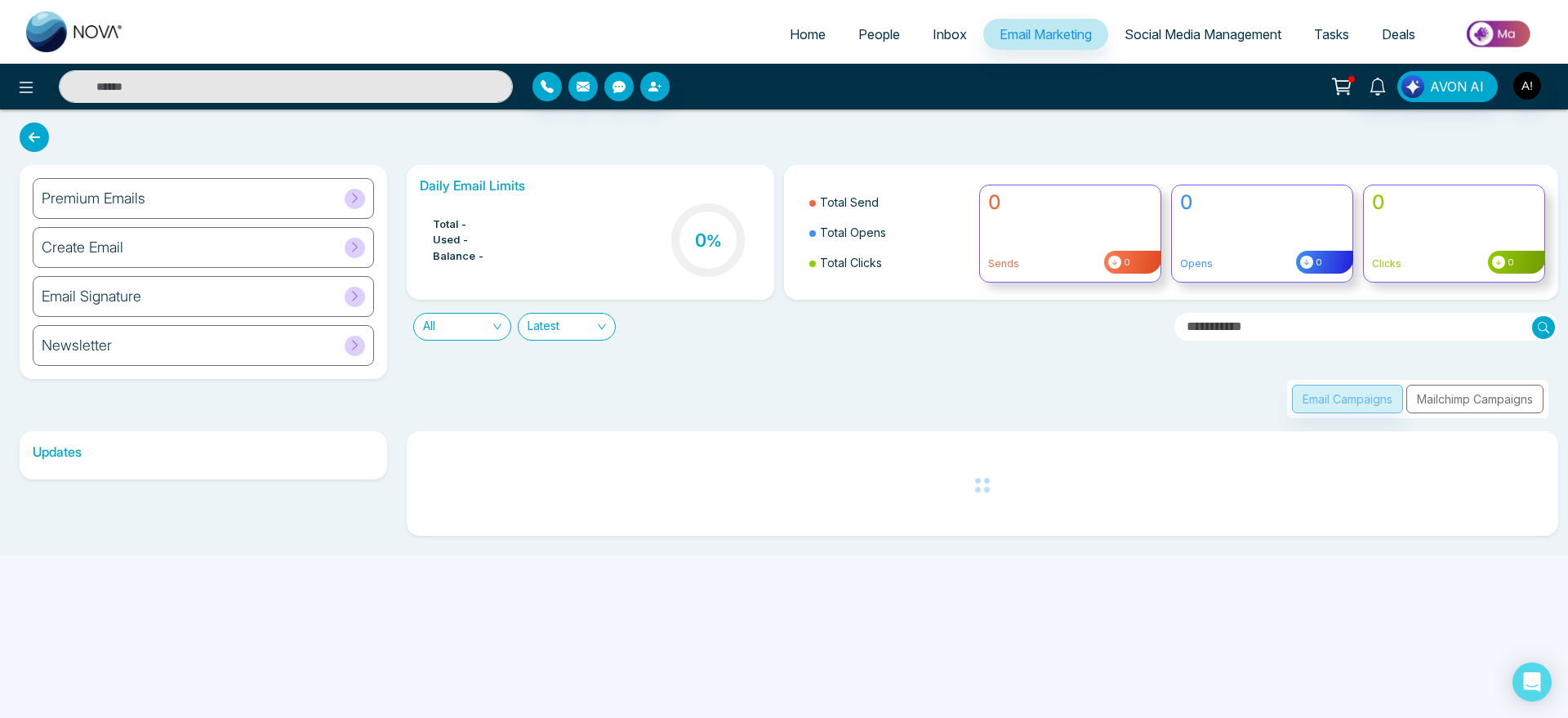
click at [790, 32] on span "Home" at bounding box center [808, 34] width 36 height 16
select select "*"
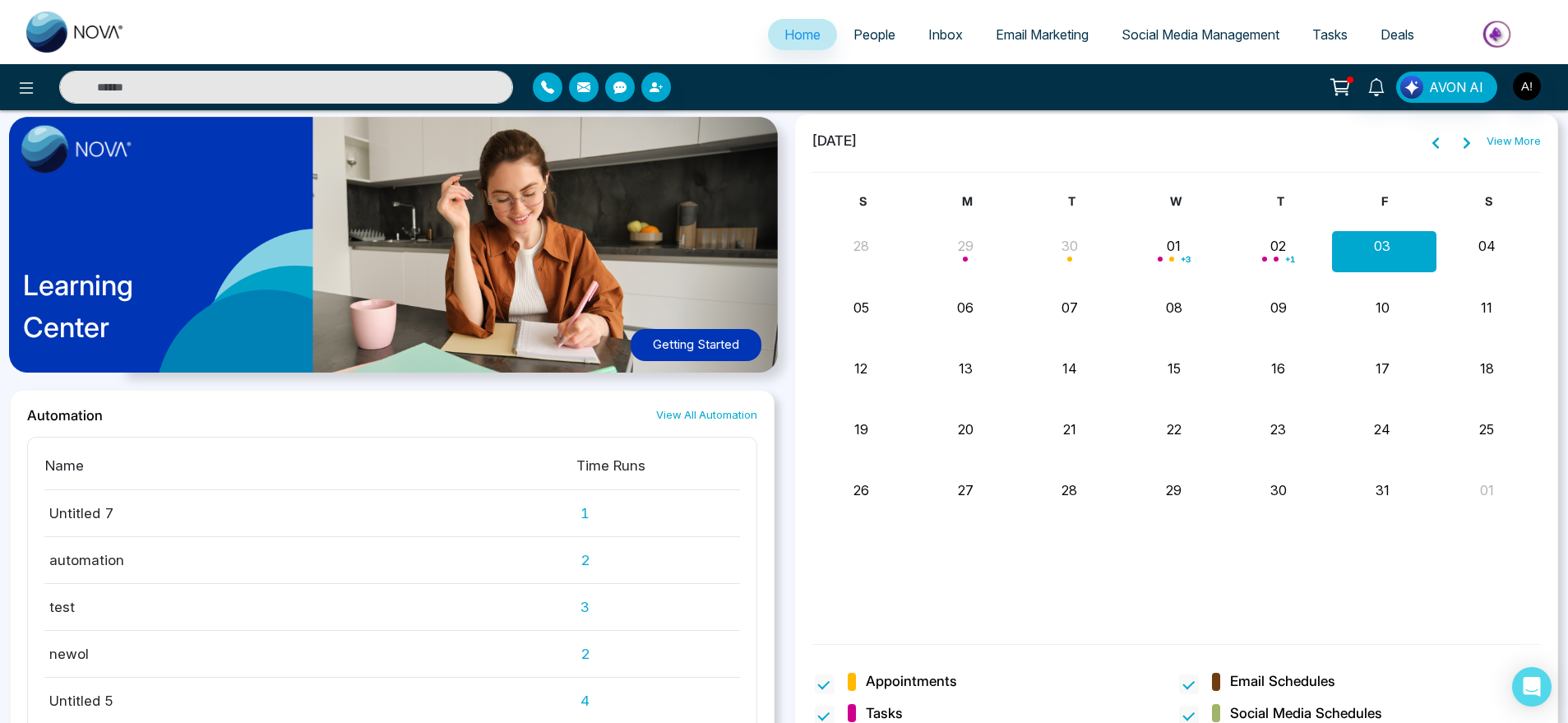
scroll to position [1279, 0]
click at [653, 281] on div "Learning Center Getting Started" at bounding box center [392, 250] width 765 height 276
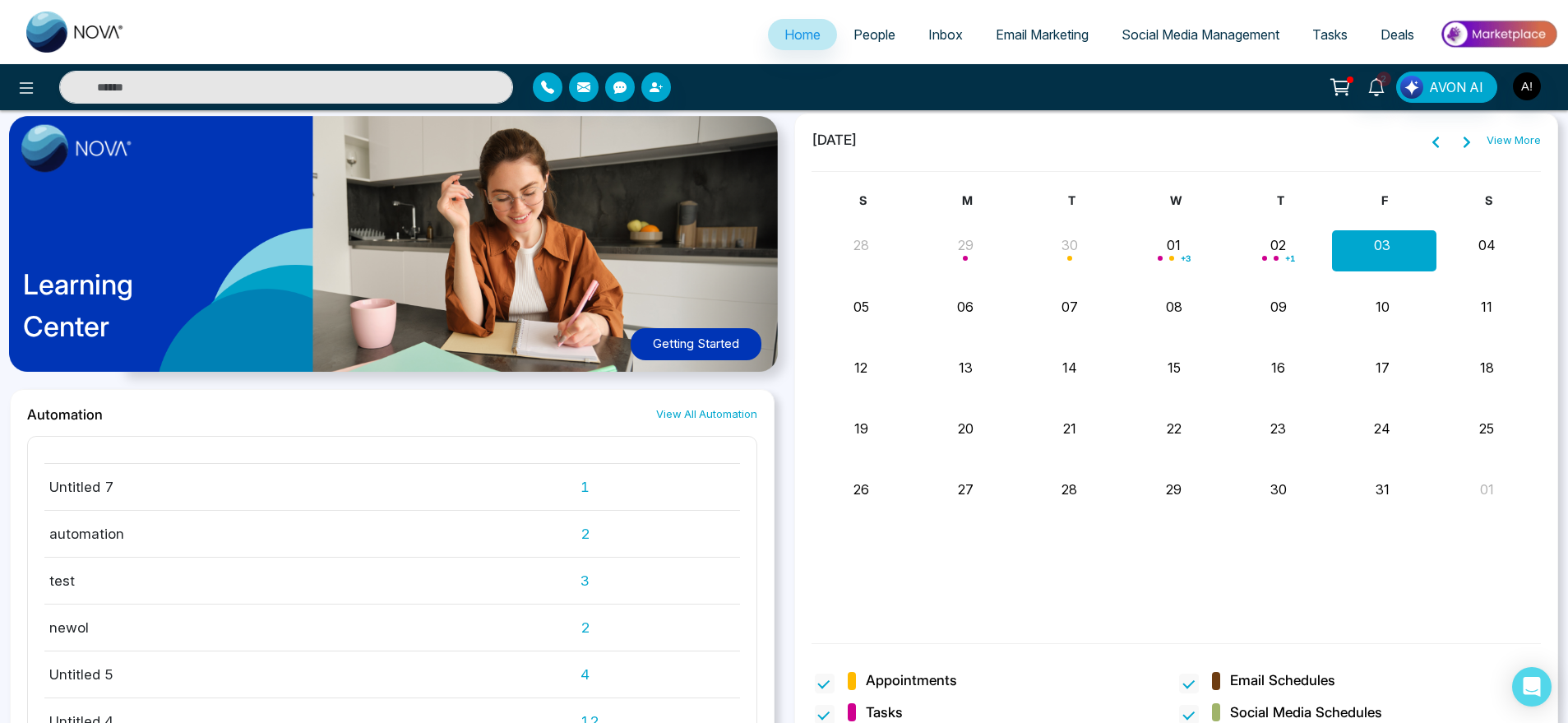
click at [731, 407] on link "View All Automation" at bounding box center [706, 414] width 101 height 16
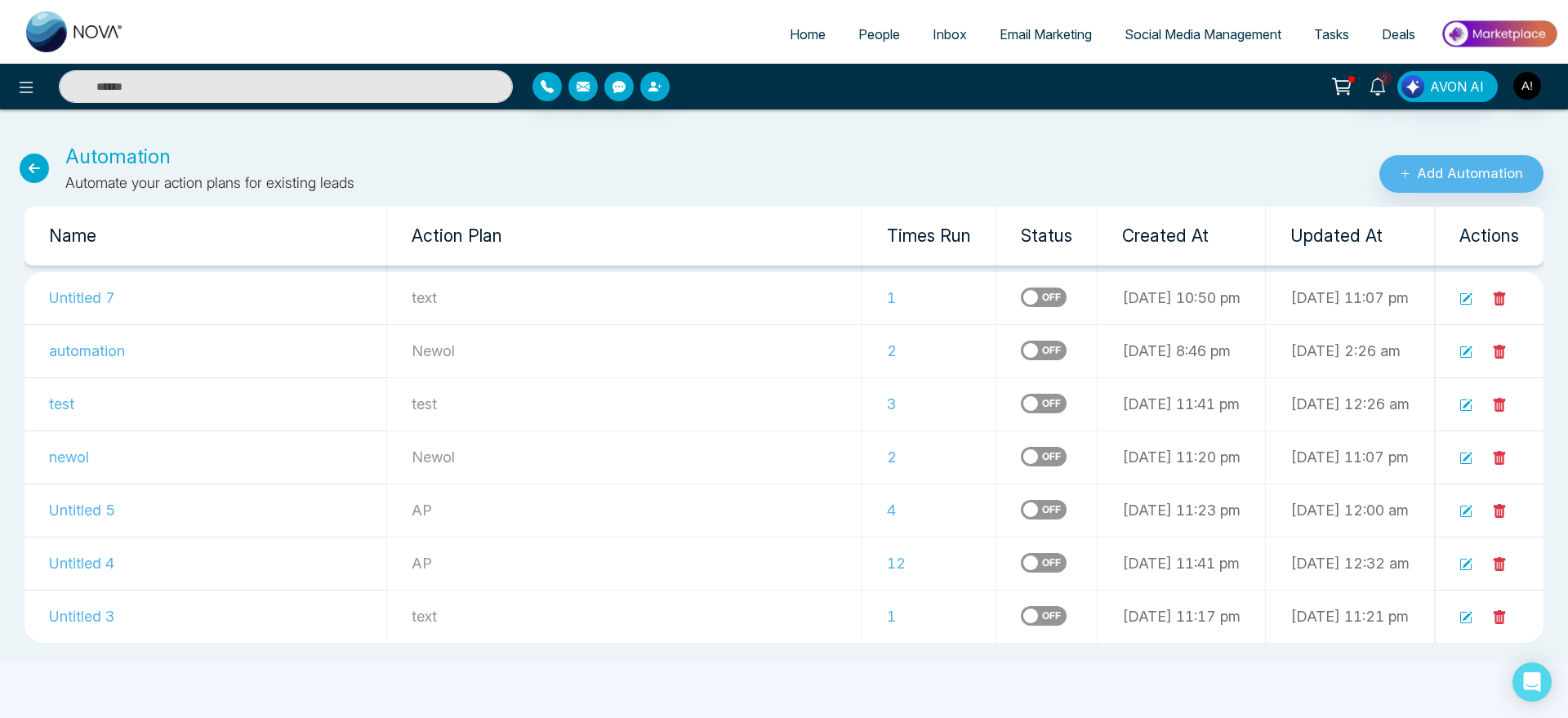
click at [796, 26] on span "Home" at bounding box center [808, 34] width 36 height 16
select select "*"
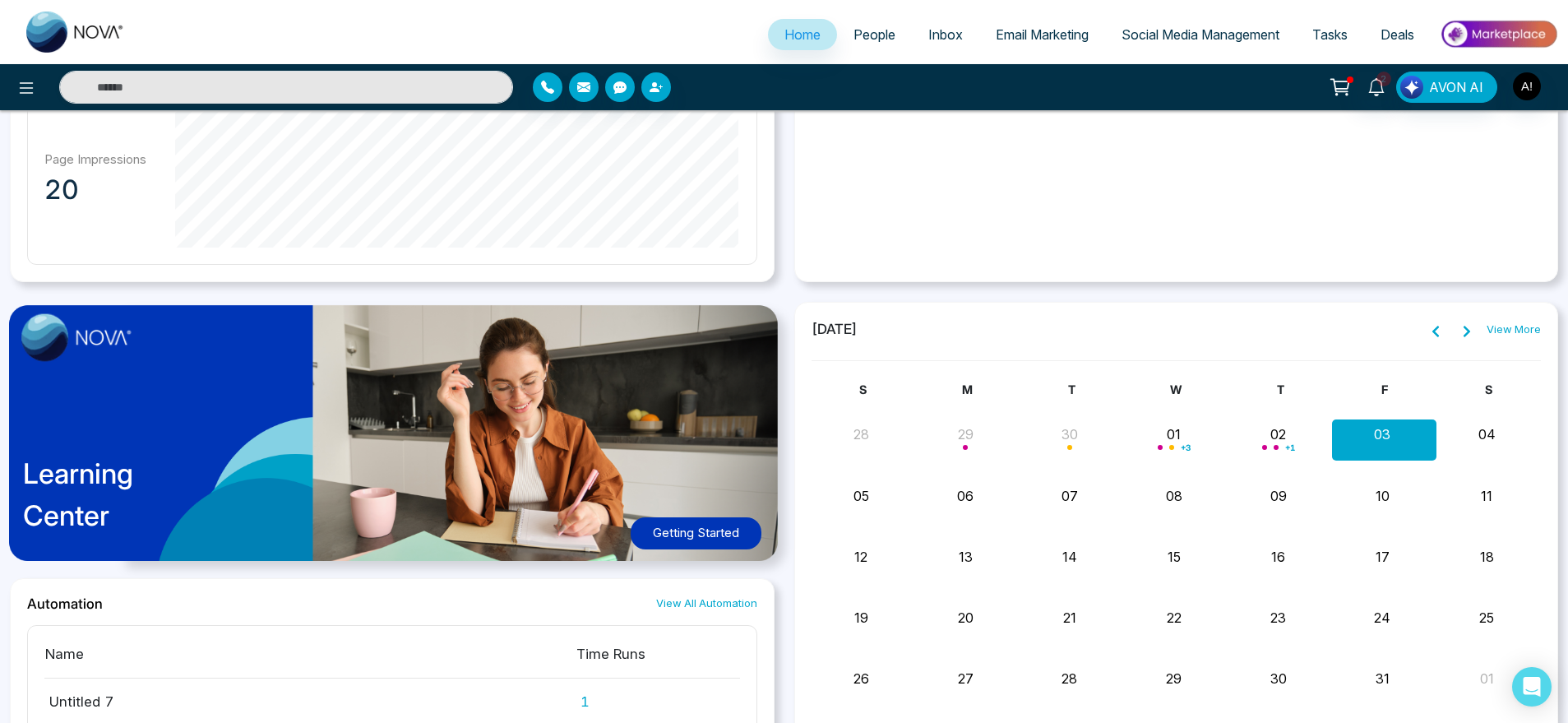
scroll to position [1085, 0]
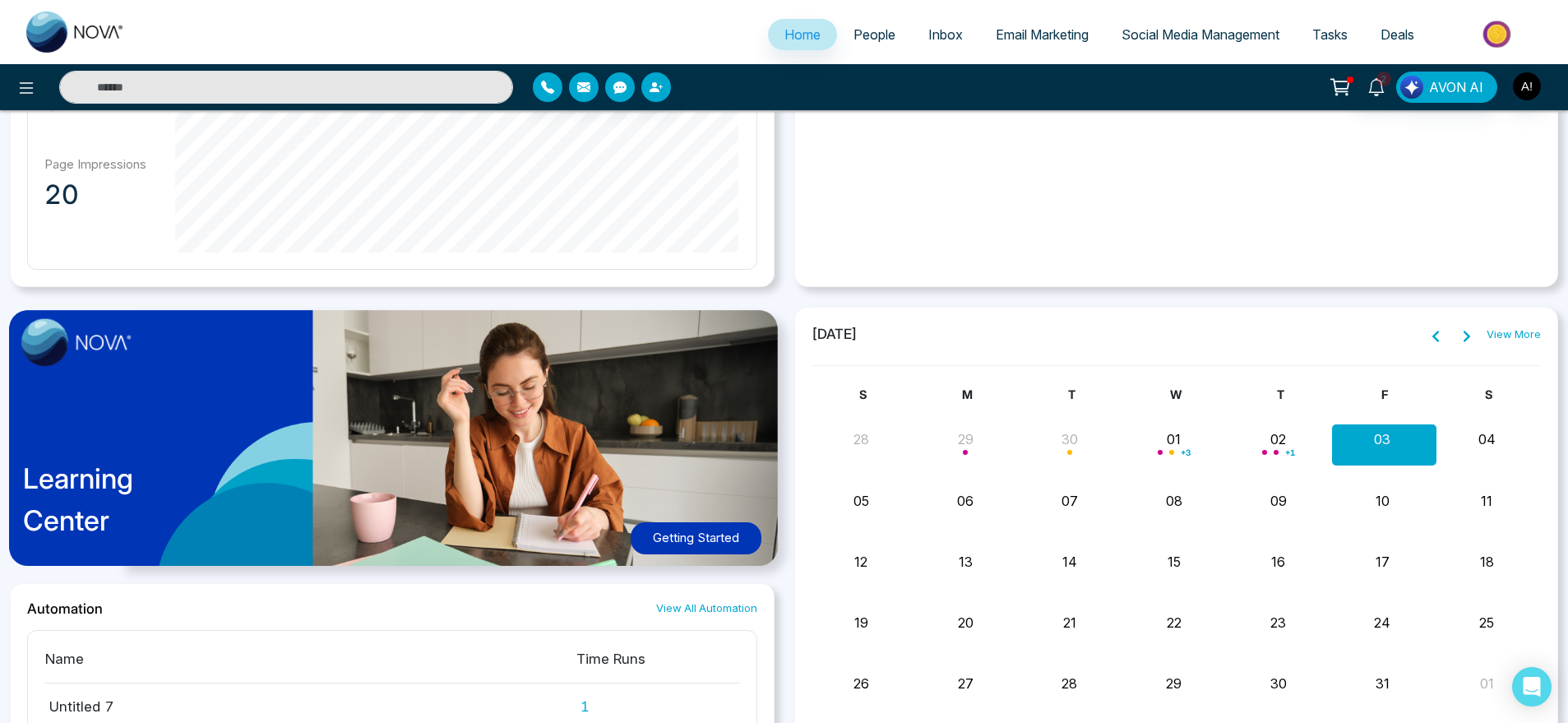
click at [1528, 331] on link "View More" at bounding box center [1514, 335] width 55 height 17
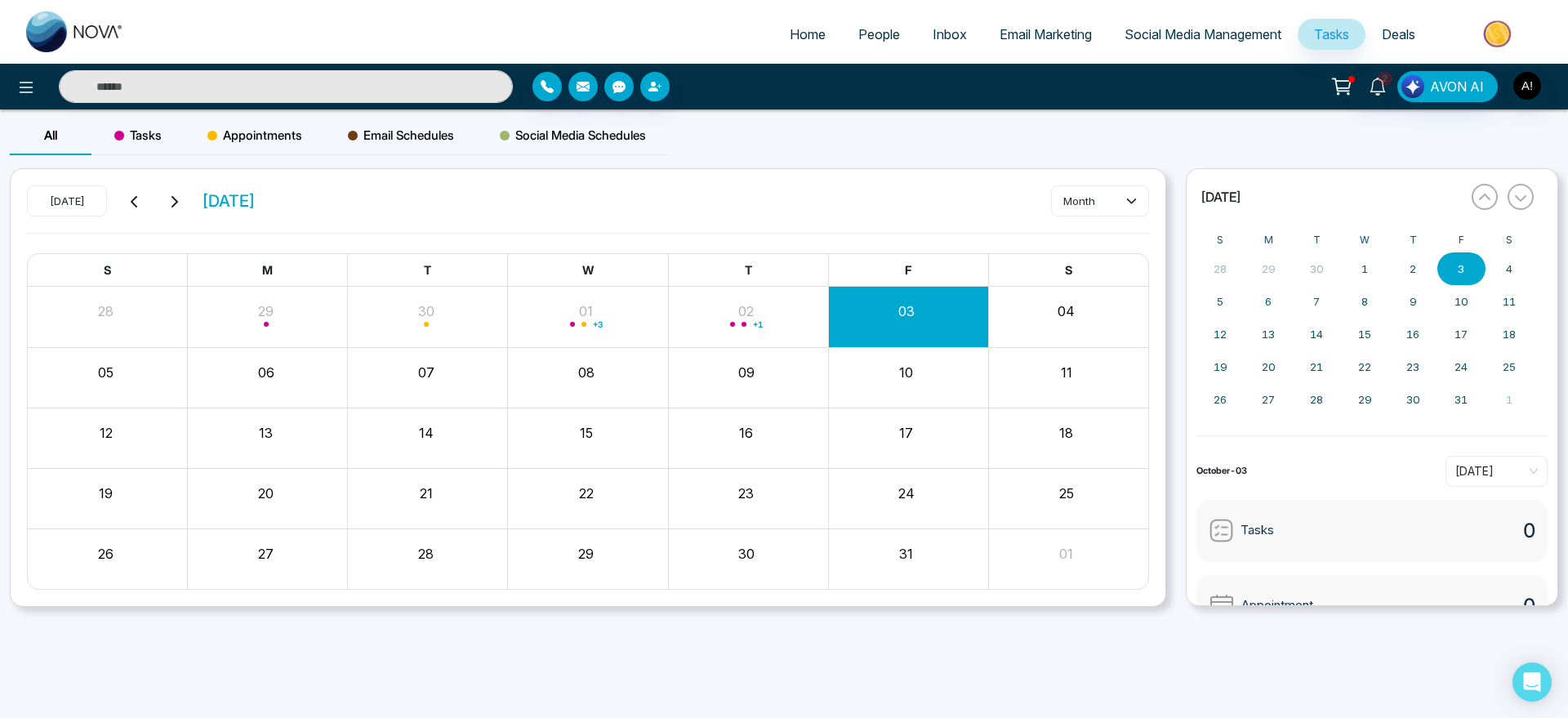
click at [778, 22] on link "Home" at bounding box center [808, 34] width 69 height 31
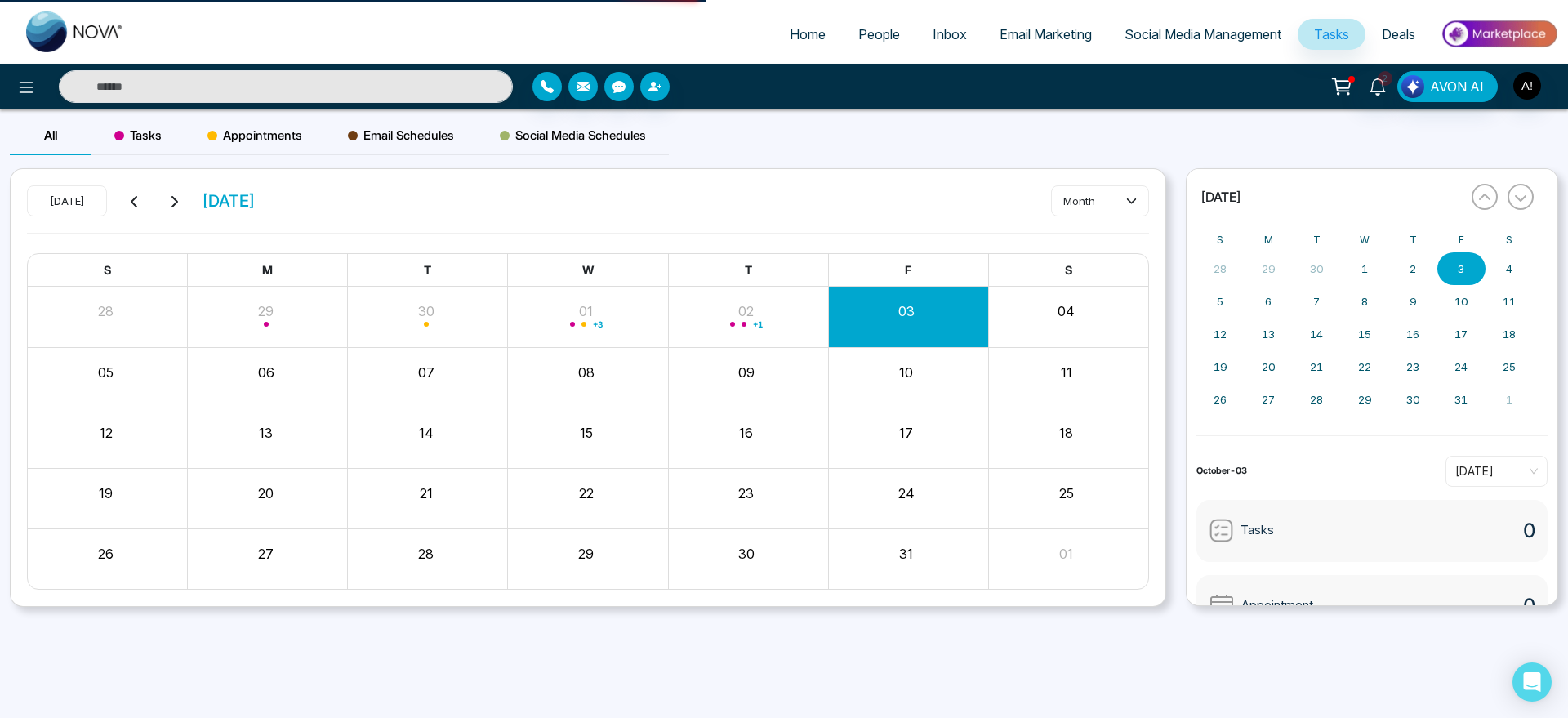
select select "*"
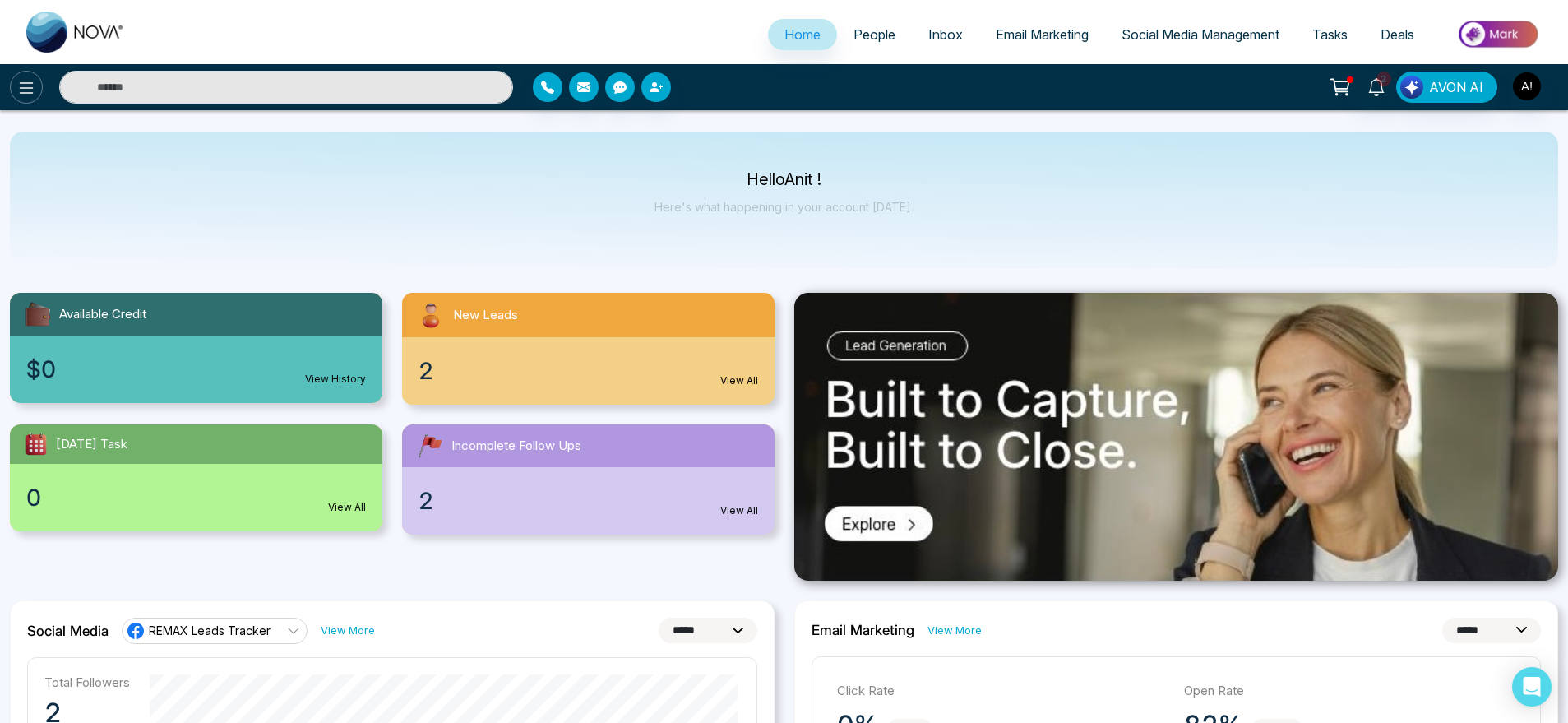
click at [38, 92] on button at bounding box center [26, 88] width 33 height 33
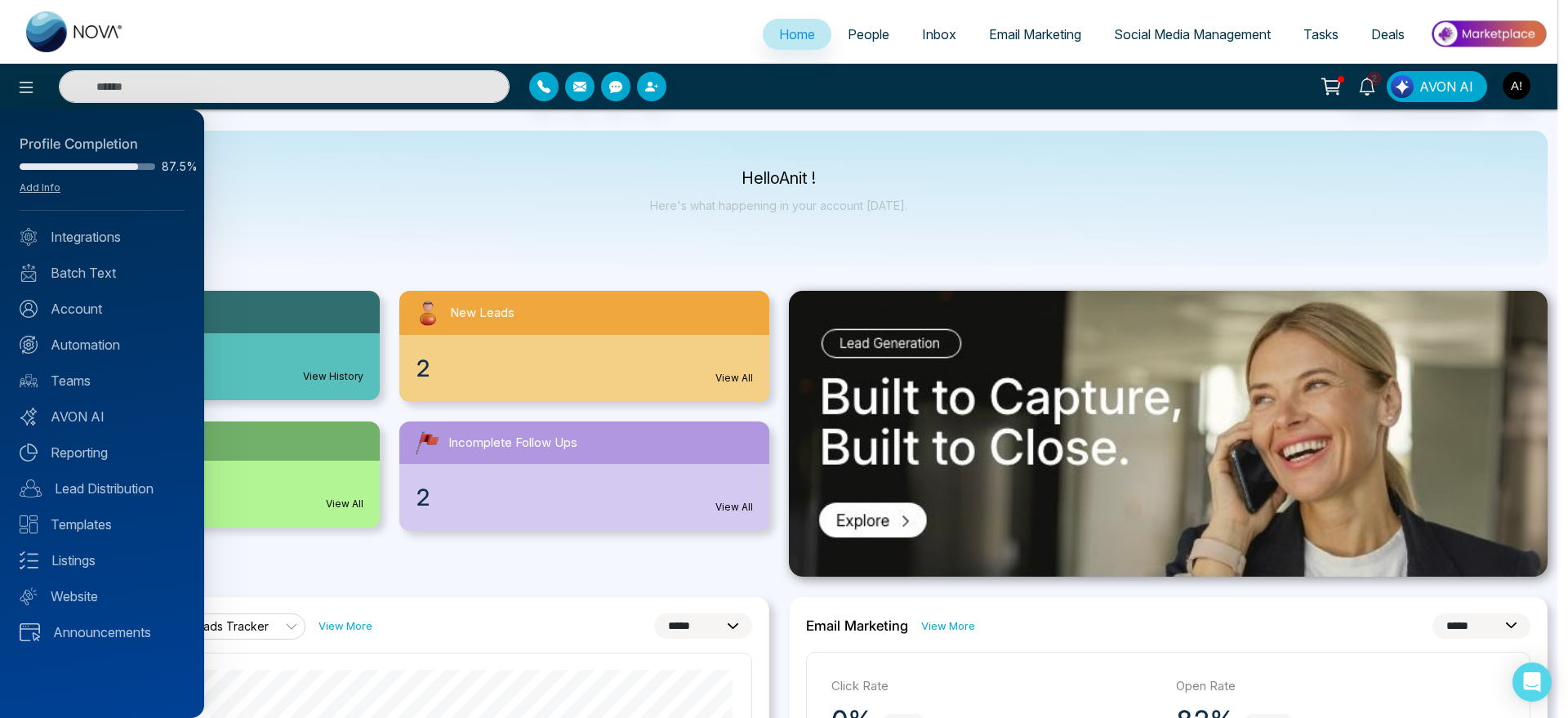
click at [34, 179] on div "Profile Completion 87.5% Add Info" at bounding box center [102, 172] width 165 height 77
click at [35, 181] on link "Add Info" at bounding box center [40, 187] width 41 height 12
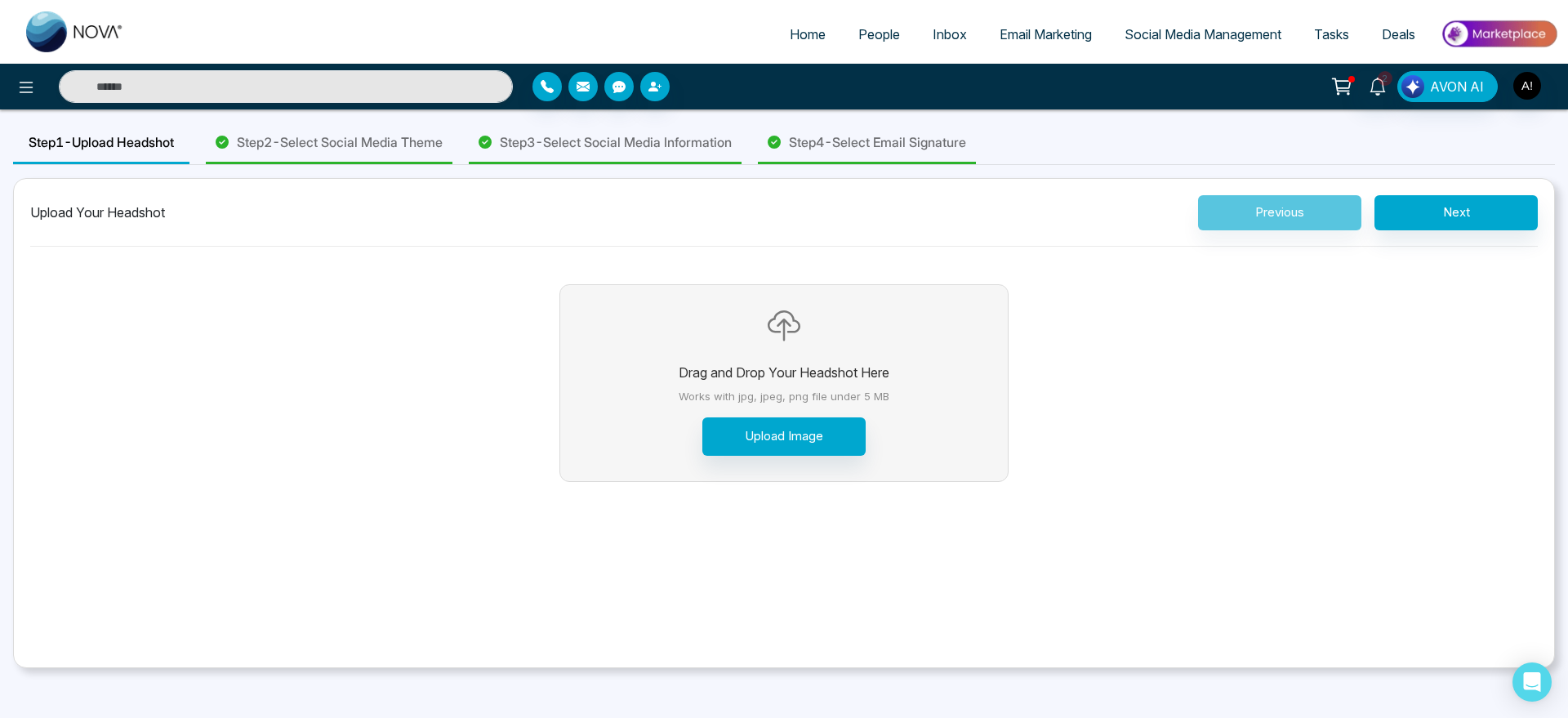
click at [905, 156] on div "Step 4 - Select Email Signature" at bounding box center [867, 143] width 218 height 42
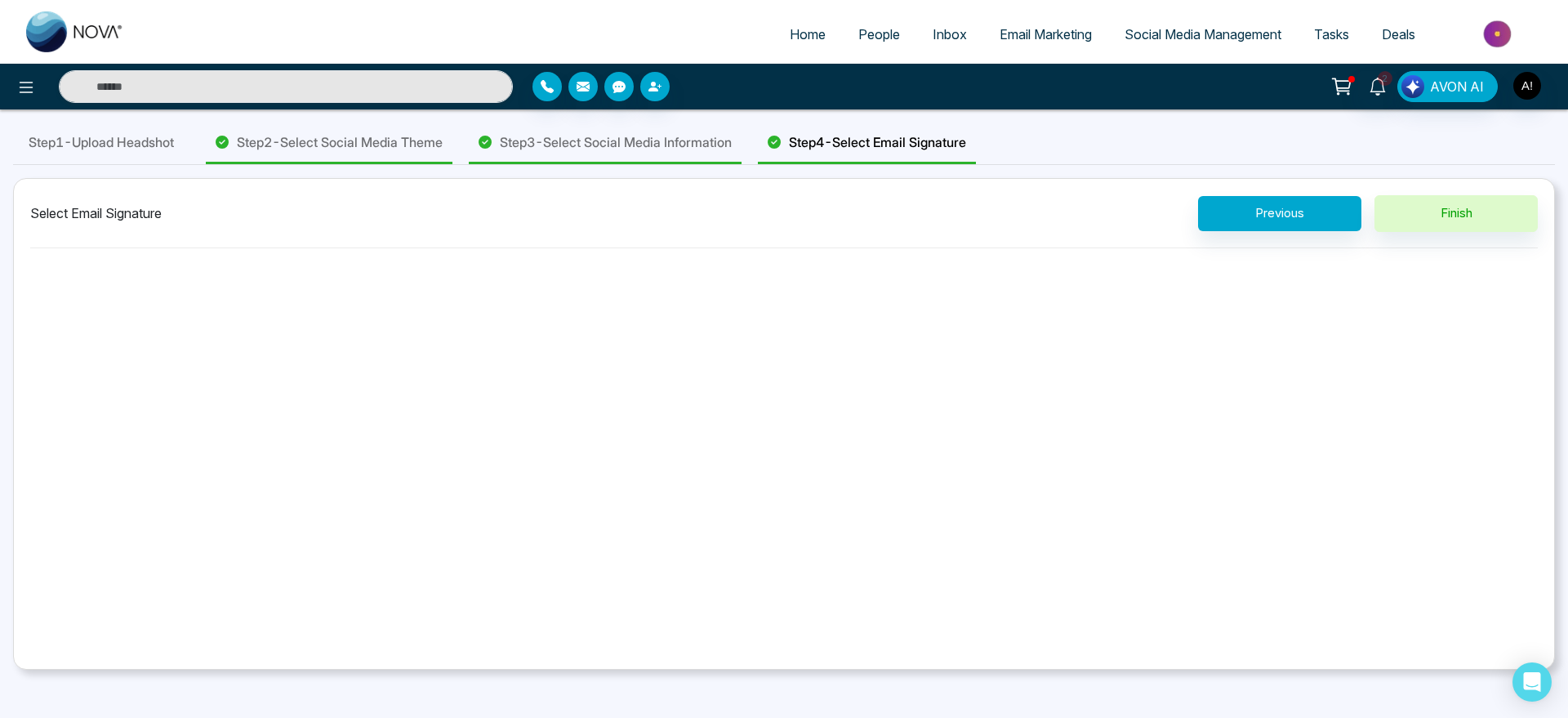
click at [640, 147] on span "Step 3 - Select Social Media Information" at bounding box center [615, 142] width 232 height 20
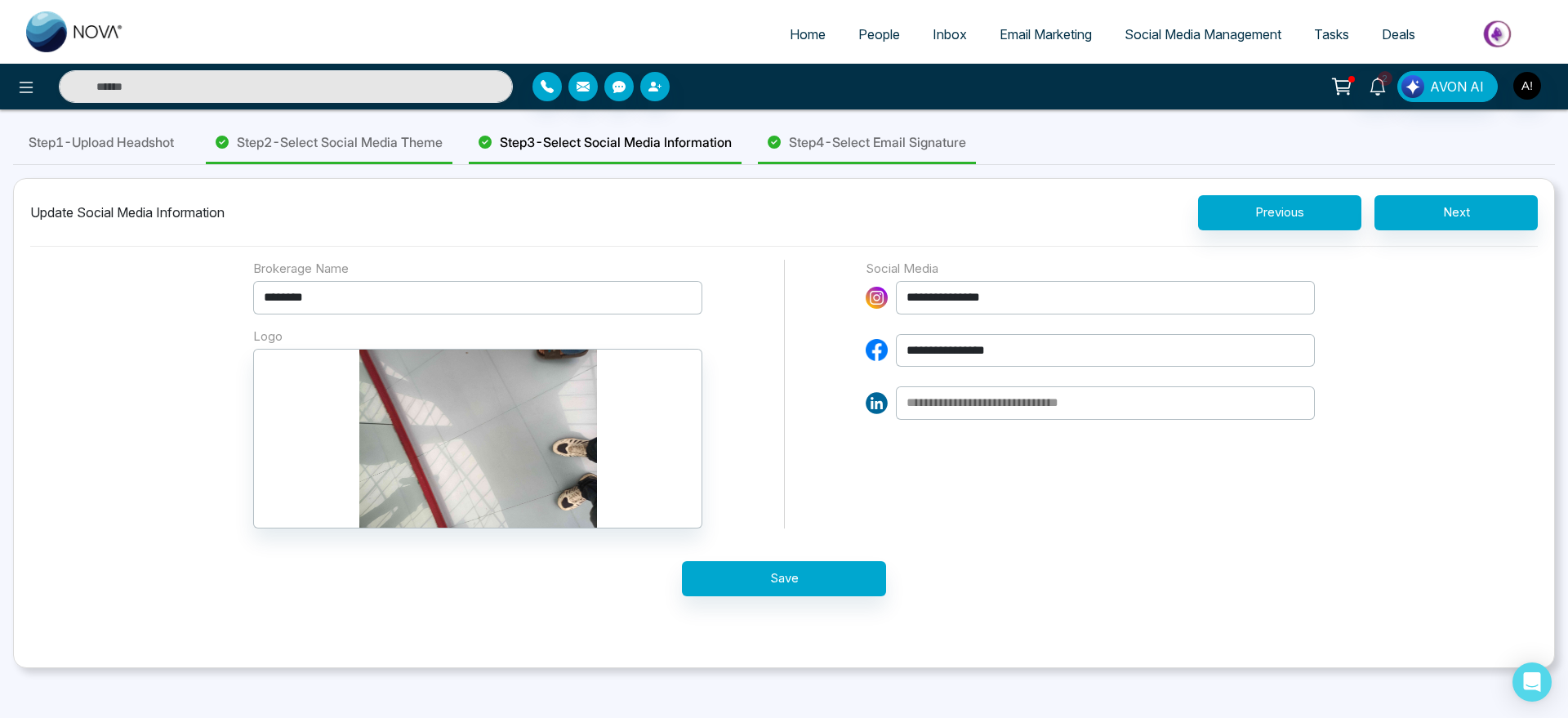
click at [409, 153] on div "Step 2 - Select Social Media Theme" at bounding box center [329, 143] width 247 height 42
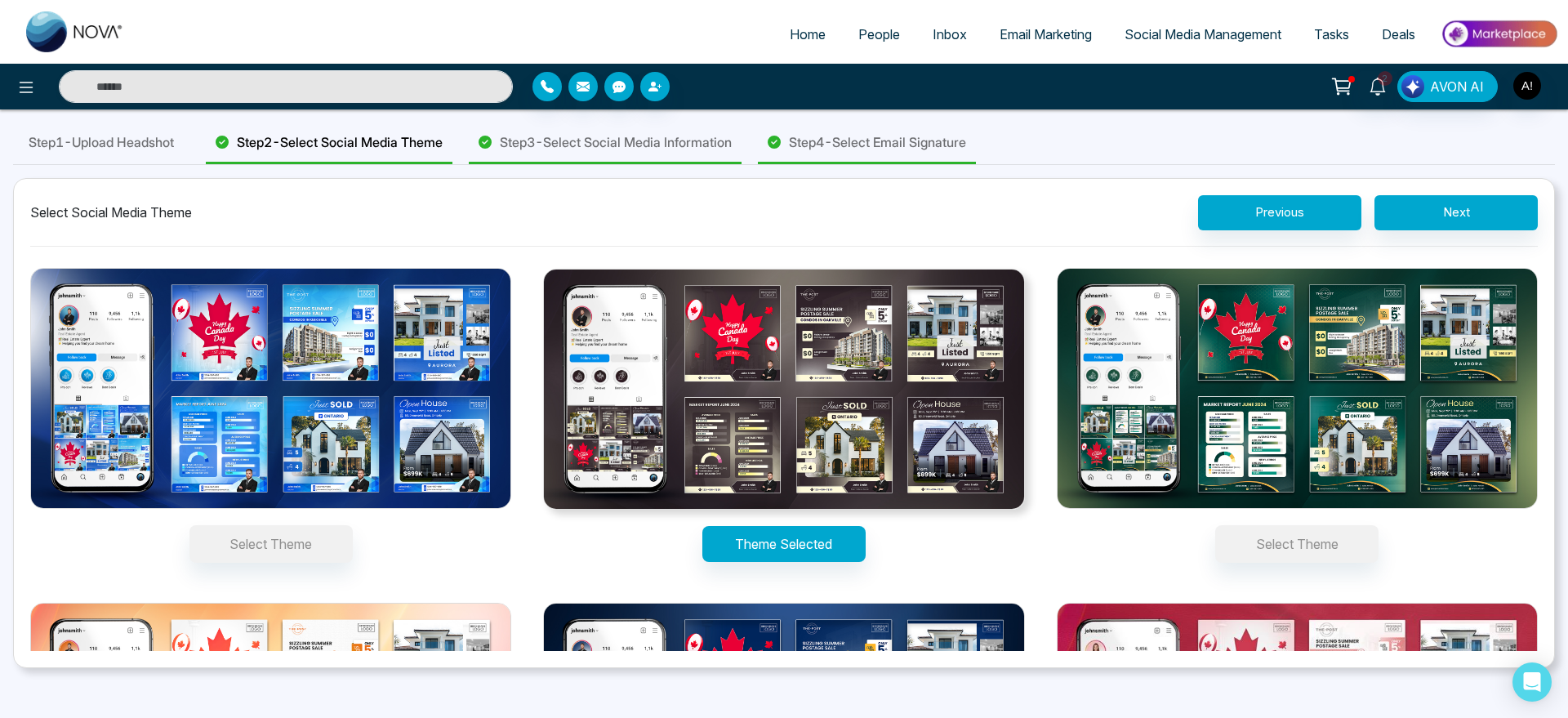
click at [127, 140] on span "Step 1 - Upload Headshot" at bounding box center [101, 142] width 145 height 20
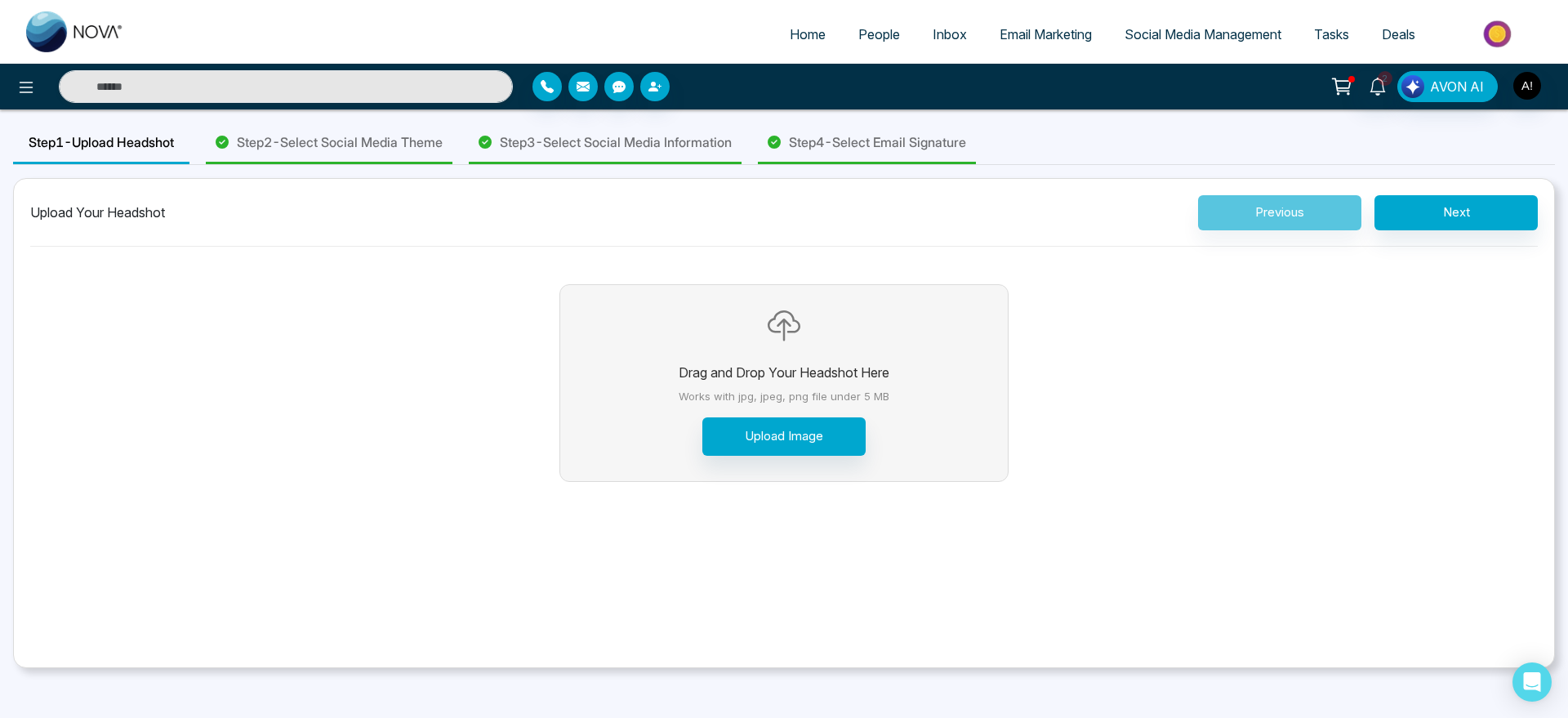
click at [789, 20] on link "Home" at bounding box center [808, 34] width 69 height 31
select select "*"
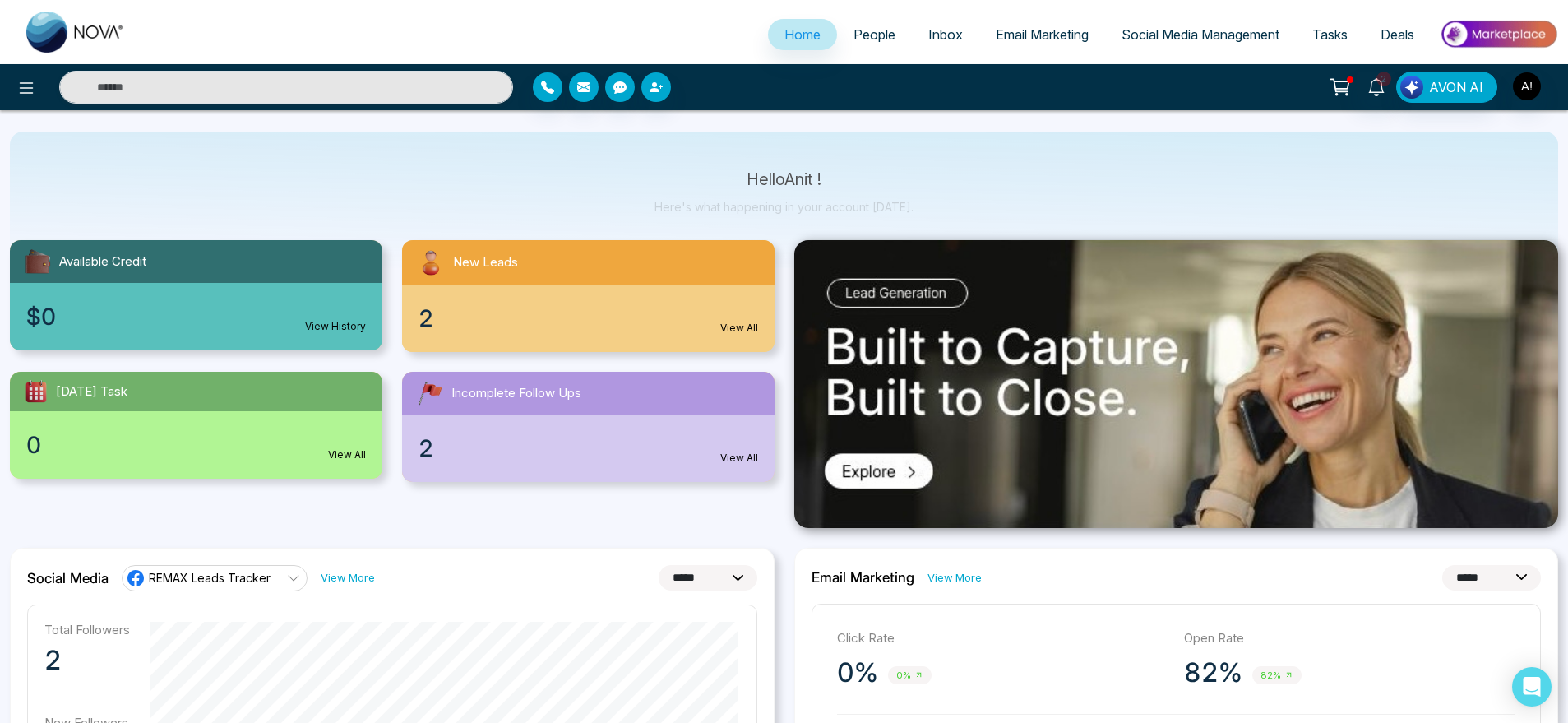
scroll to position [54, 0]
click at [285, 334] on div "$0 View History" at bounding box center [196, 316] width 373 height 68
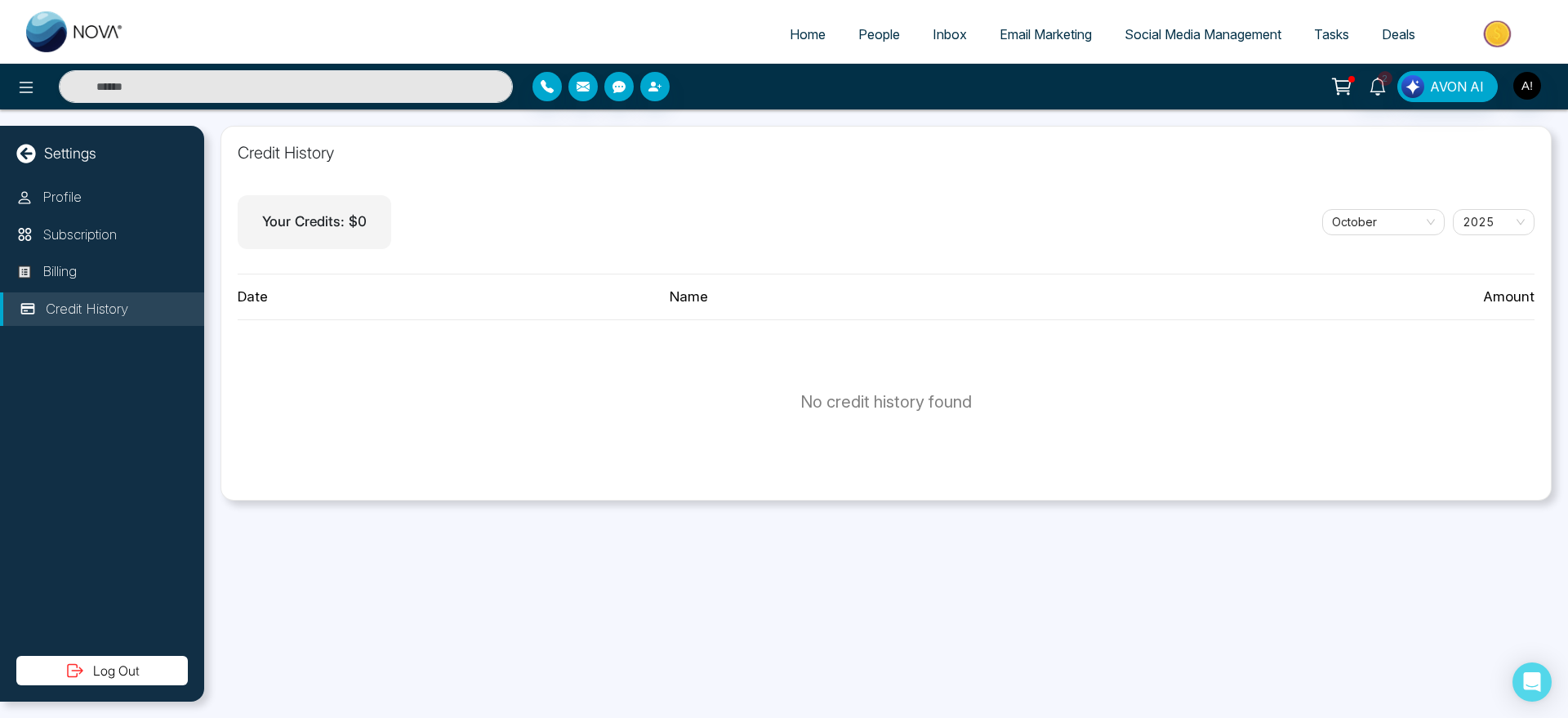
click at [790, 42] on span "Home" at bounding box center [808, 34] width 36 height 16
select select "*"
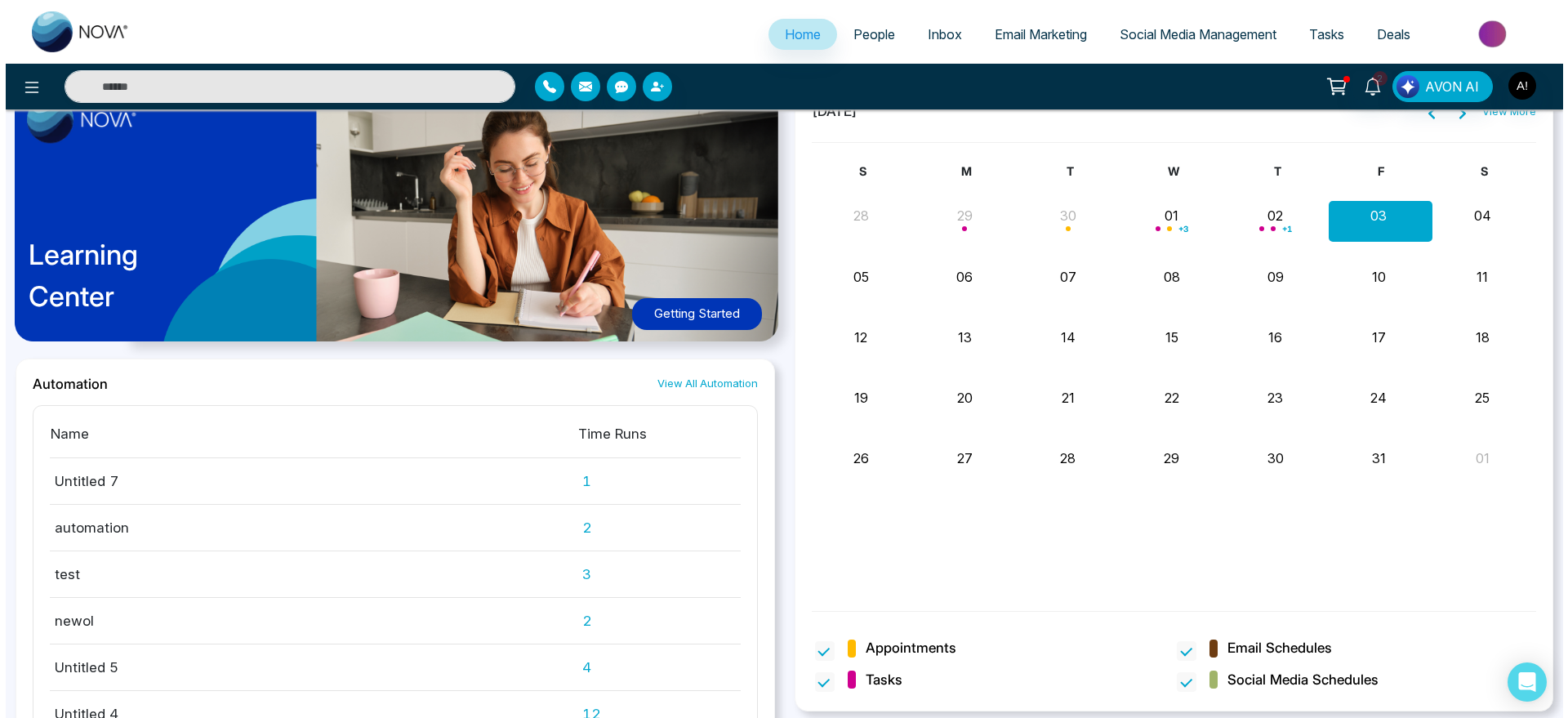
scroll to position [1359, 0]
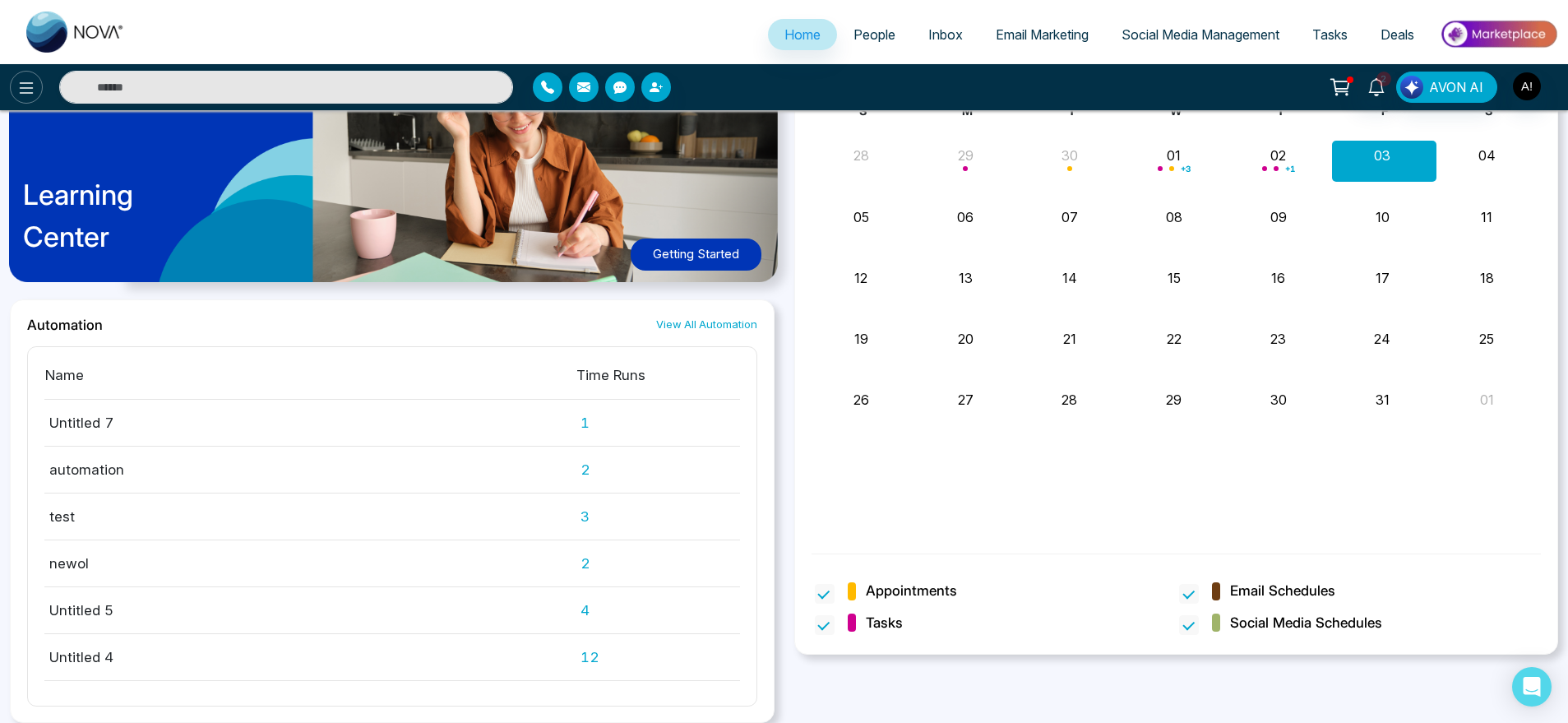
click at [20, 87] on icon at bounding box center [26, 88] width 20 height 20
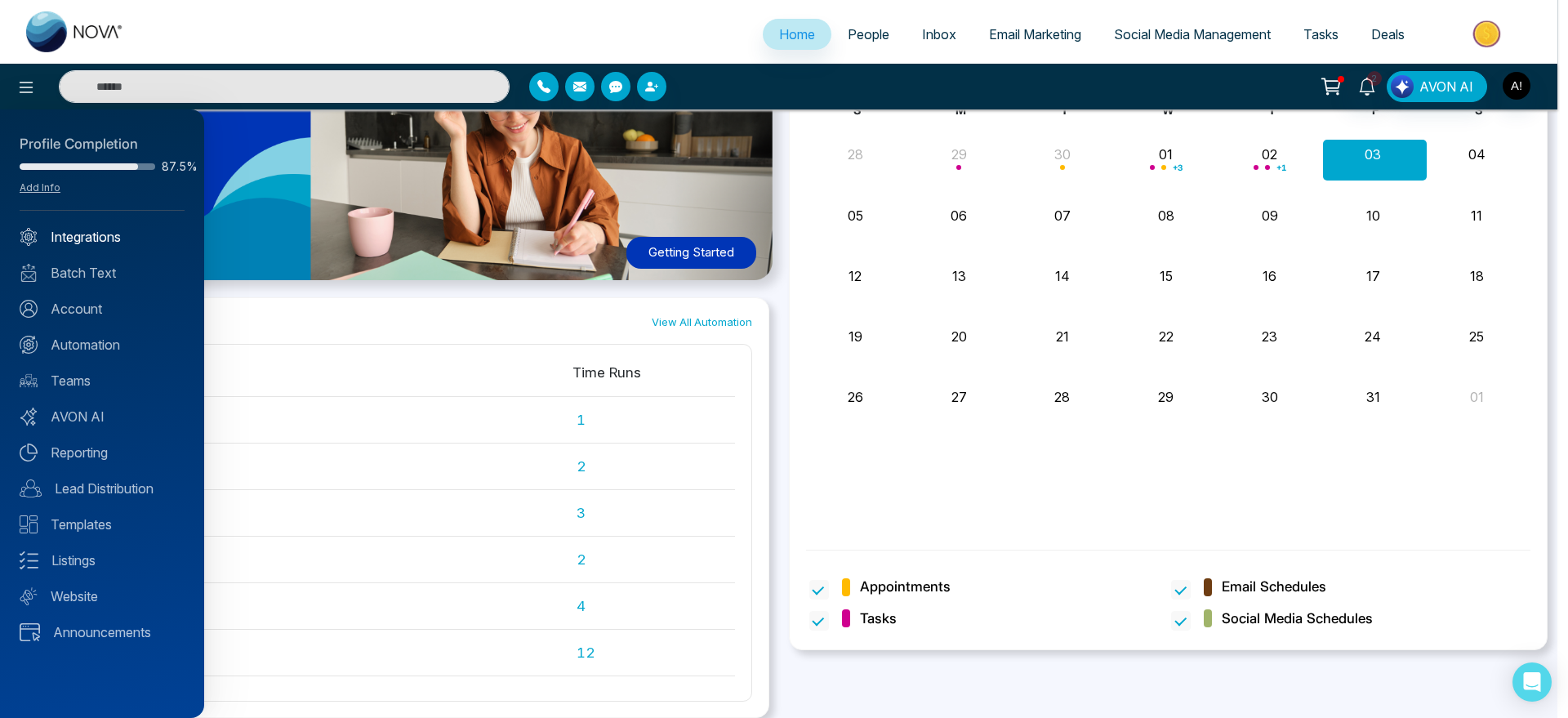
click at [74, 235] on link "Integrations" at bounding box center [102, 237] width 165 height 20
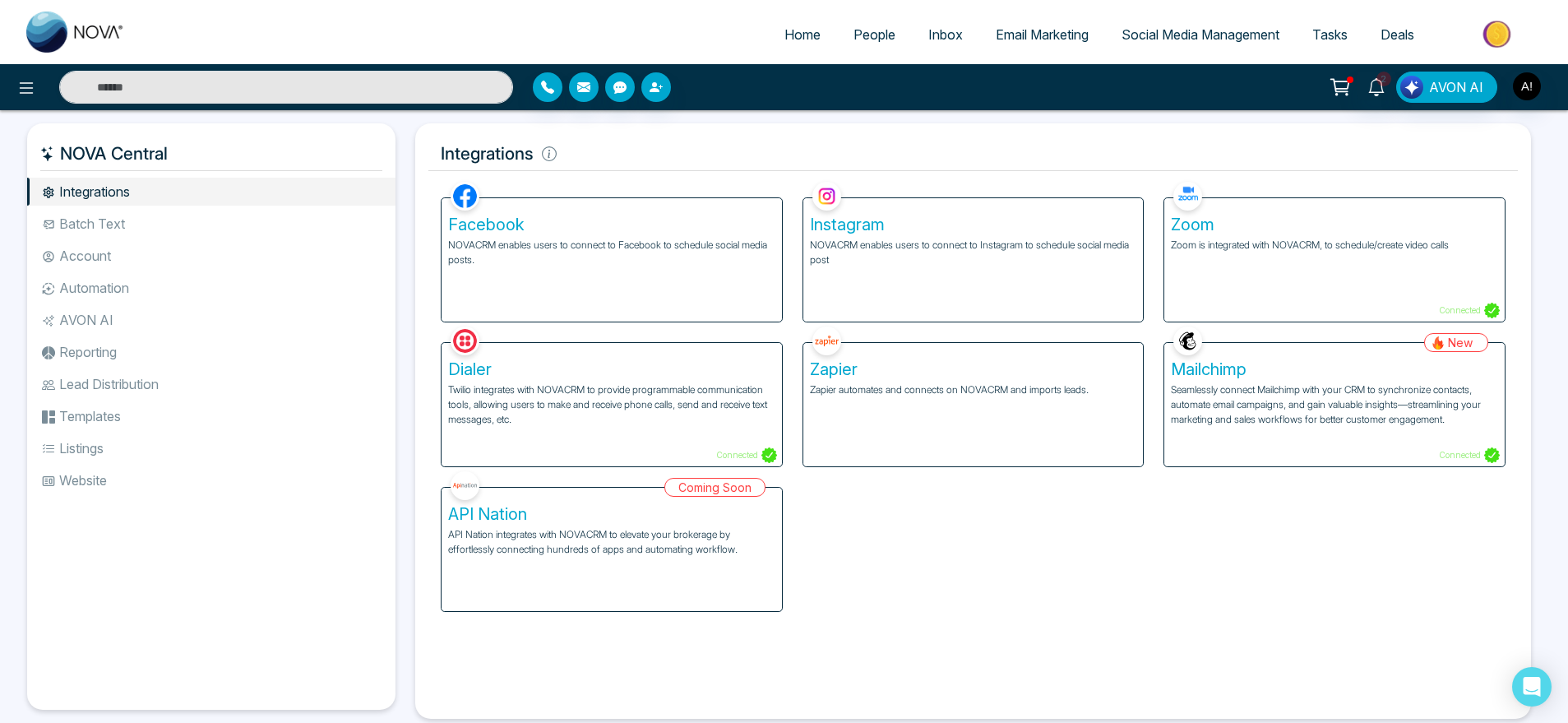
click at [964, 277] on div "Instagram NOVACRM enables users to connect to Instagram to schedule social medi…" at bounding box center [974, 259] width 340 height 123
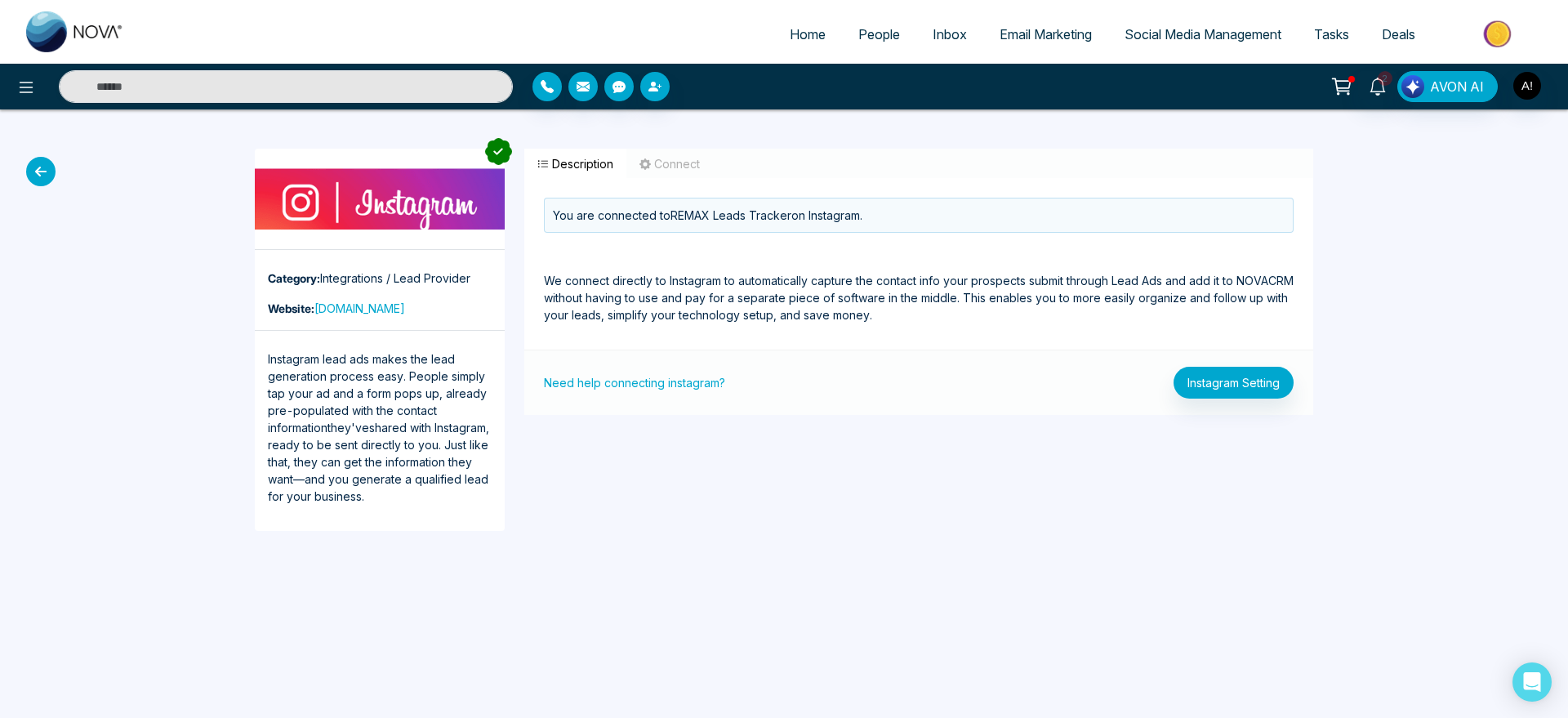
click at [33, 168] on icon at bounding box center [41, 171] width 30 height 30
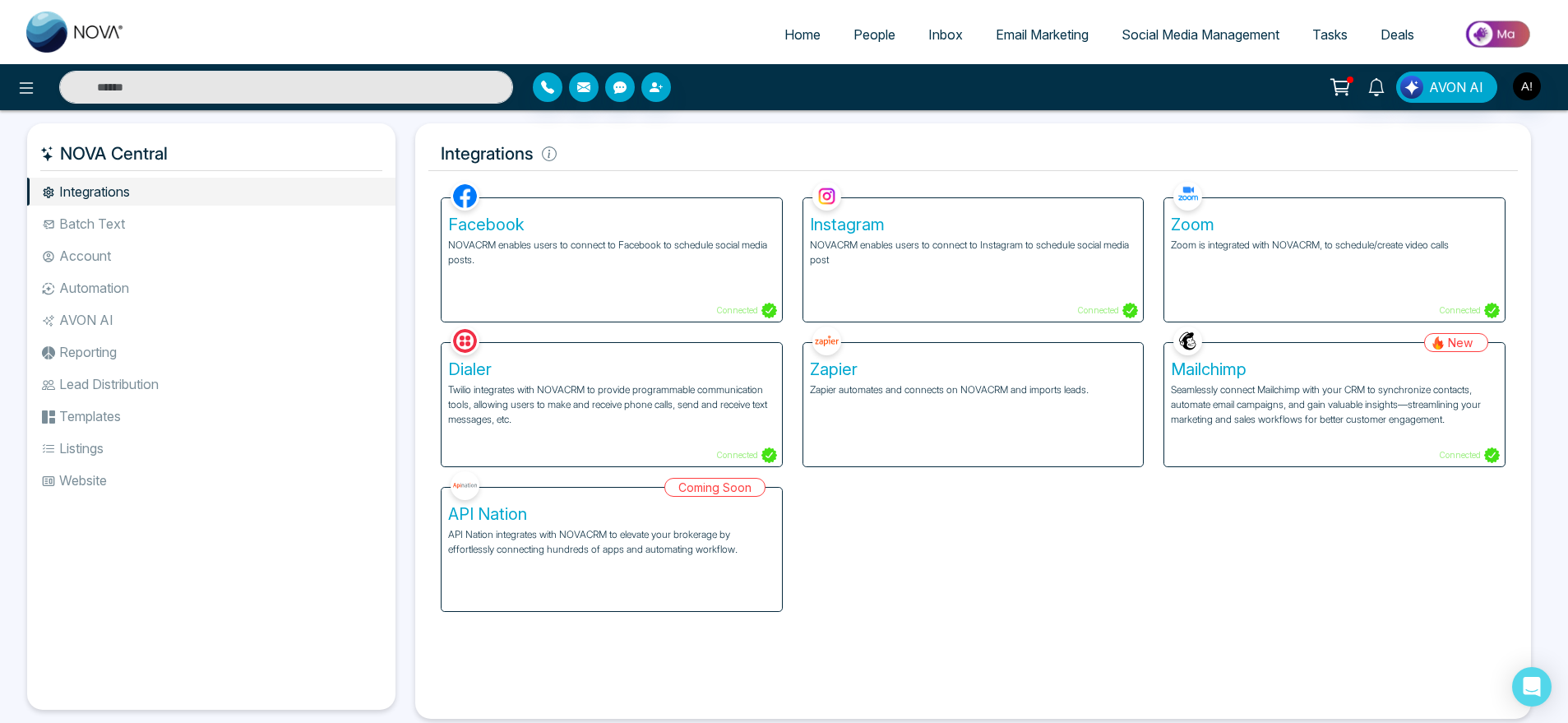
click at [1314, 287] on div "Zoom Zoom is integrated with NOVACRM, to schedule/create video calls Connected" at bounding box center [1335, 259] width 340 height 123
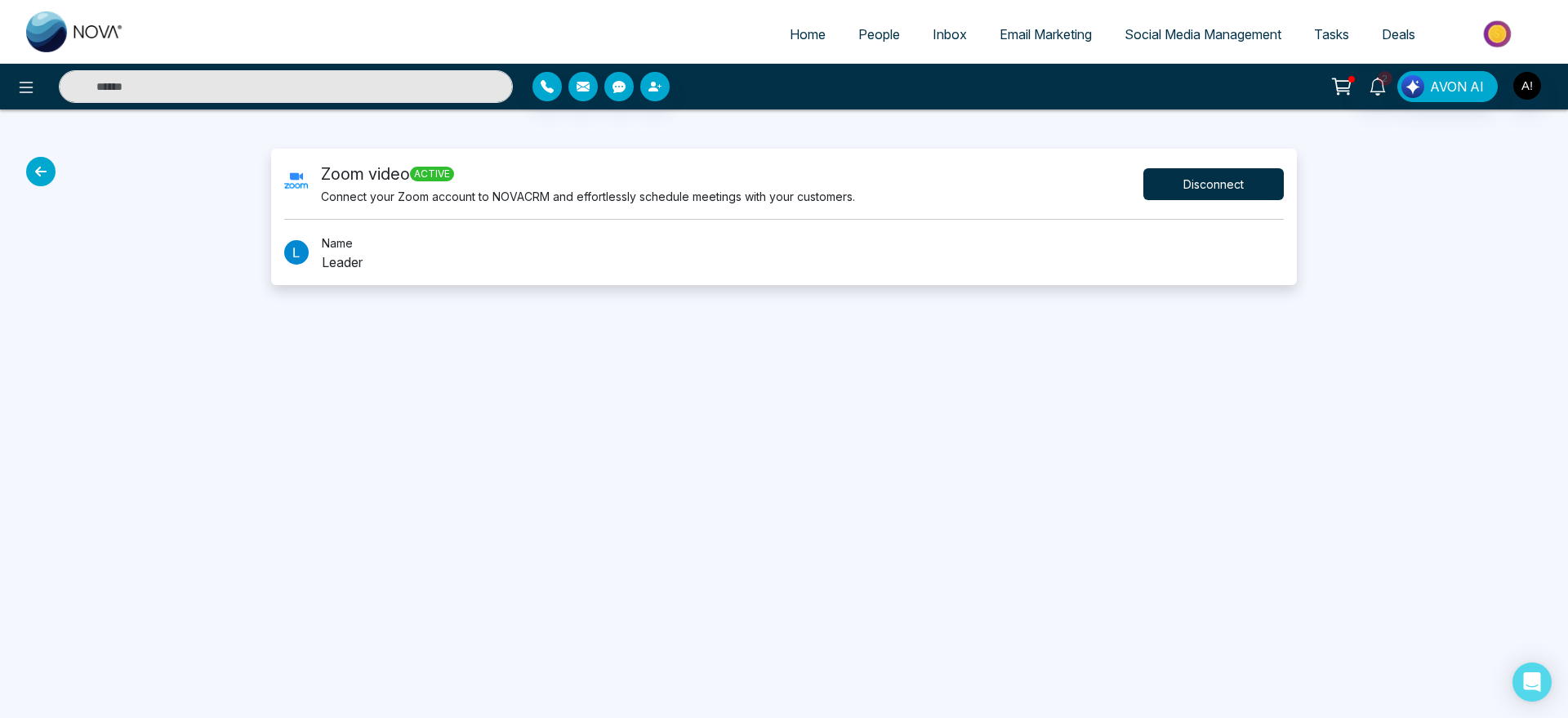
click at [1219, 185] on button "Disconnect" at bounding box center [1214, 184] width 140 height 32
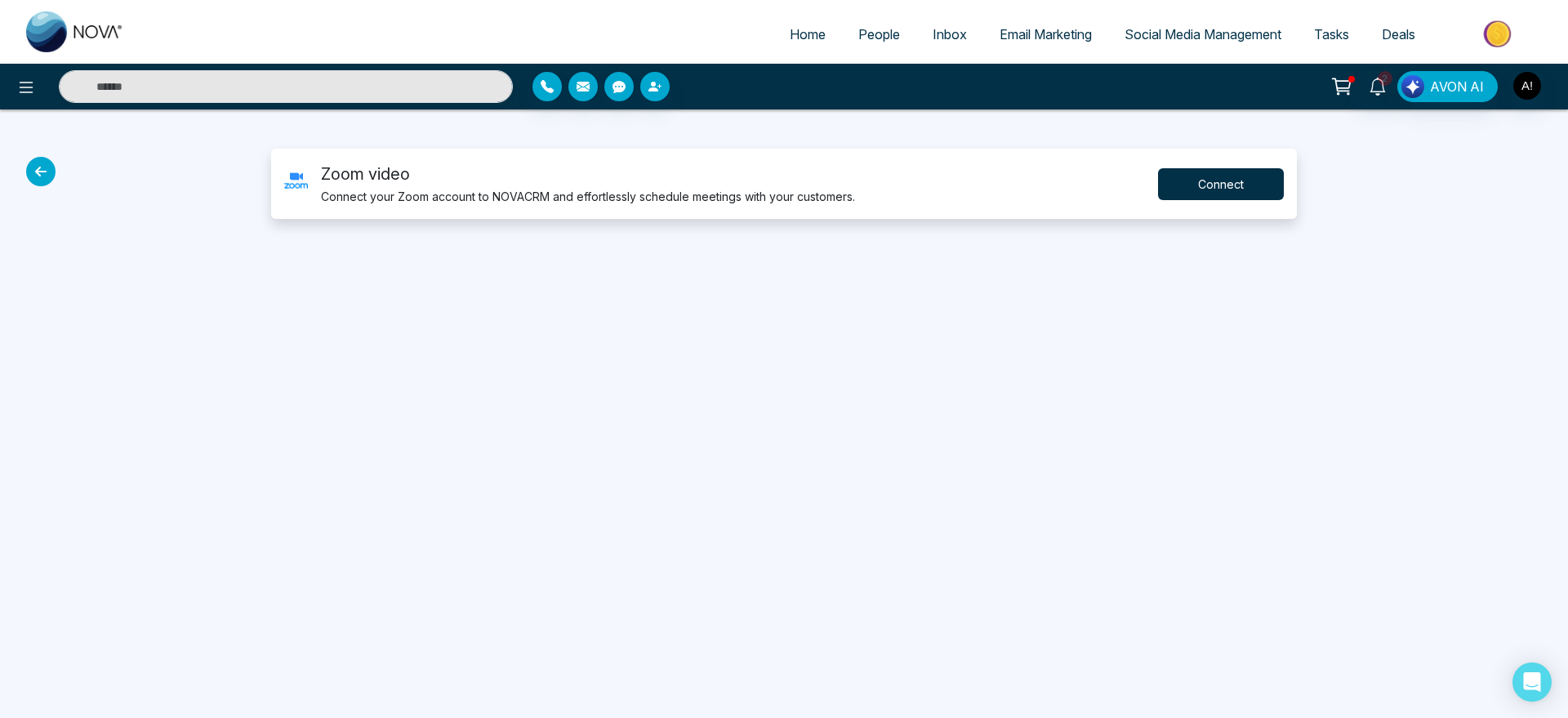
click at [1248, 191] on button "Connect" at bounding box center [1221, 184] width 126 height 32
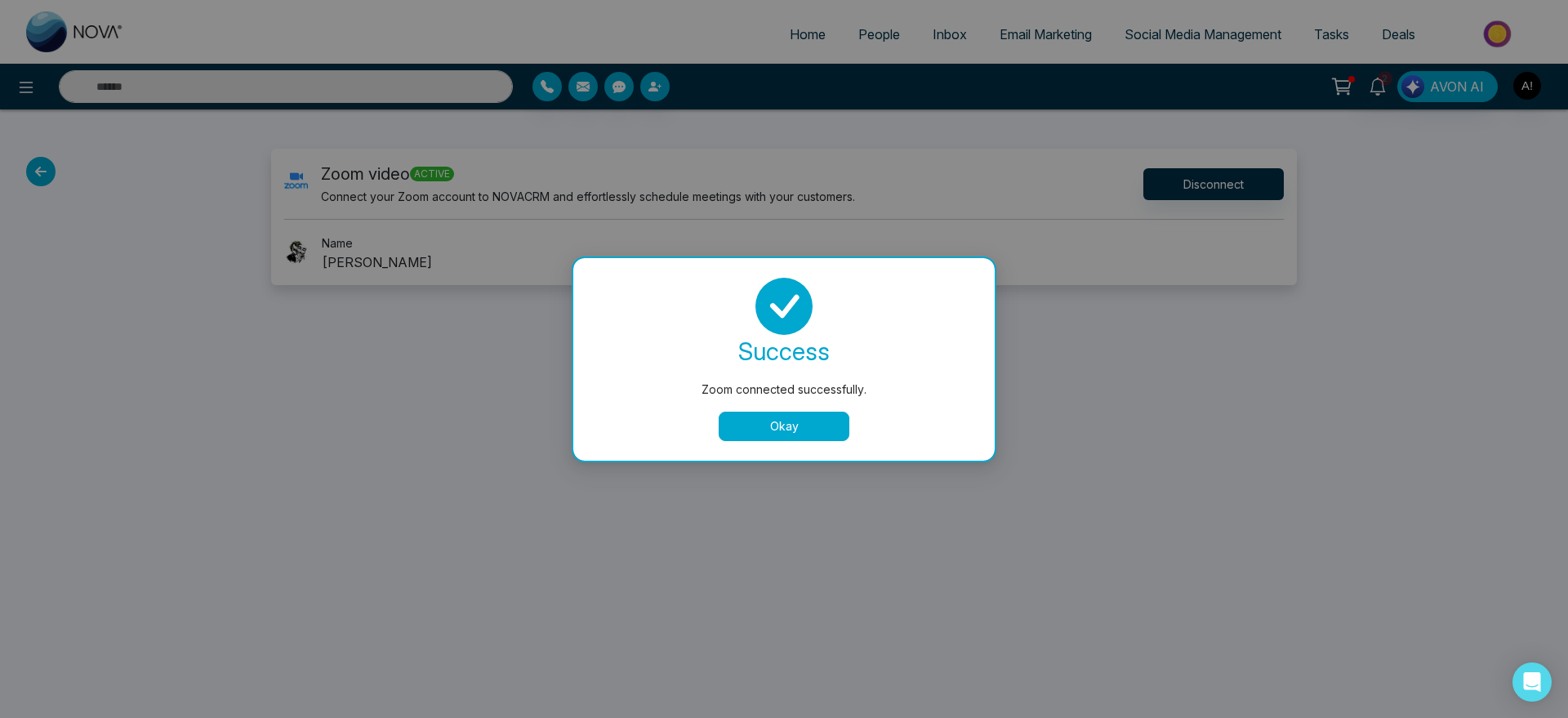
click at [779, 438] on button "Okay" at bounding box center [784, 427] width 130 height 30
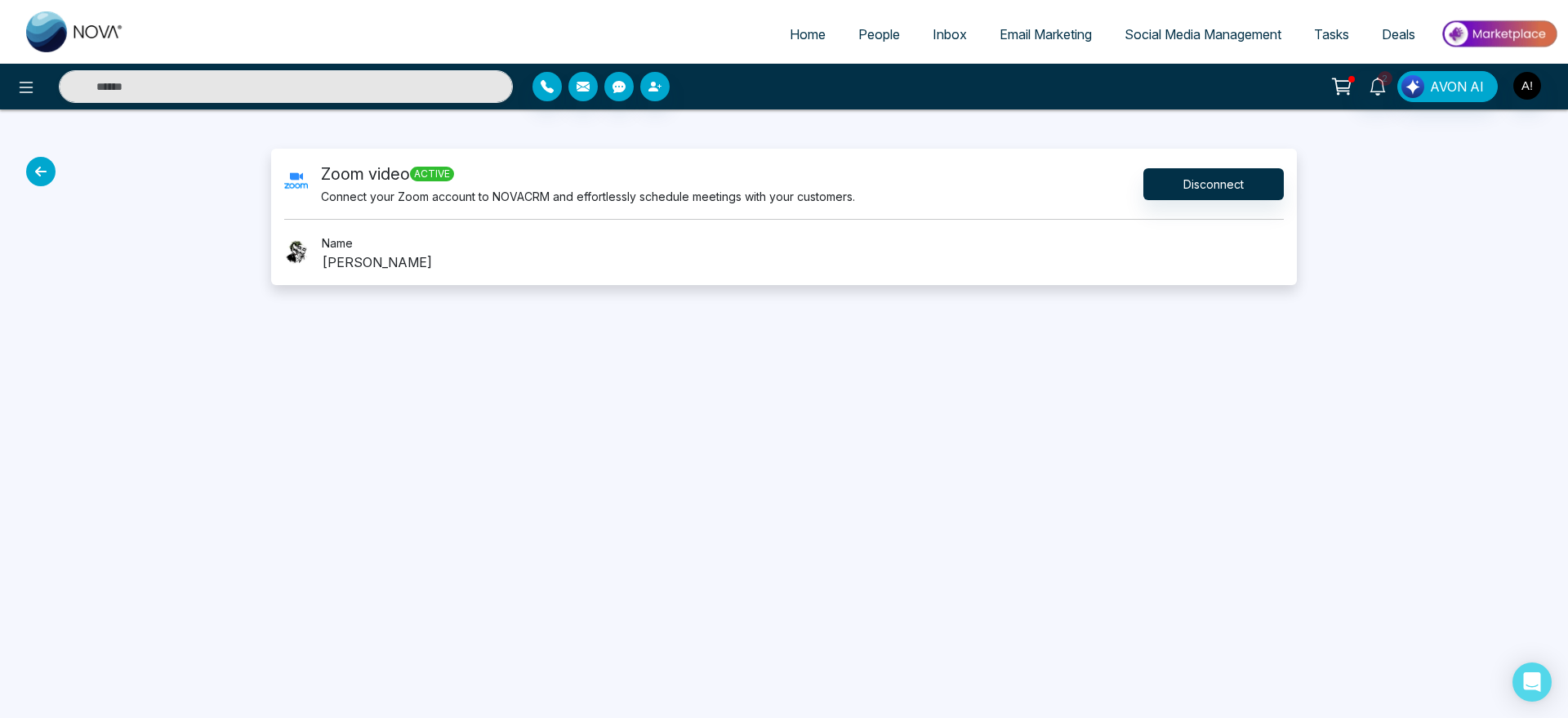
click at [43, 175] on icon at bounding box center [41, 171] width 30 height 30
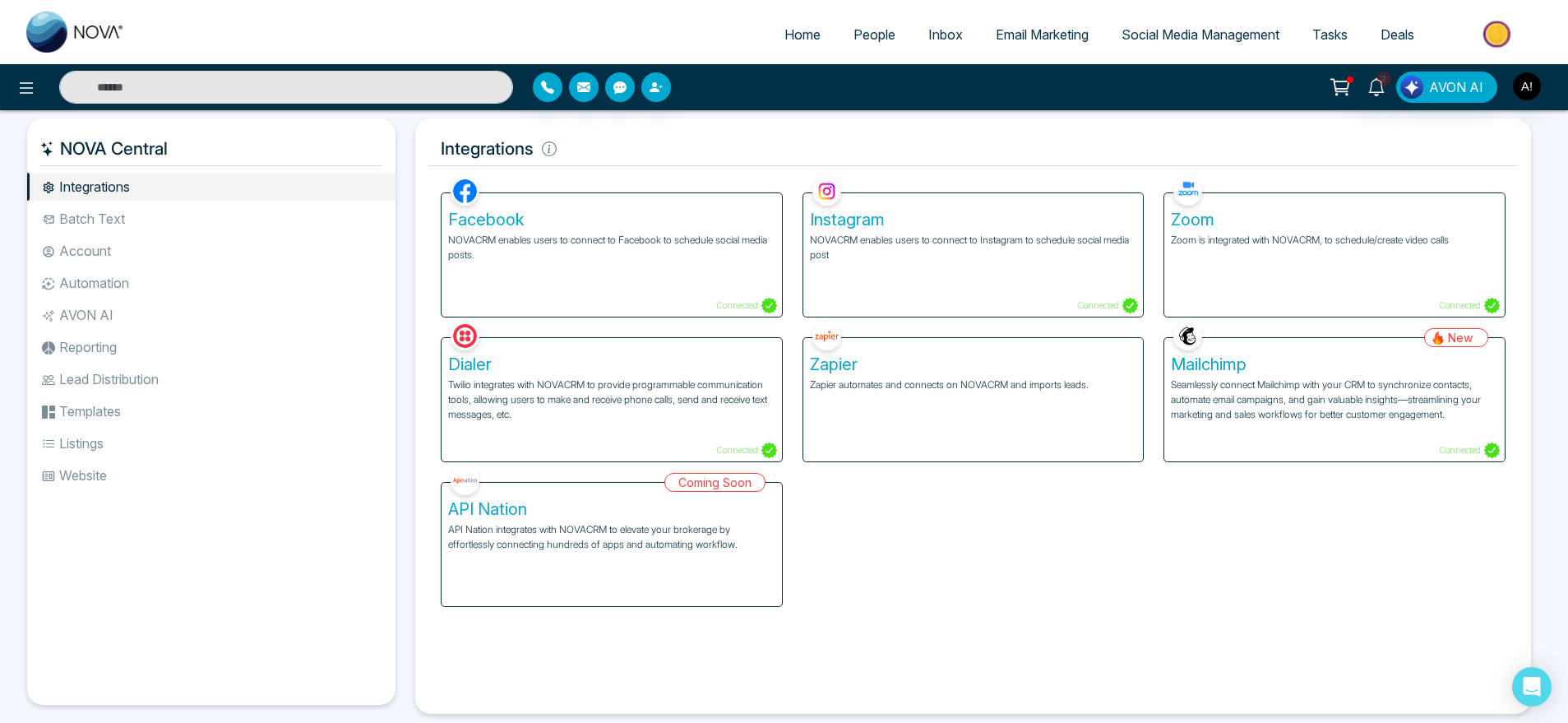
scroll to position [36, 0]
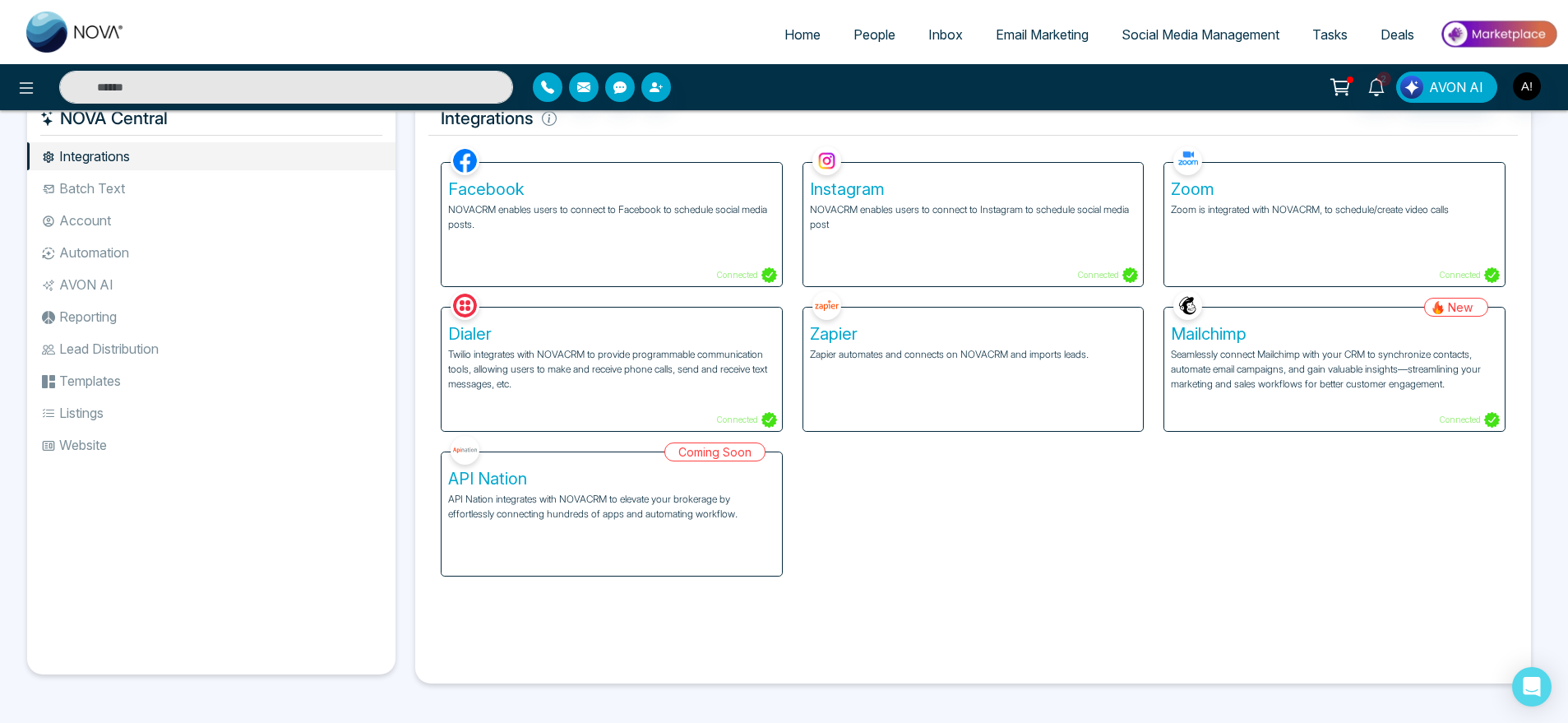
click at [562, 360] on p "Twilio integrates with NOVACRM to provide programmable communication tools, all…" at bounding box center [612, 369] width 327 height 45
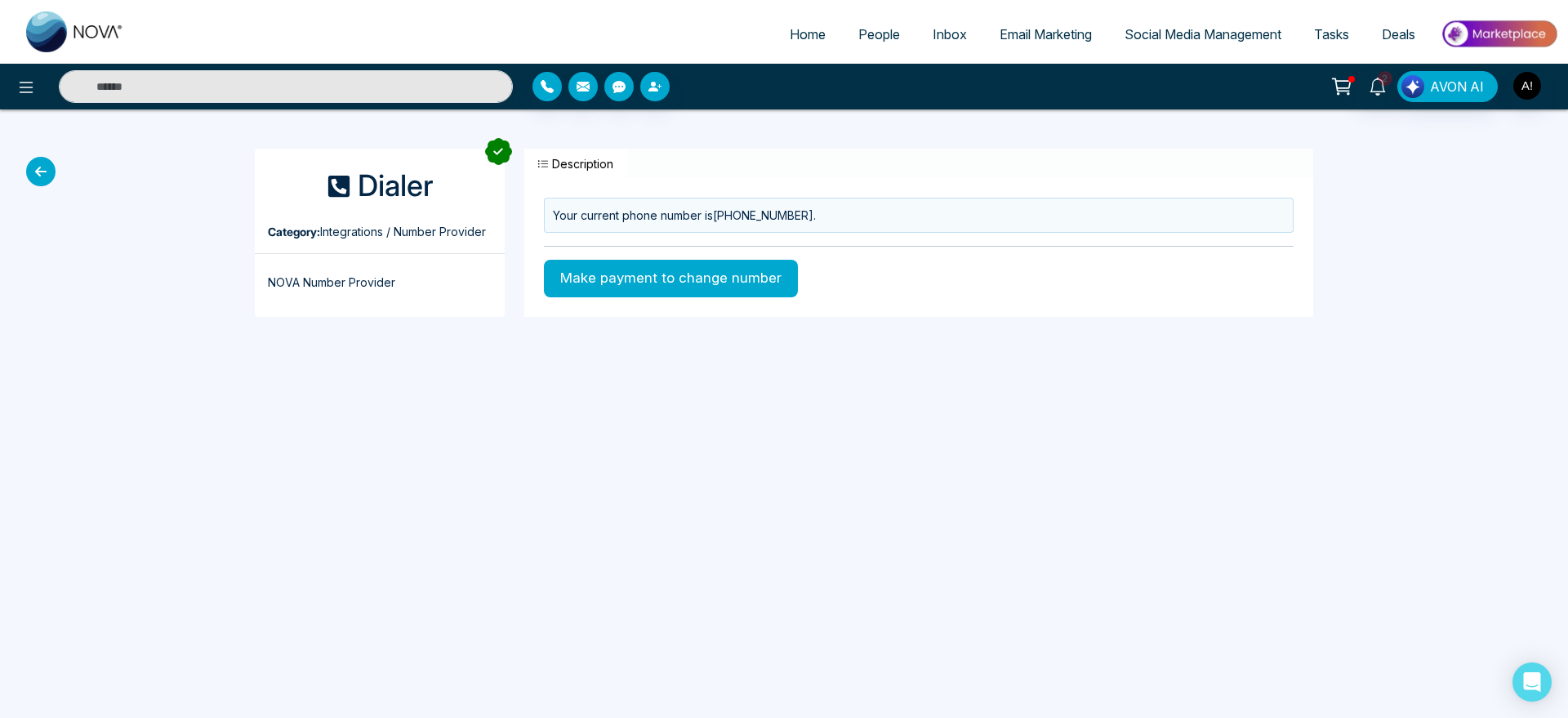
click at [804, 34] on span "Home" at bounding box center [808, 34] width 36 height 16
select select "*"
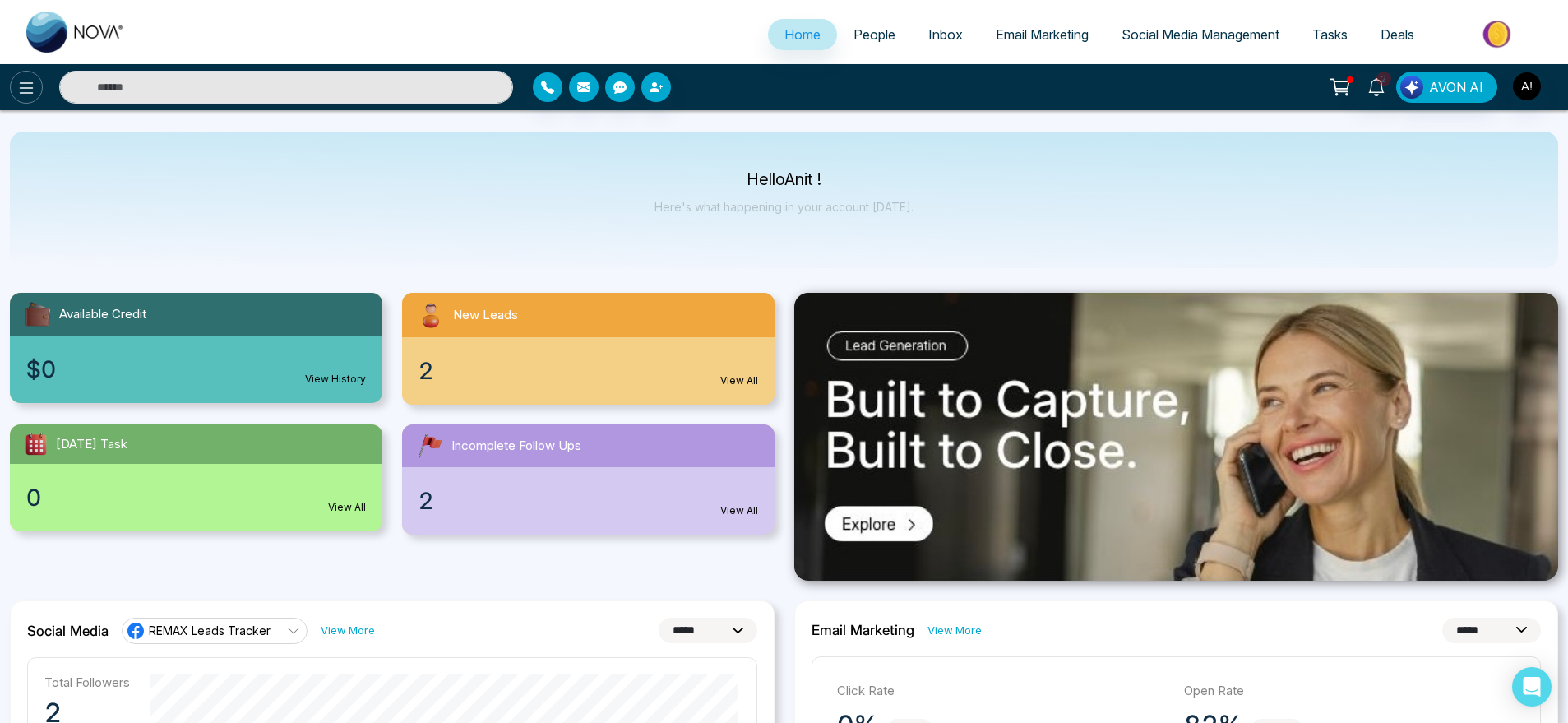
click at [36, 75] on button at bounding box center [26, 88] width 33 height 33
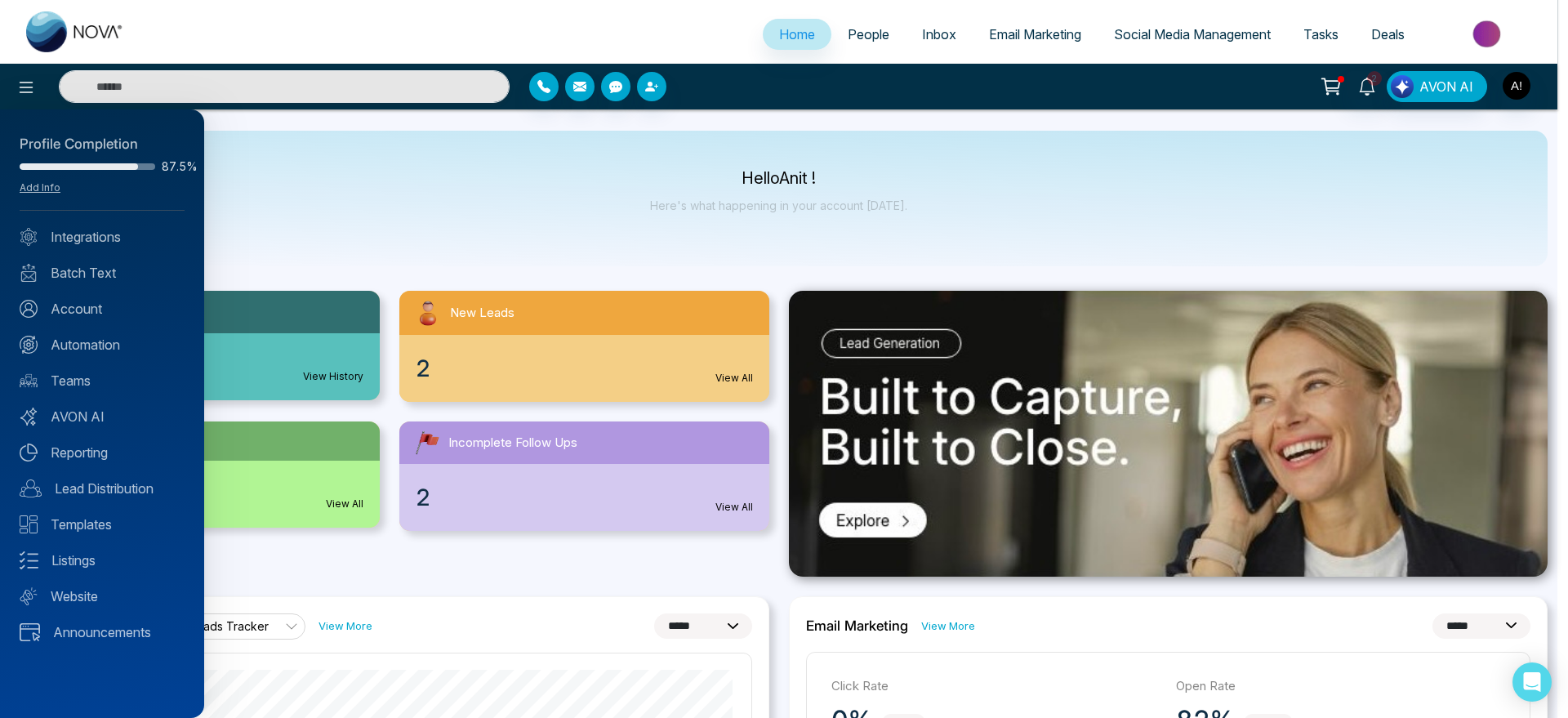
click at [1504, 92] on div at bounding box center [784, 359] width 1568 height 718
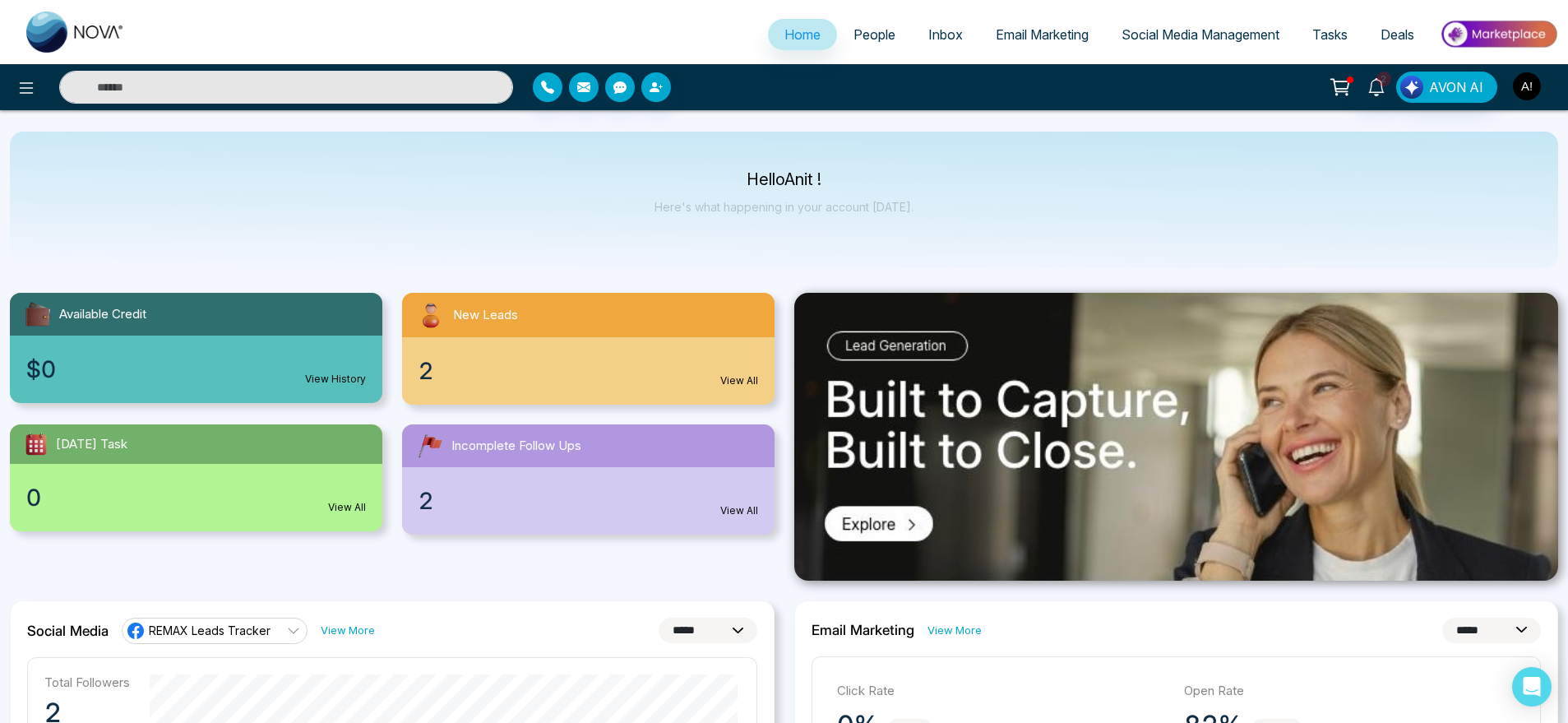
click at [1518, 93] on img "button" at bounding box center [1528, 87] width 28 height 28
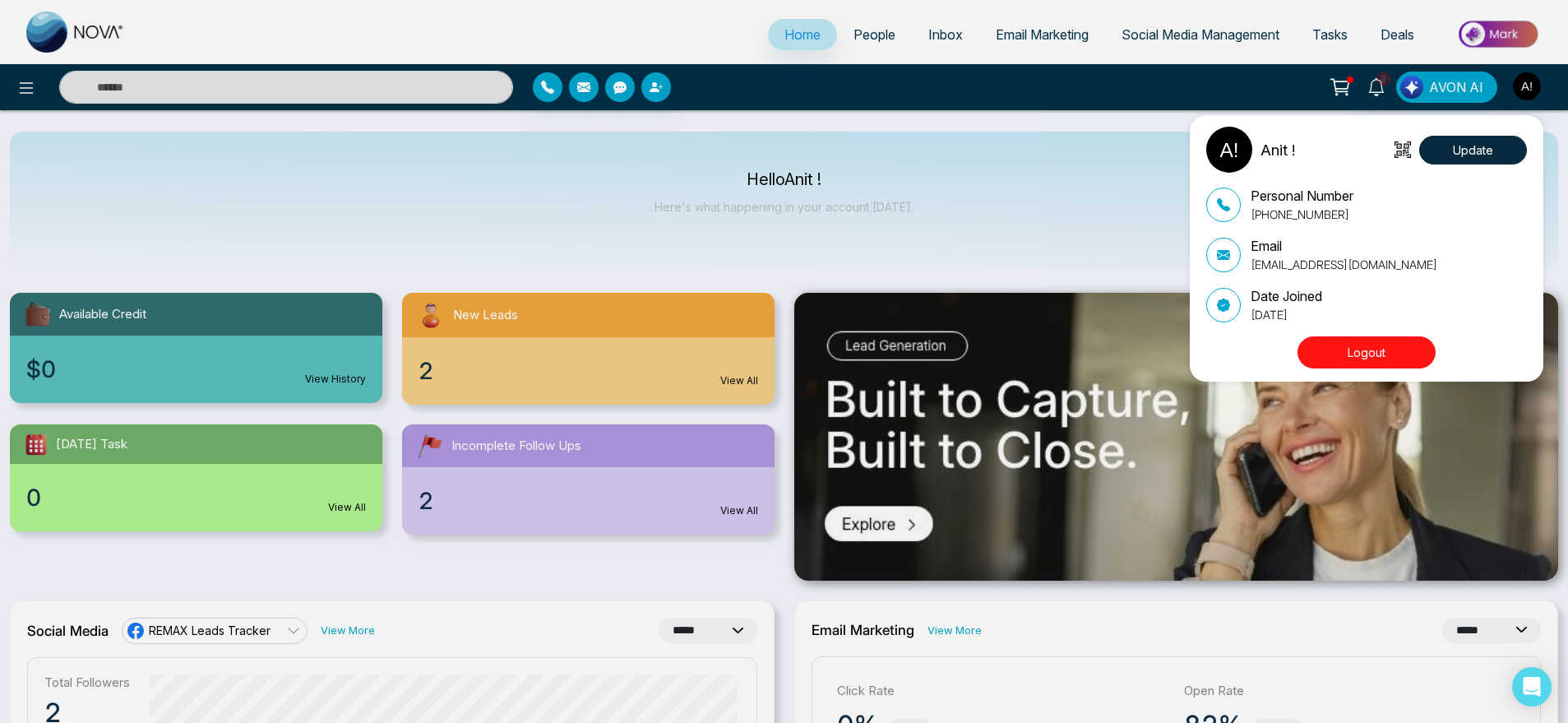
drag, startPoint x: 1396, startPoint y: 366, endPoint x: 1382, endPoint y: 363, distance: 14.3
click at [1382, 363] on button "Logout" at bounding box center [1366, 352] width 138 height 32
